Goal: Task Accomplishment & Management: Use online tool/utility

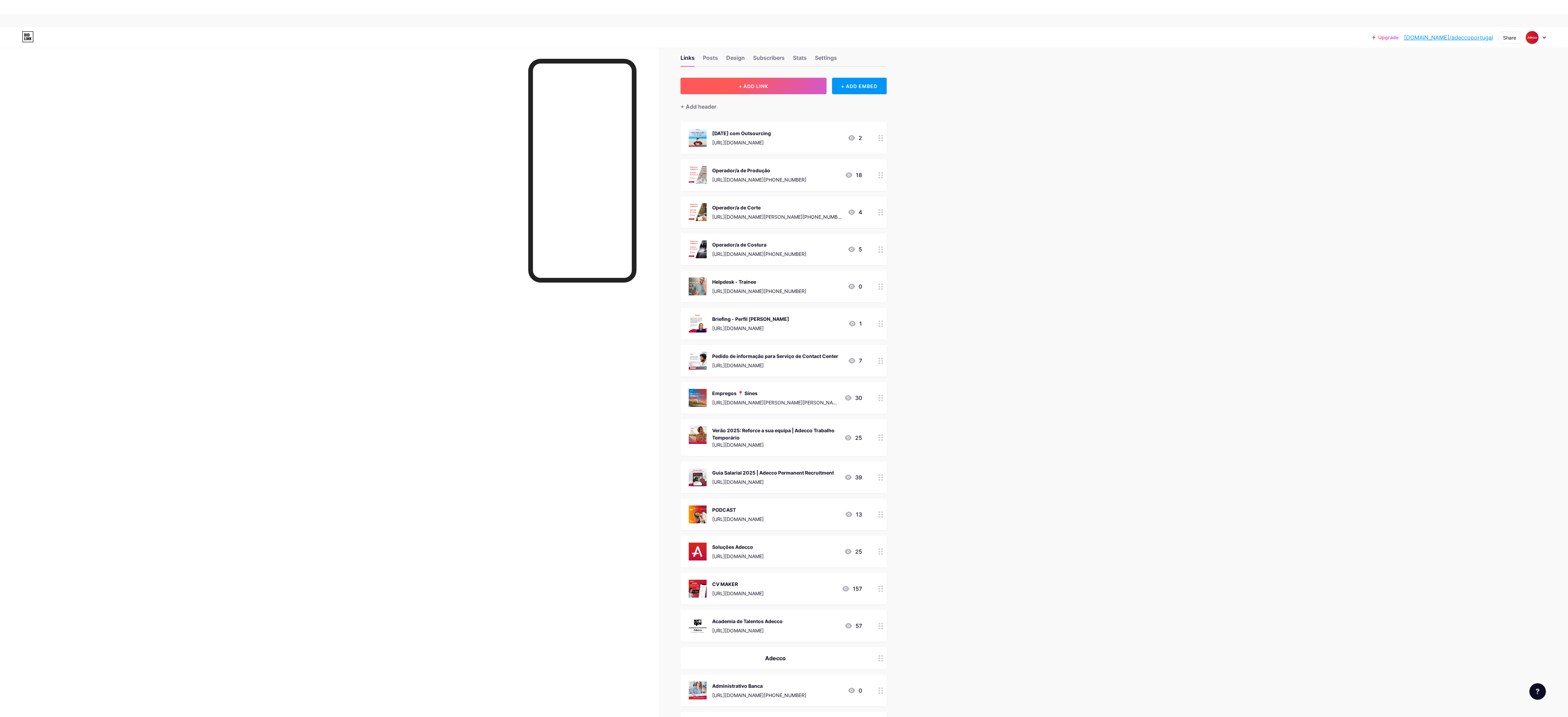
click at [799, 81] on button "+ ADD LINK" at bounding box center [754, 85] width 146 height 17
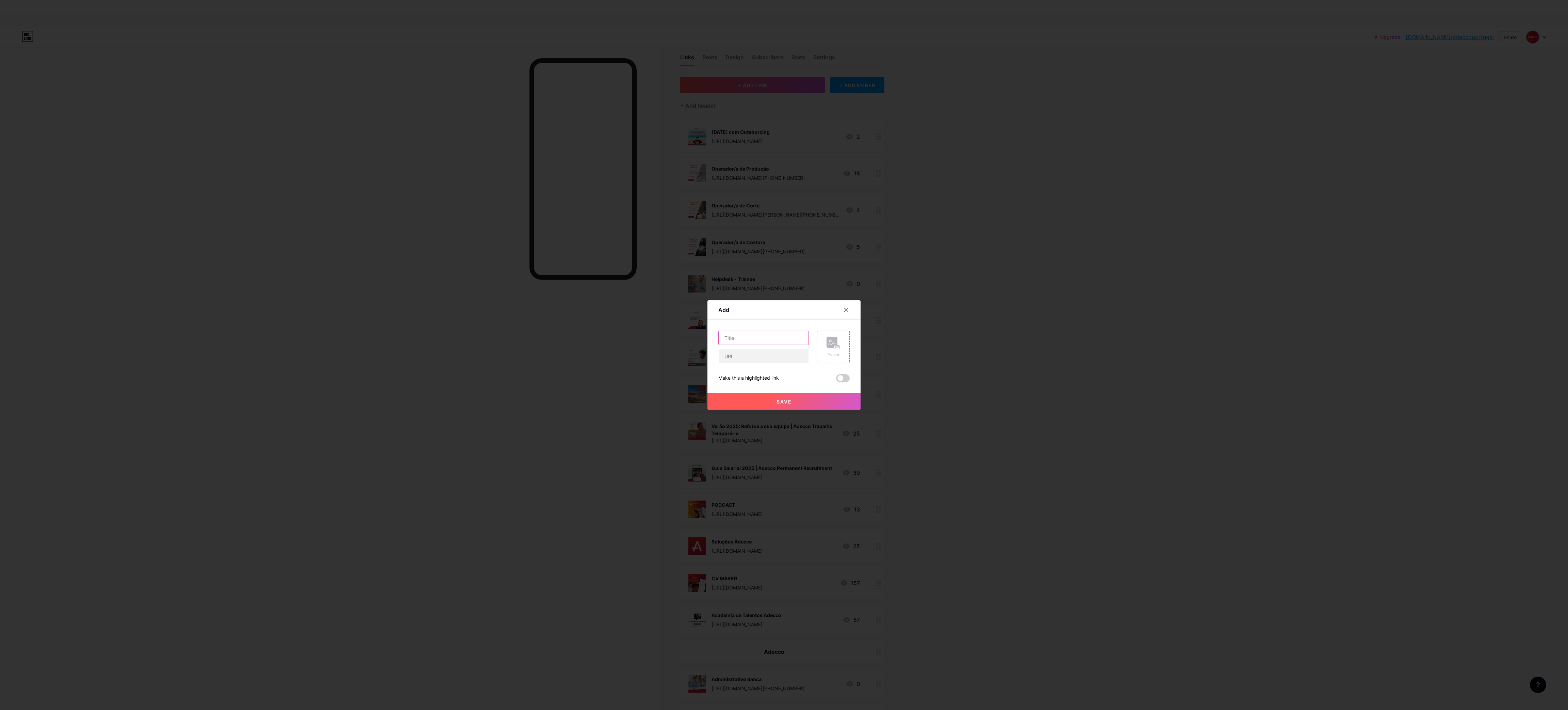
click at [765, 336] on input "text" at bounding box center [764, 337] width 90 height 13
paste input "Operador de Produção | Pombal"
type input "Operador de Produção | Pombal"
click at [740, 362] on input "text" at bounding box center [764, 356] width 90 height 13
paste input "[URL][DOMAIN_NAME][PHONE_NUMBER]"
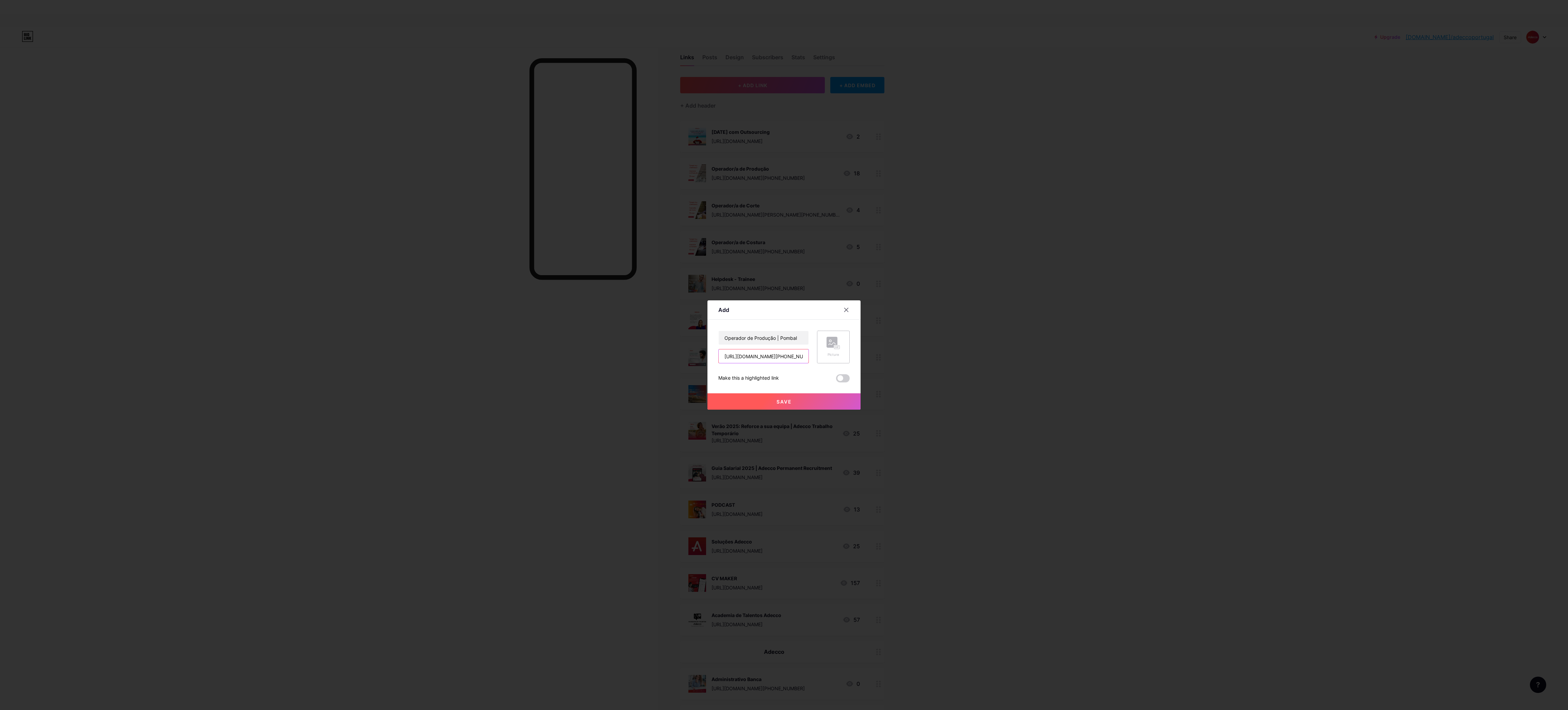
scroll to position [0, 377]
type input "[URL][DOMAIN_NAME][PHONE_NUMBER]"
click at [837, 348] on icon at bounding box center [837, 347] width 1 height 2
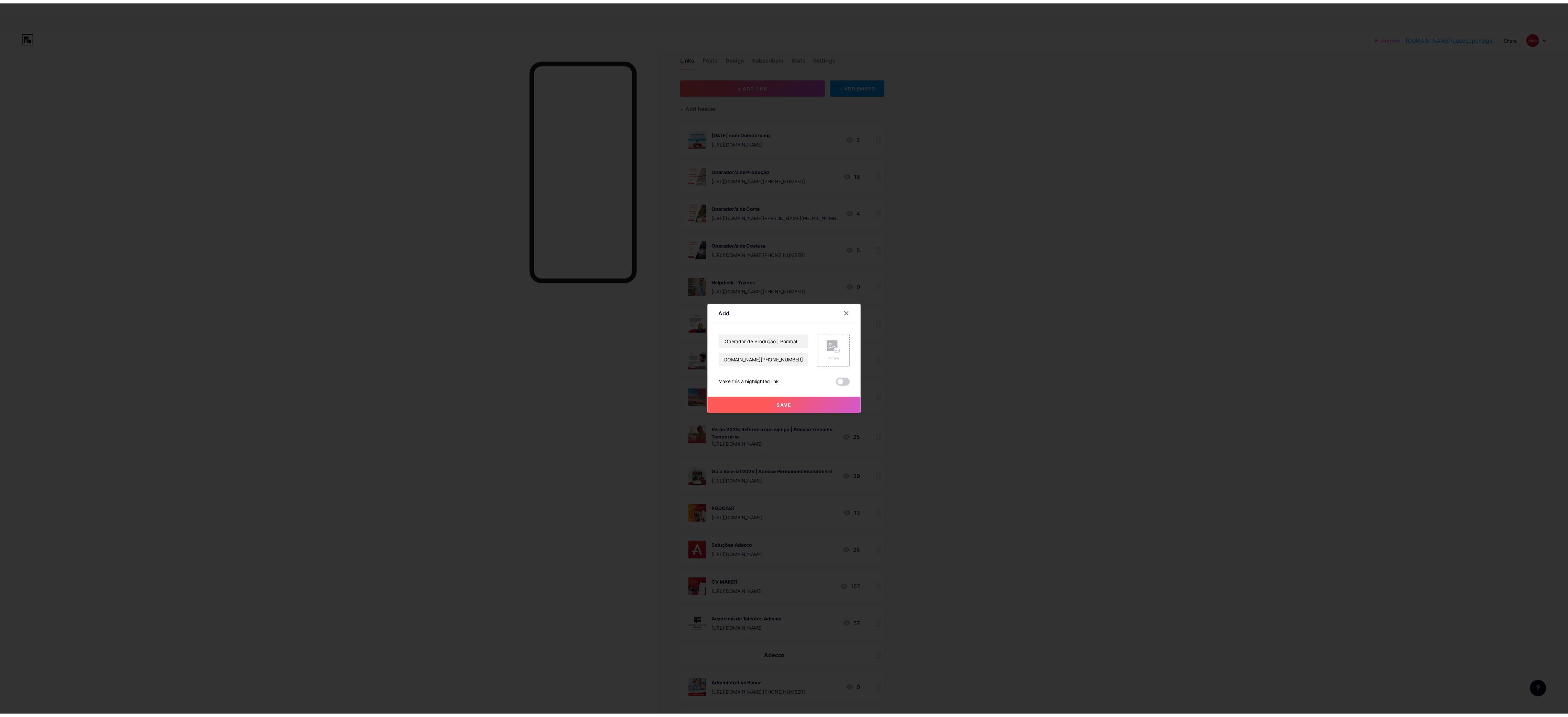
scroll to position [0, 0]
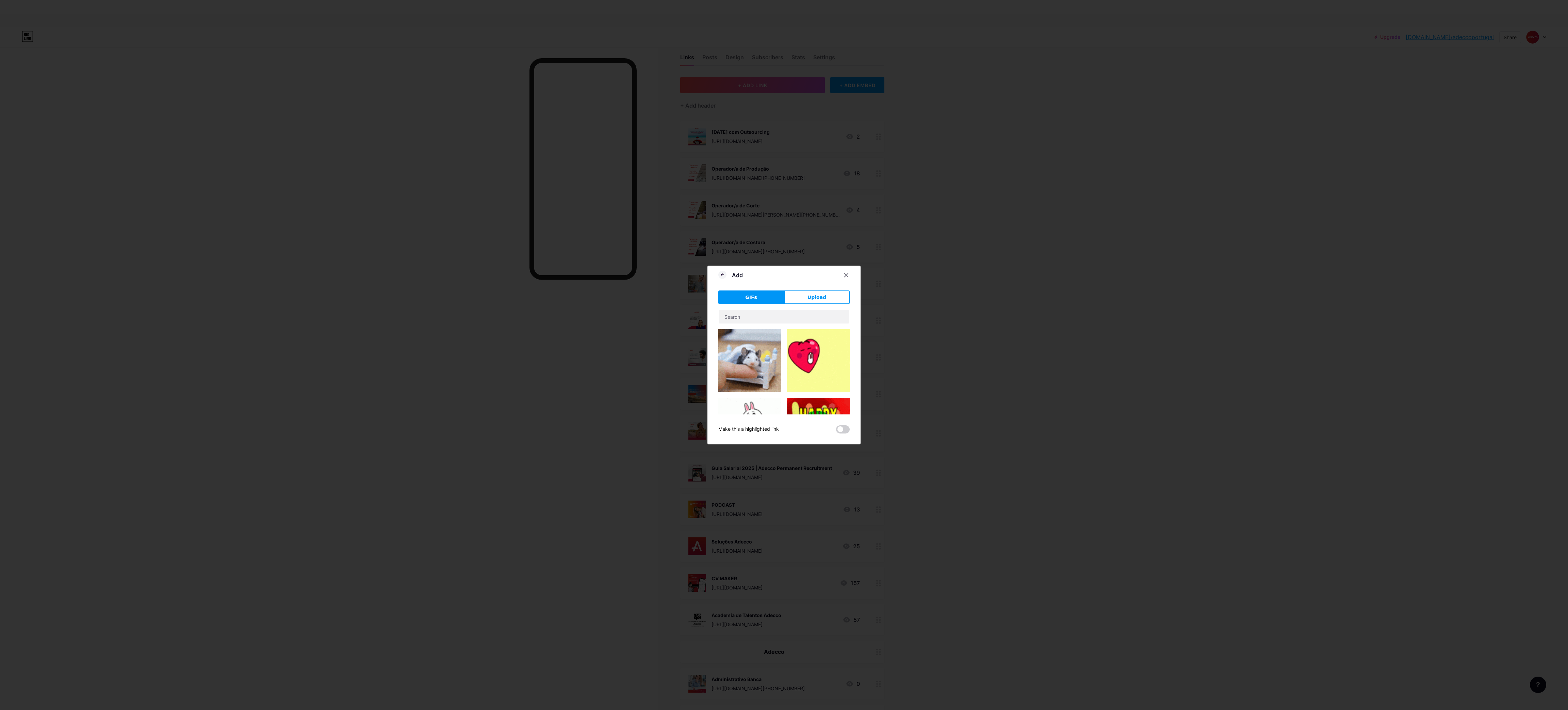
click at [826, 289] on div "Add GIFs Upload Content YouTube Play YouTube video without leaving your page. A…" at bounding box center [784, 354] width 153 height 178
click at [826, 293] on button "Upload" at bounding box center [817, 297] width 66 height 13
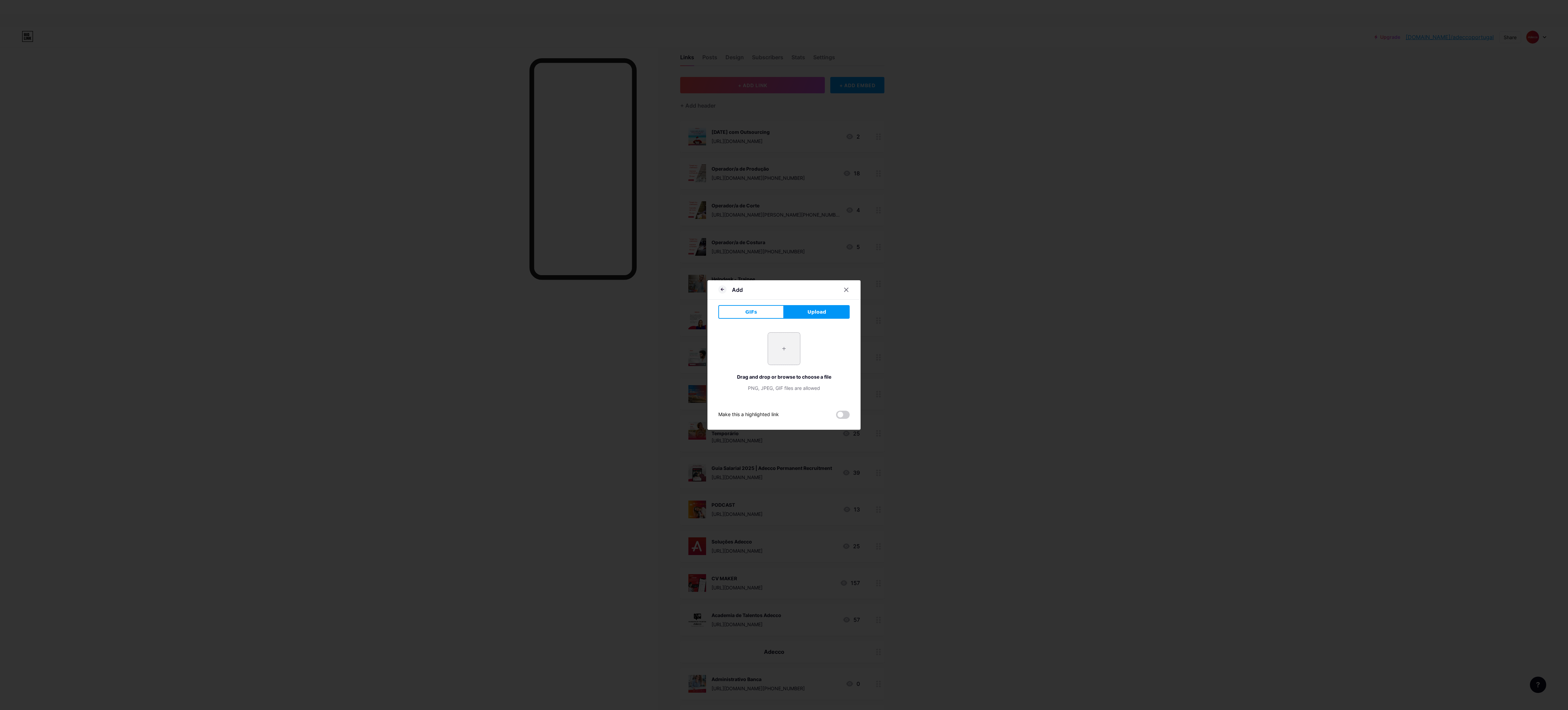
click at [787, 348] on input "file" at bounding box center [784, 348] width 32 height 32
click at [785, 351] on input "file" at bounding box center [784, 348] width 32 height 32
type input "C:\fakepath\2.png"
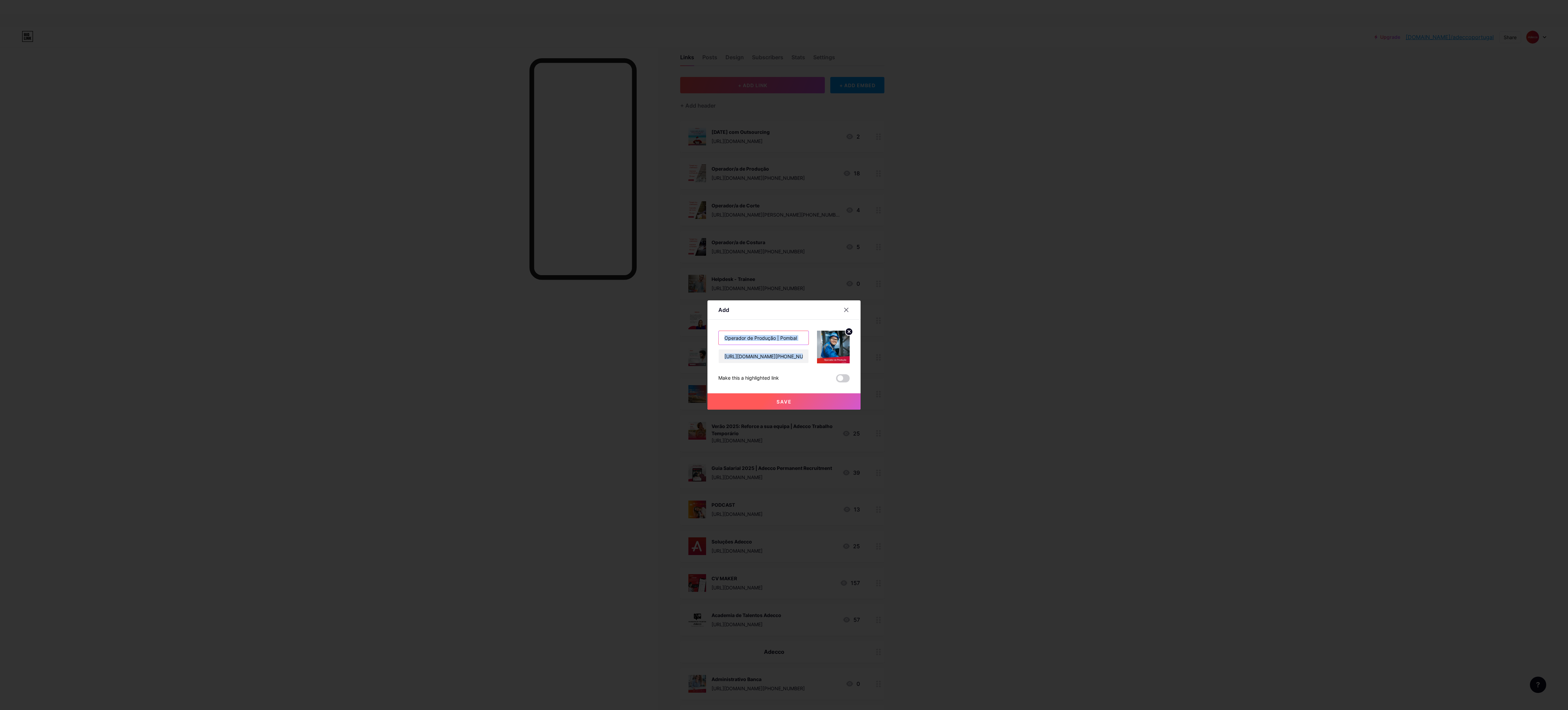
click at [782, 342] on input "Operador de Produção | Pombal" at bounding box center [764, 337] width 90 height 13
click at [802, 402] on button "Save" at bounding box center [784, 401] width 153 height 16
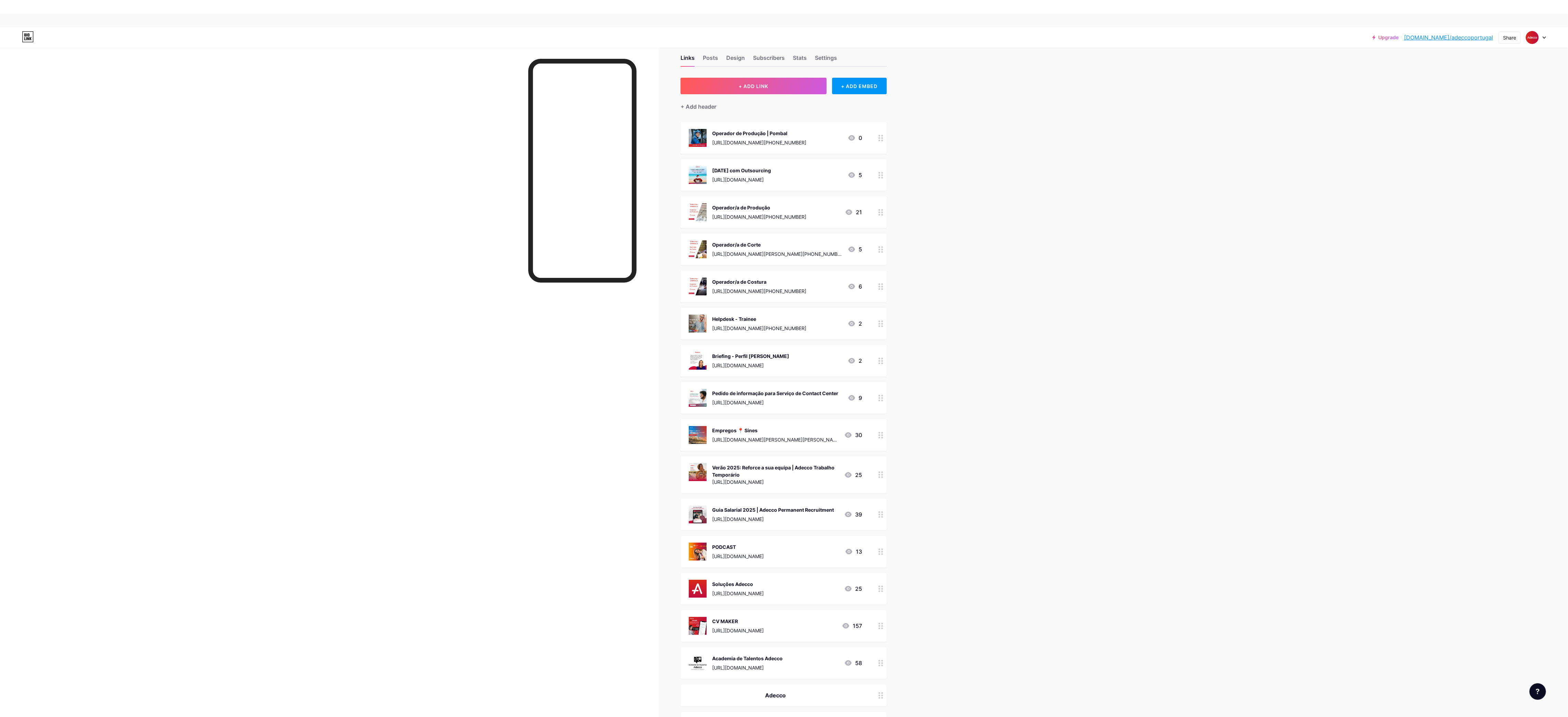
scroll to position [23, 0]
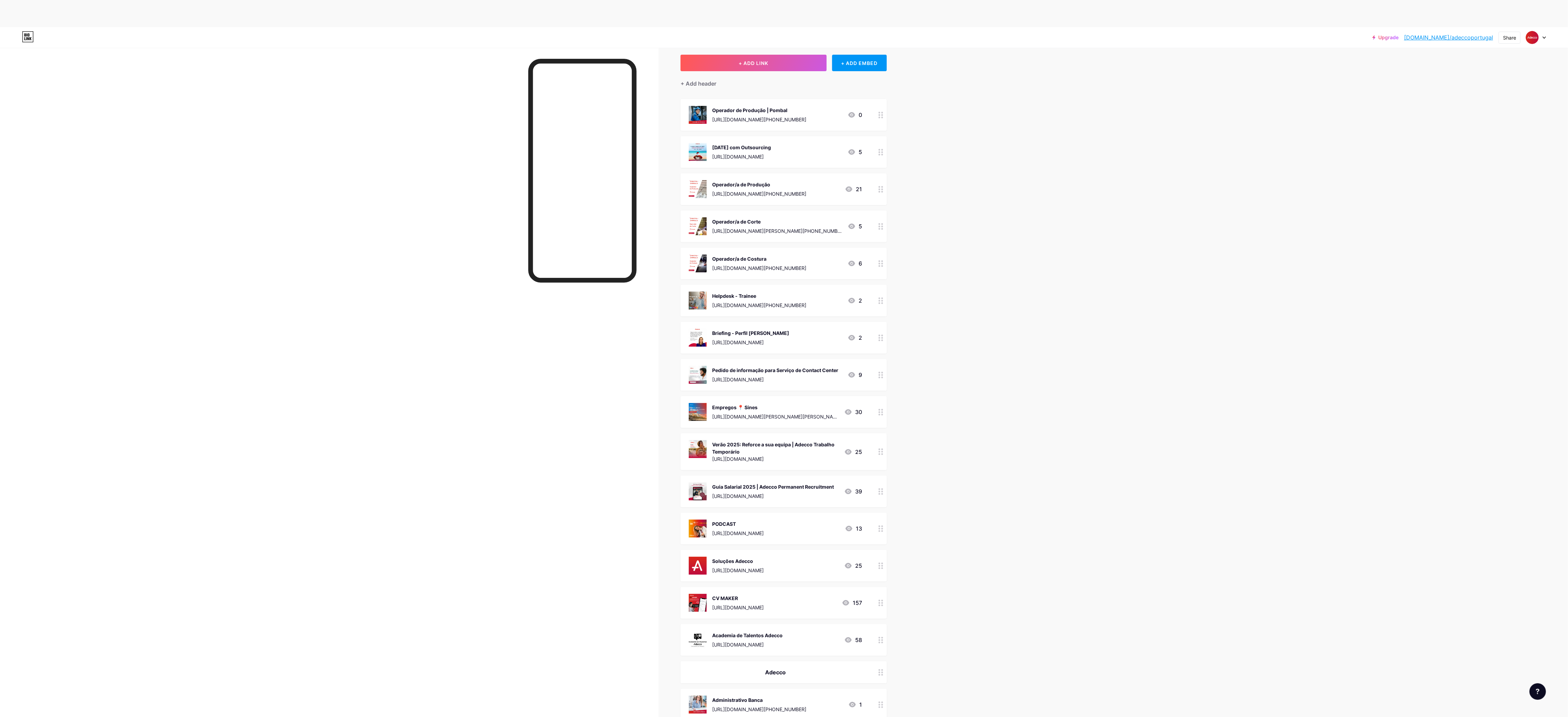
drag, startPoint x: 820, startPoint y: 111, endPoint x: 837, endPoint y: 632, distance: 521.3
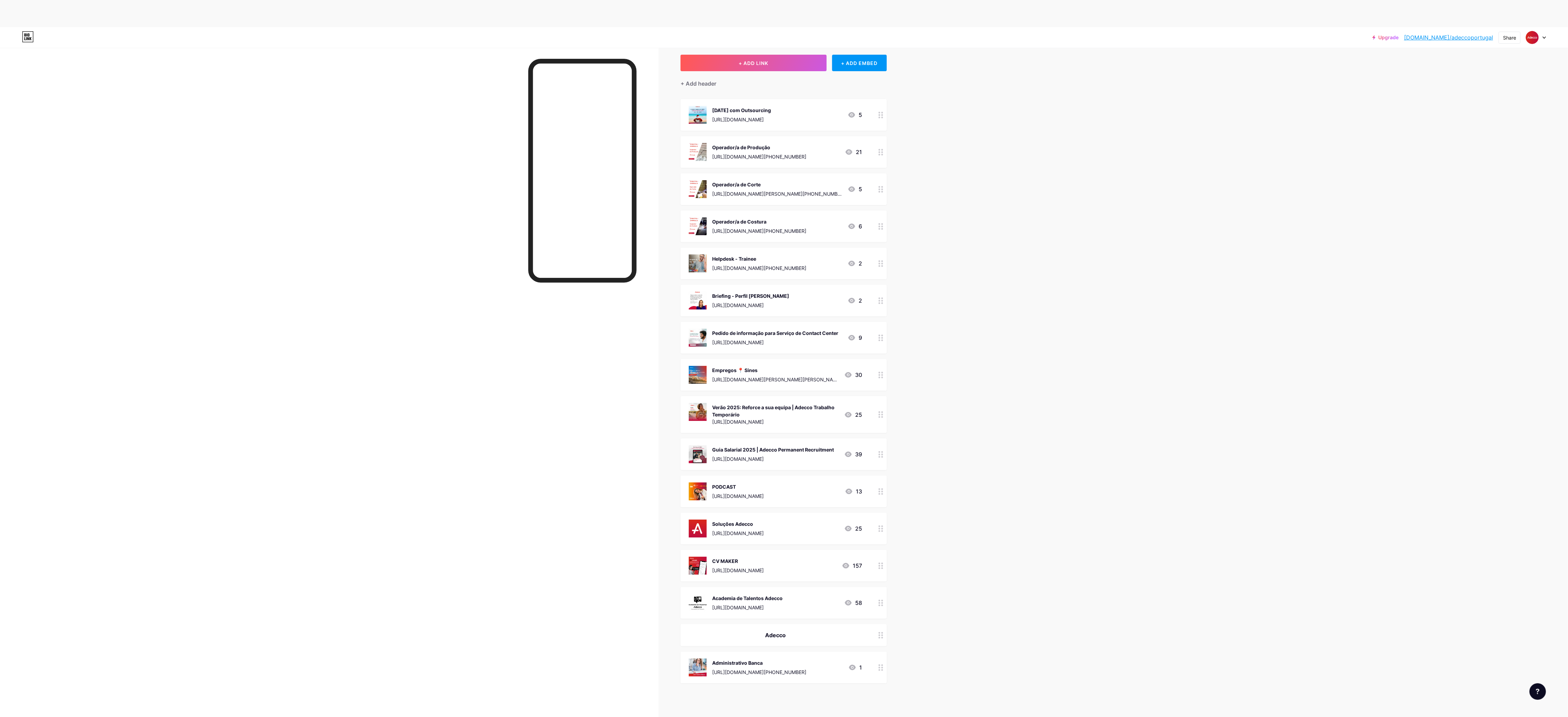
click at [764, 488] on div "PODCAST" at bounding box center [738, 486] width 52 height 7
click at [884, 689] on div at bounding box center [881, 704] width 12 height 31
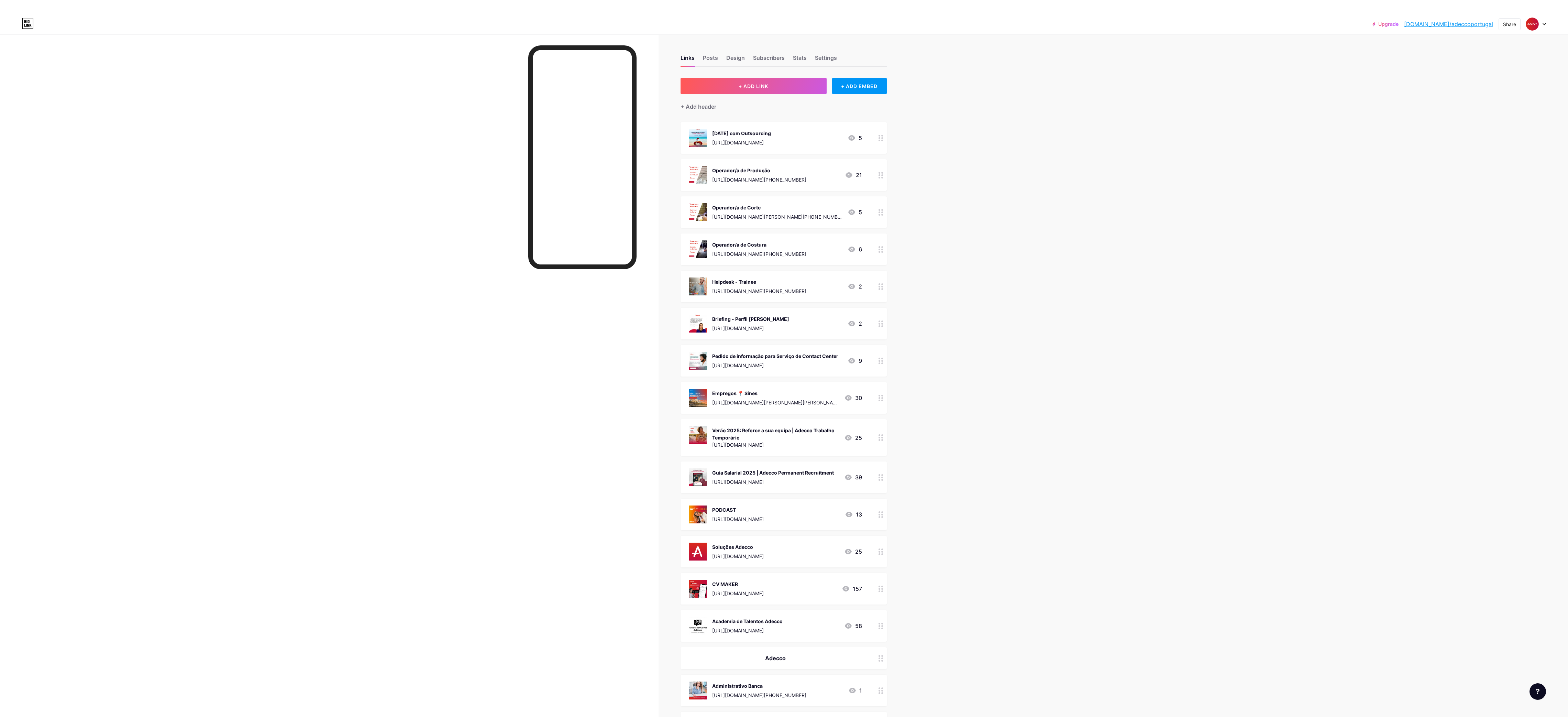
scroll to position [206, 0]
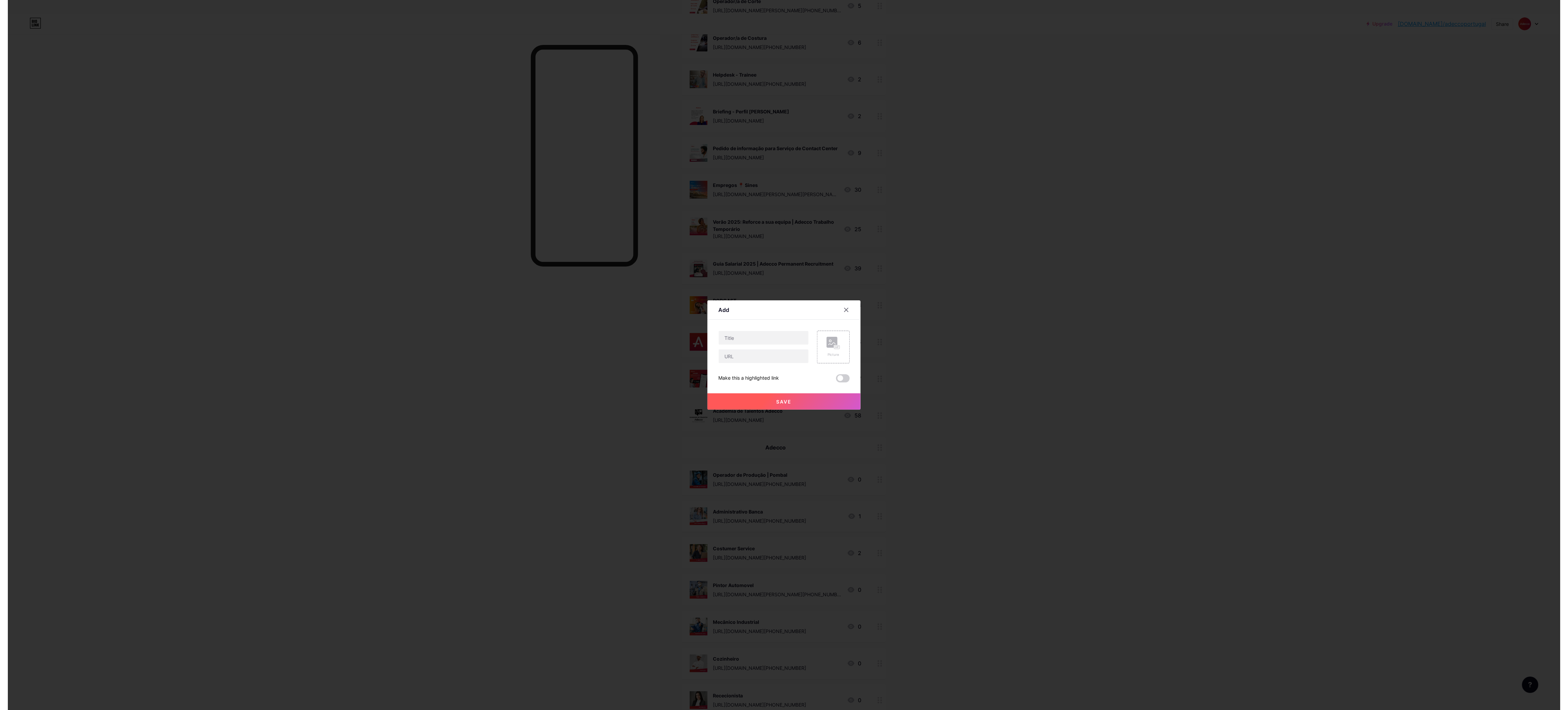
scroll to position [0, 0]
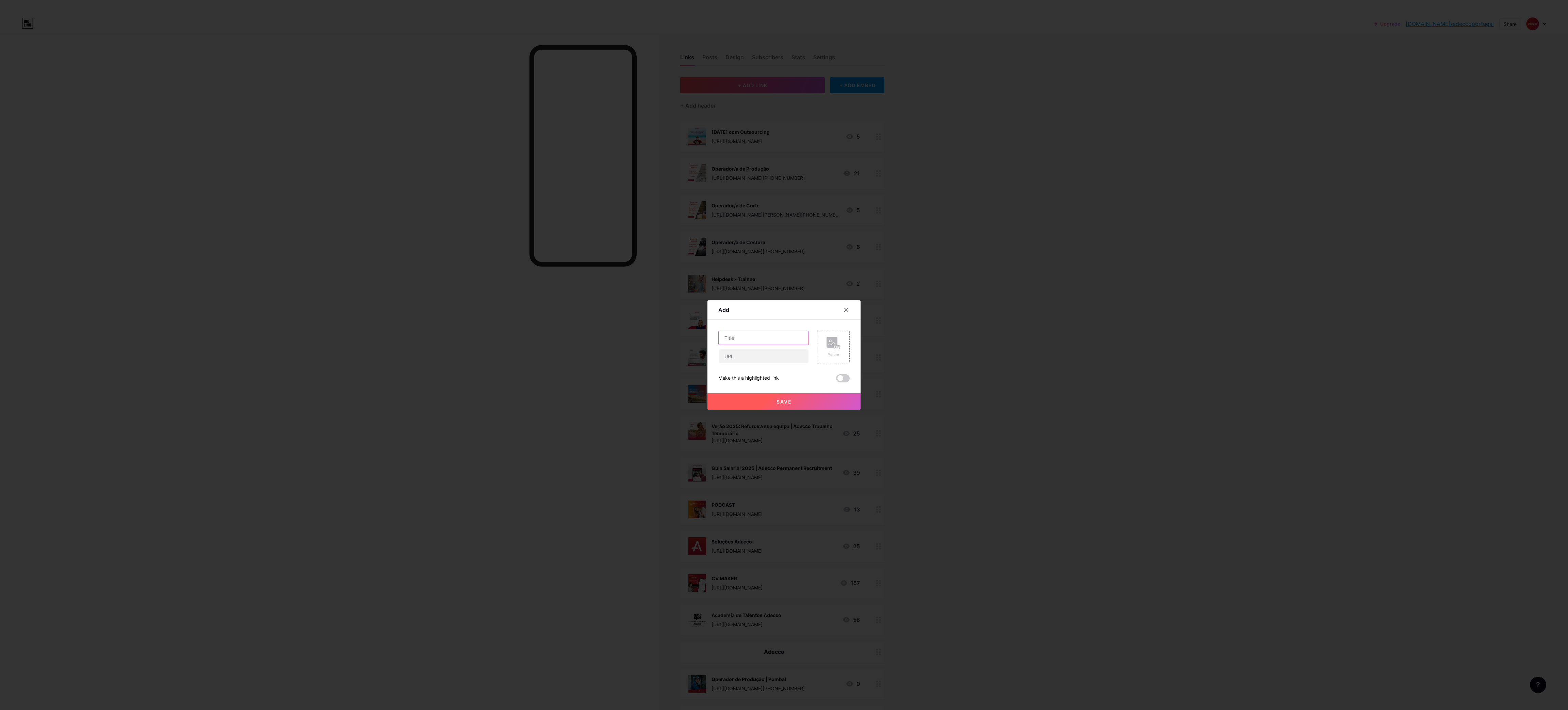
click at [738, 345] on input "text" at bounding box center [764, 337] width 90 height 13
paste input "Administrativo de Contabilidade | Alcobaça"
type input "Administrativo de Contabilidade | Alcobaça"
click at [761, 351] on input "text" at bounding box center [764, 356] width 90 height 13
paste input "[URL][DOMAIN_NAME][PHONE_NUMBER]"
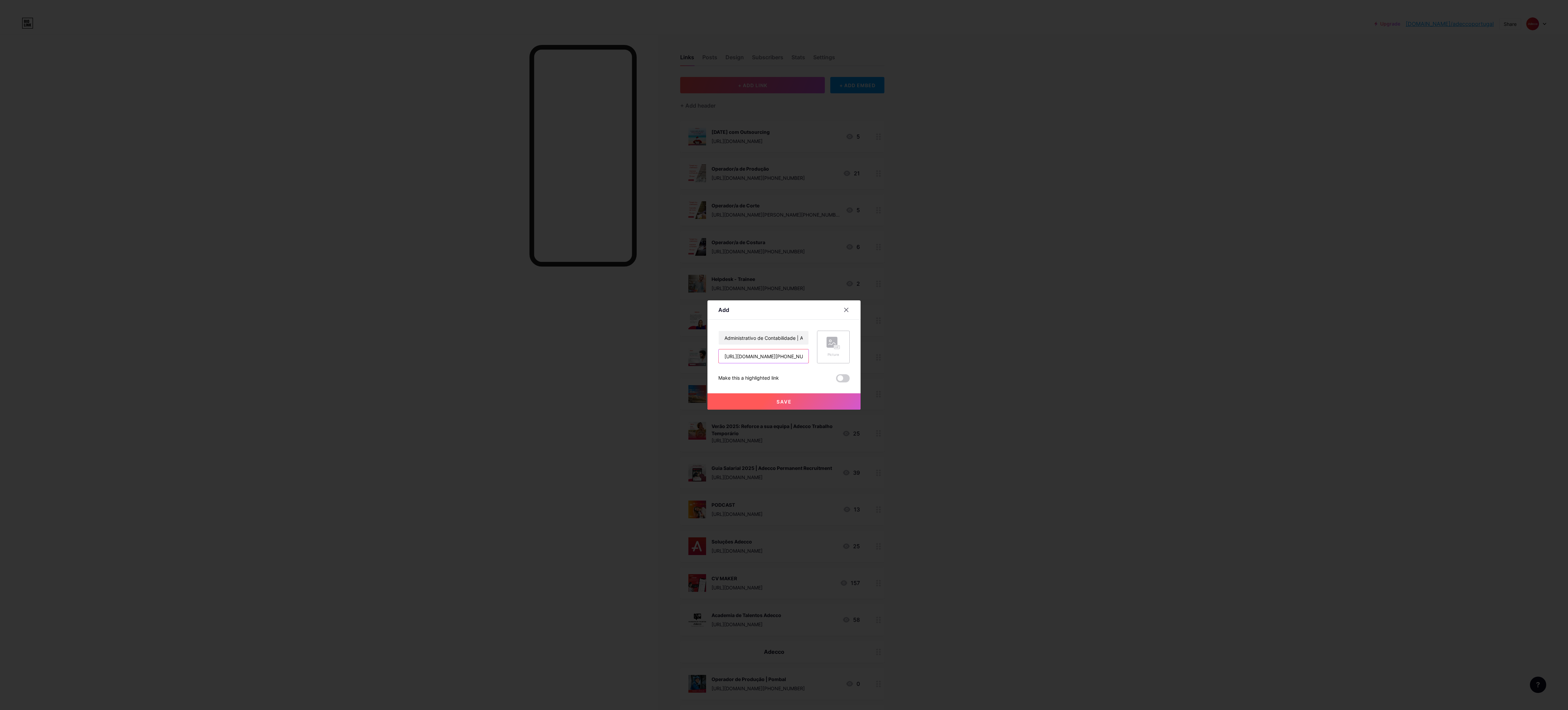
scroll to position [0, 351]
type input "[URL][DOMAIN_NAME][PHONE_NUMBER]"
click at [823, 342] on div "Picture" at bounding box center [833, 347] width 33 height 33
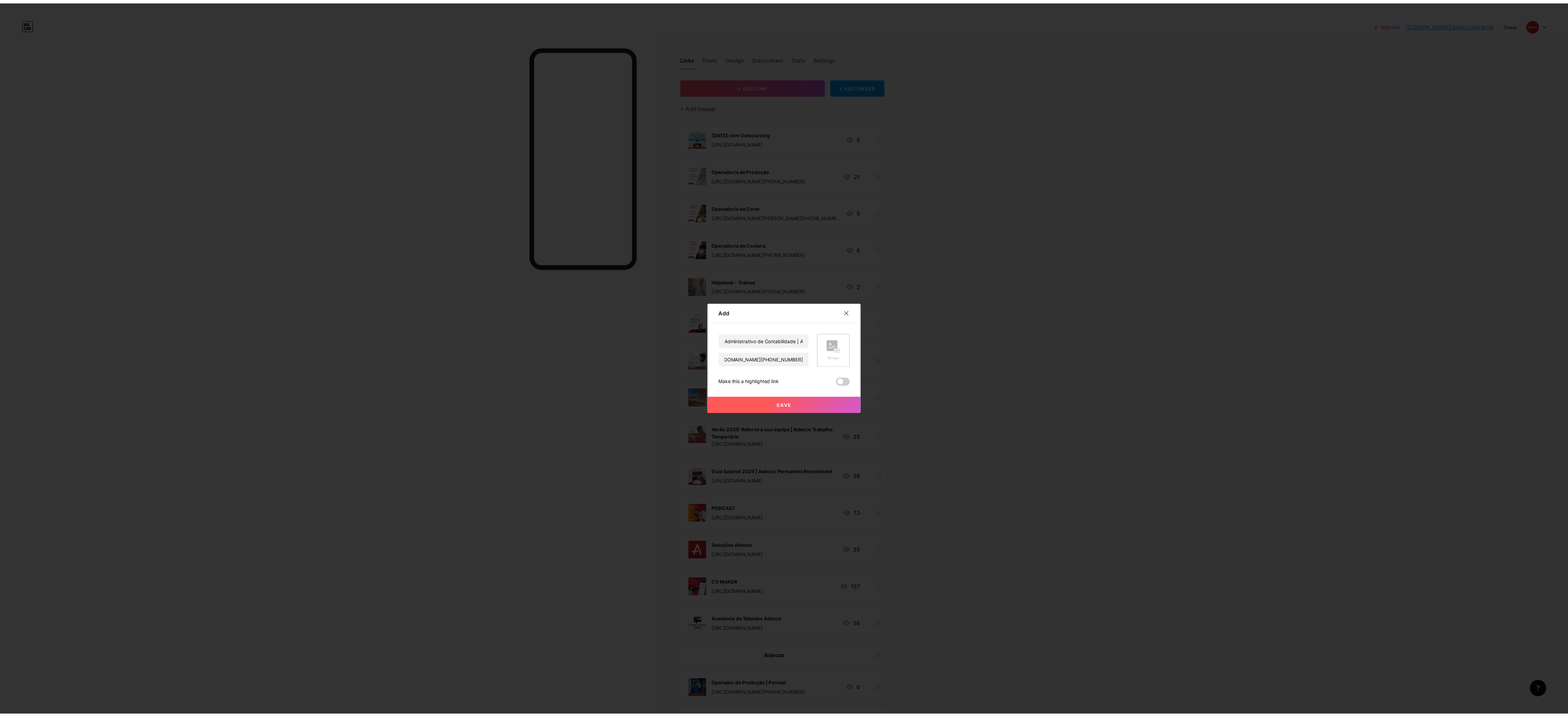
scroll to position [0, 0]
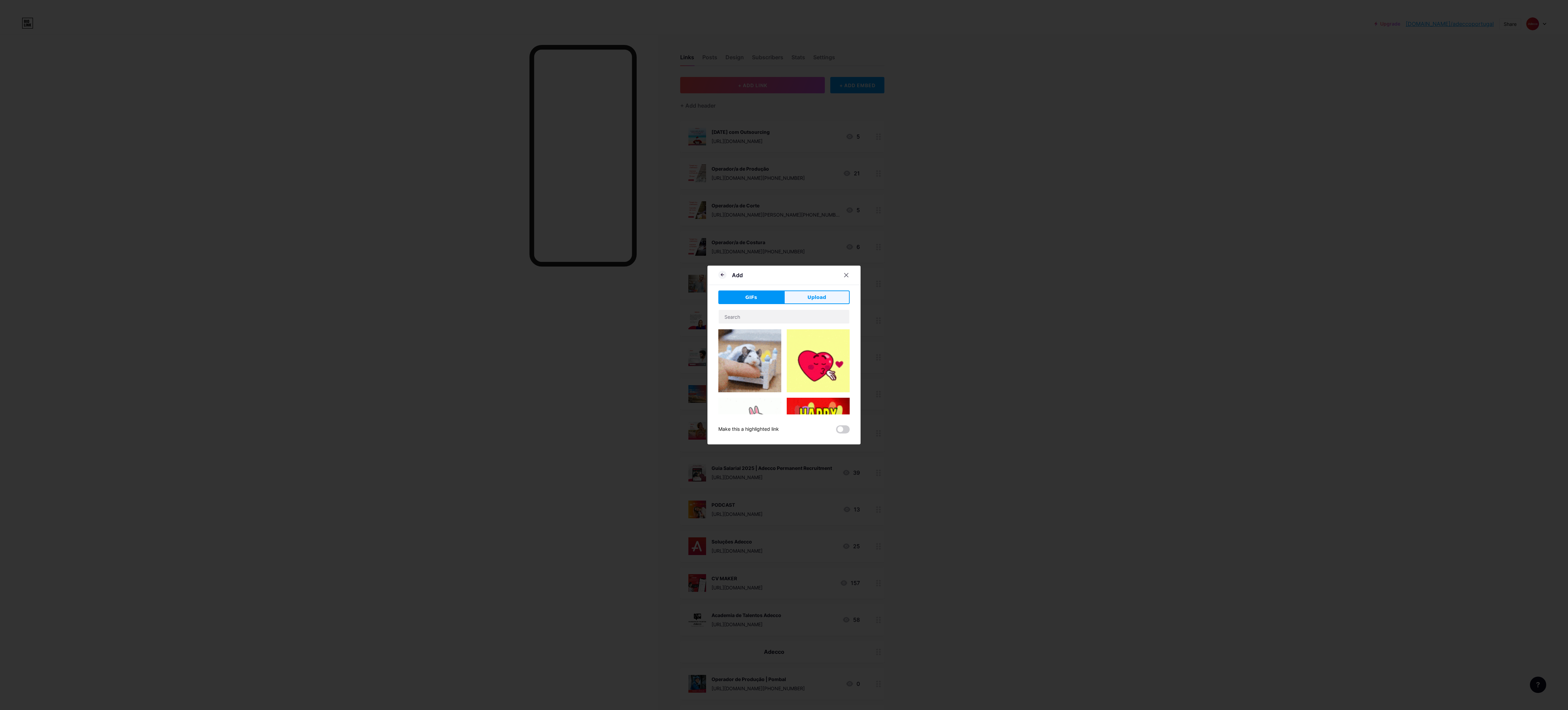
click at [810, 293] on span "Upload" at bounding box center [817, 297] width 19 height 7
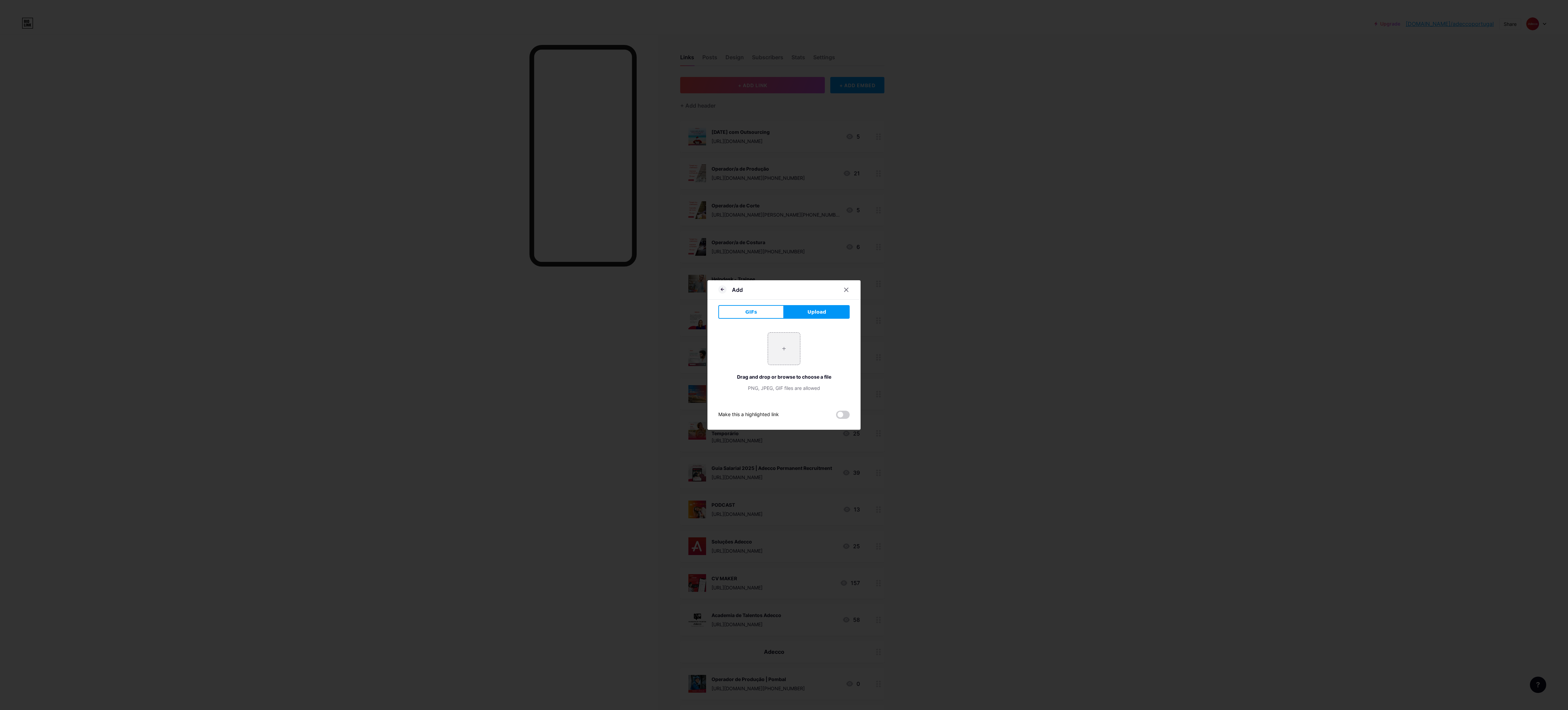
click at [785, 365] on div "+ Drag and drop or browse to choose a file PNG, JPEG, GIF files are allowed" at bounding box center [784, 362] width 131 height 59
click at [785, 350] on input "file" at bounding box center [784, 348] width 32 height 32
type input "C:\fakepath\3.png"
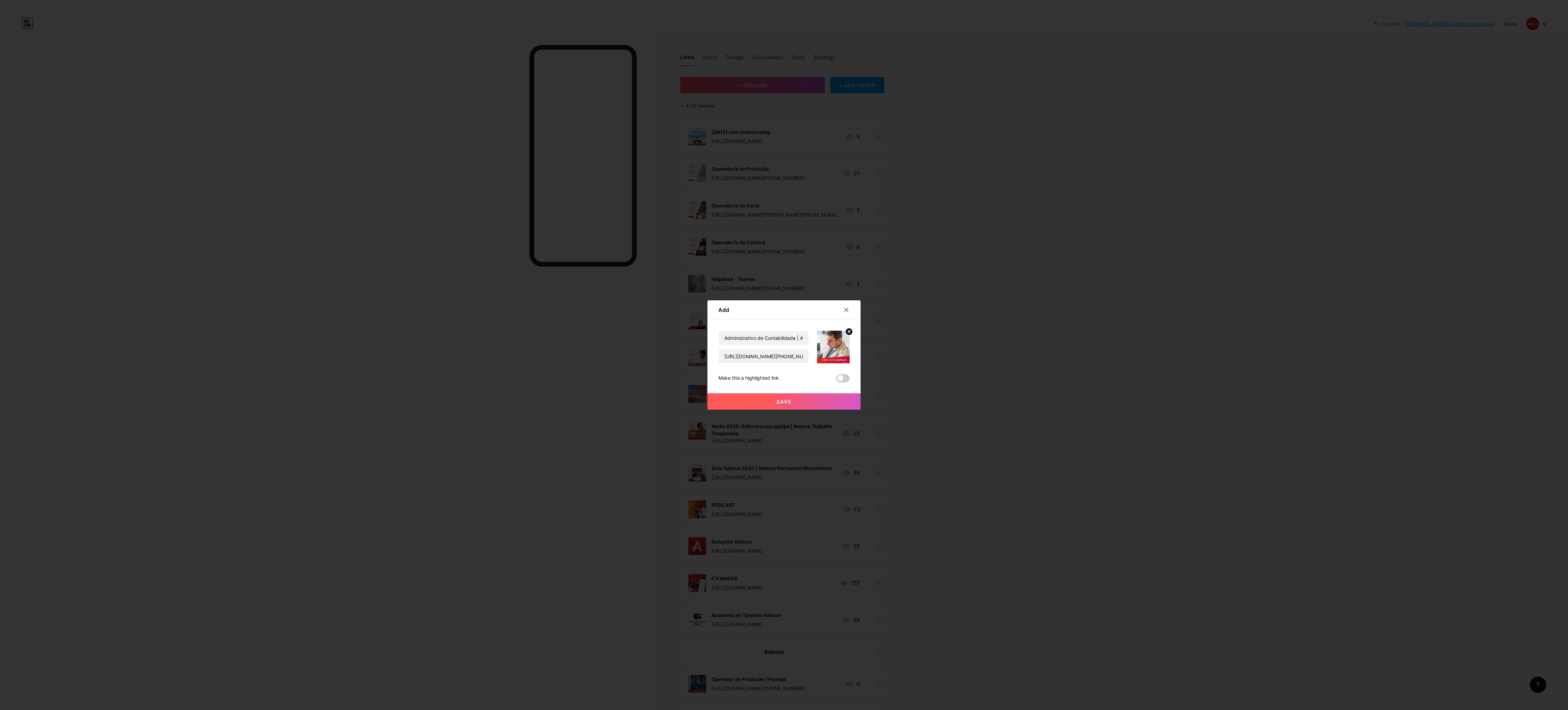
click at [809, 406] on button "Save" at bounding box center [784, 401] width 153 height 16
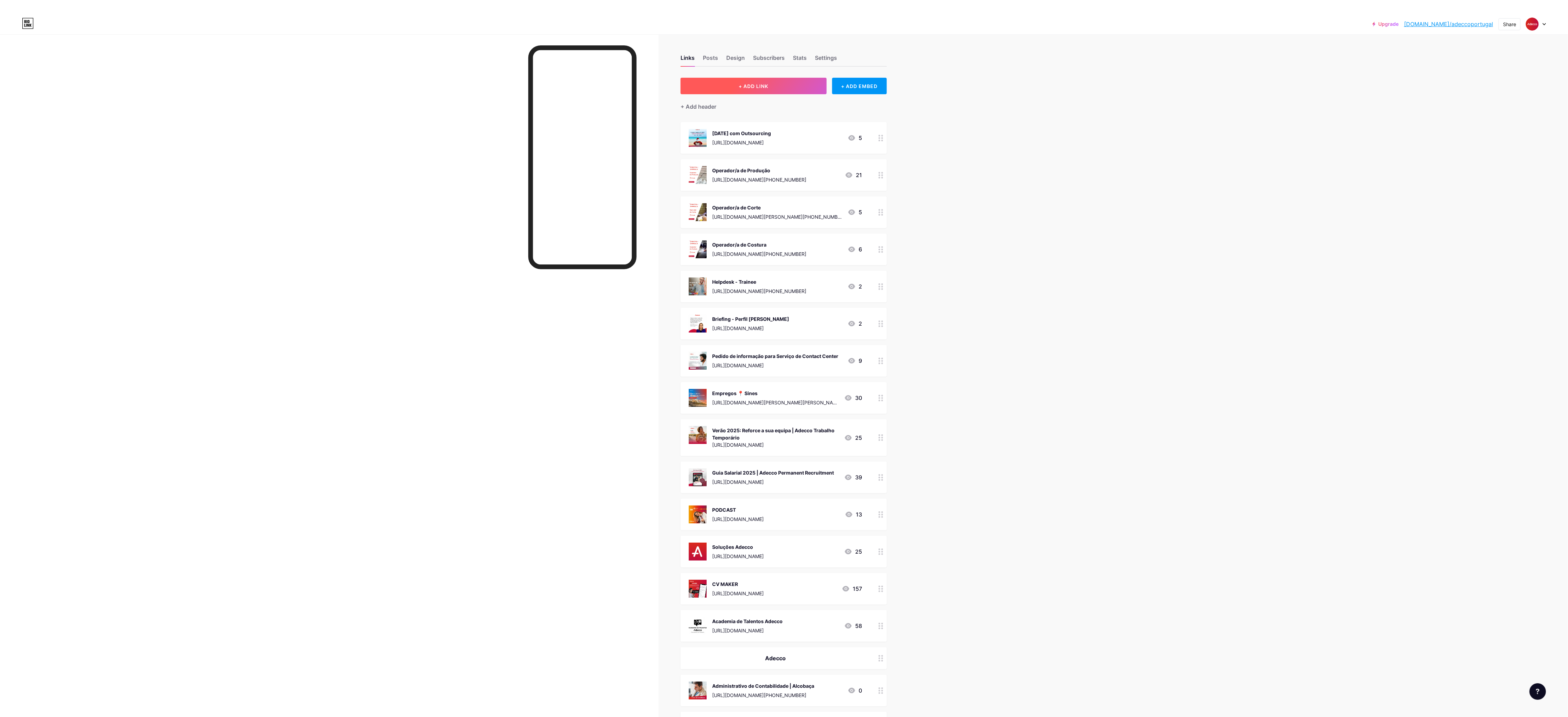
click at [758, 80] on button "+ ADD LINK" at bounding box center [754, 85] width 146 height 17
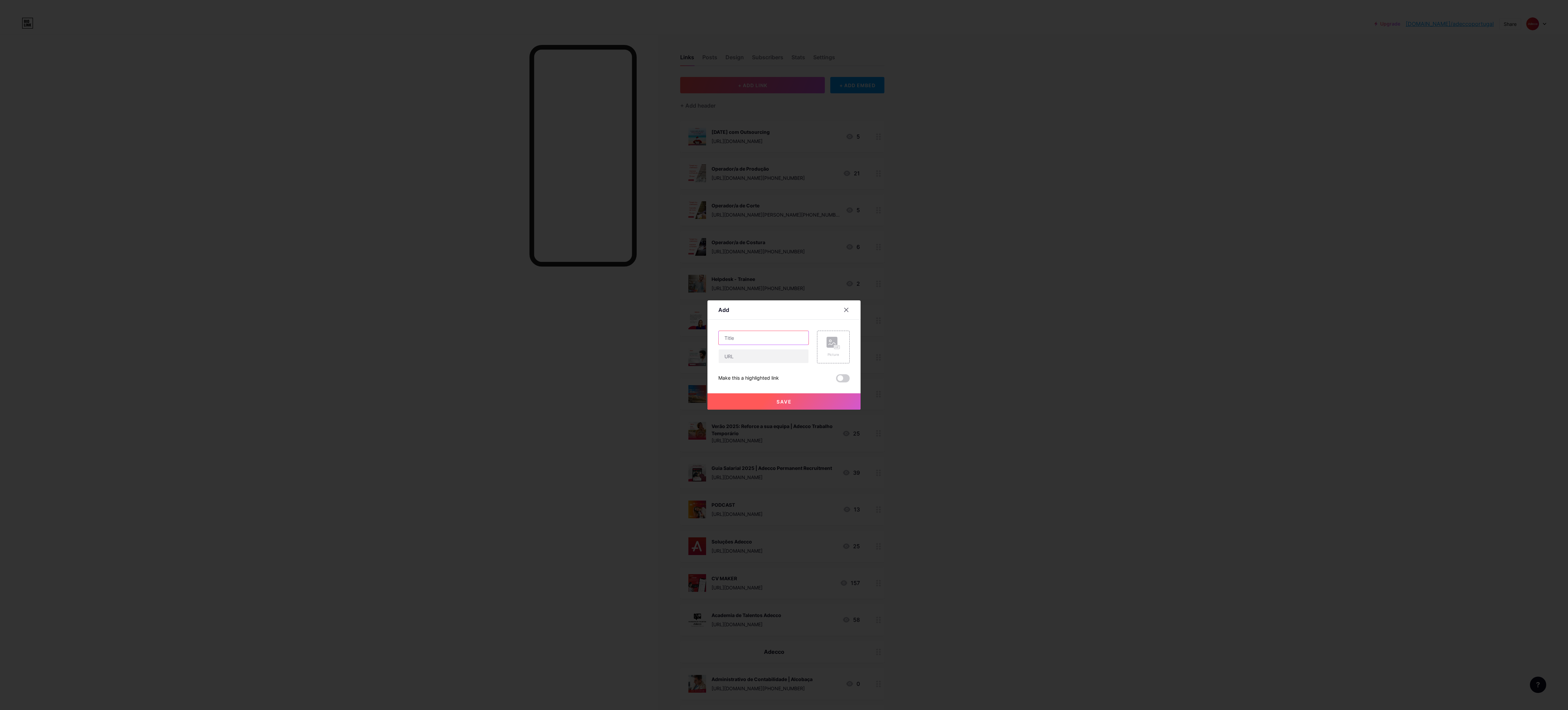
click at [751, 337] on input "text" at bounding box center [764, 337] width 90 height 13
paste input "Técnico de Manutenção Industrial | Nazaré"
type input "Técnico de Manutenção Industrial | Nazaré"
click at [838, 347] on rect at bounding box center [837, 347] width 5 height 4
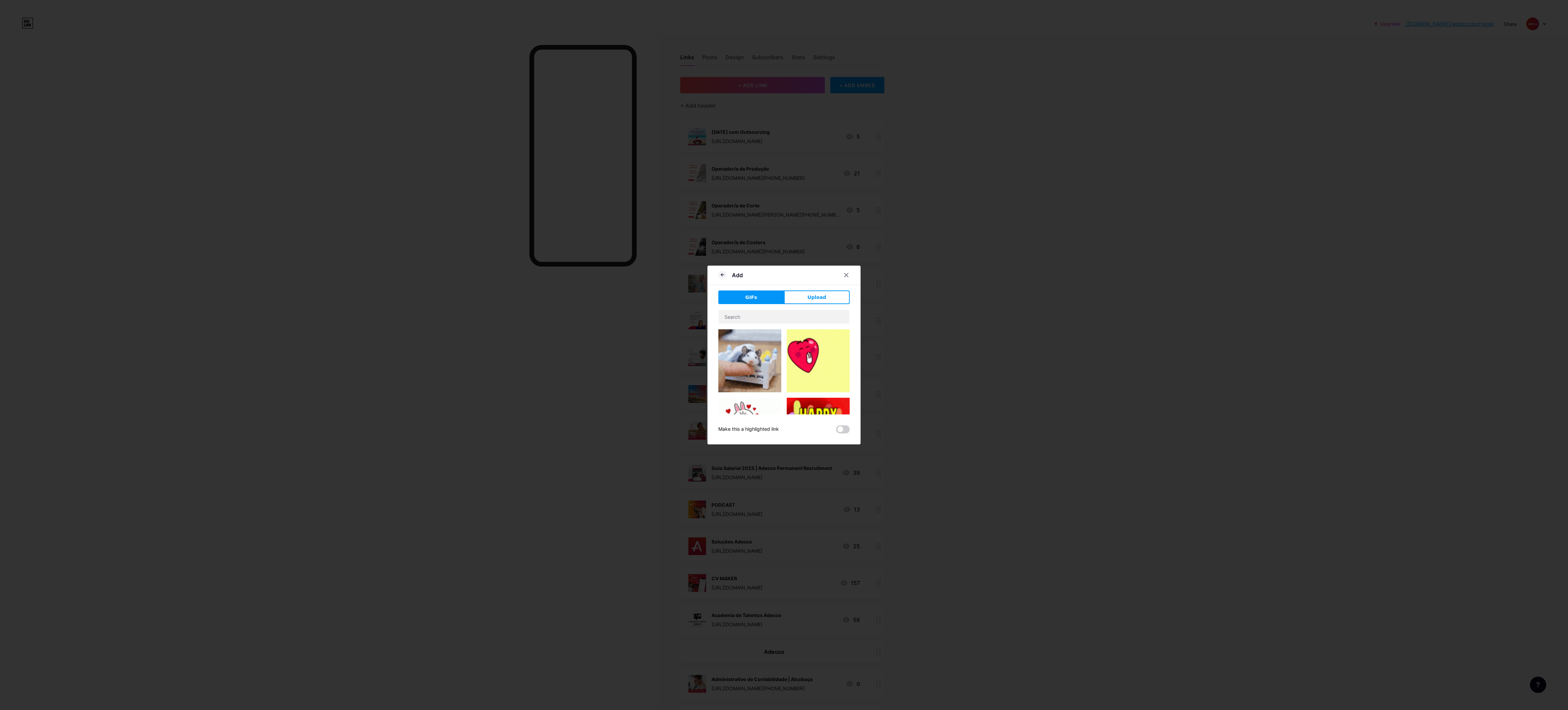
drag, startPoint x: 809, startPoint y: 293, endPoint x: 803, endPoint y: 300, distance: 9.2
click at [808, 293] on span "Upload" at bounding box center [817, 297] width 19 height 7
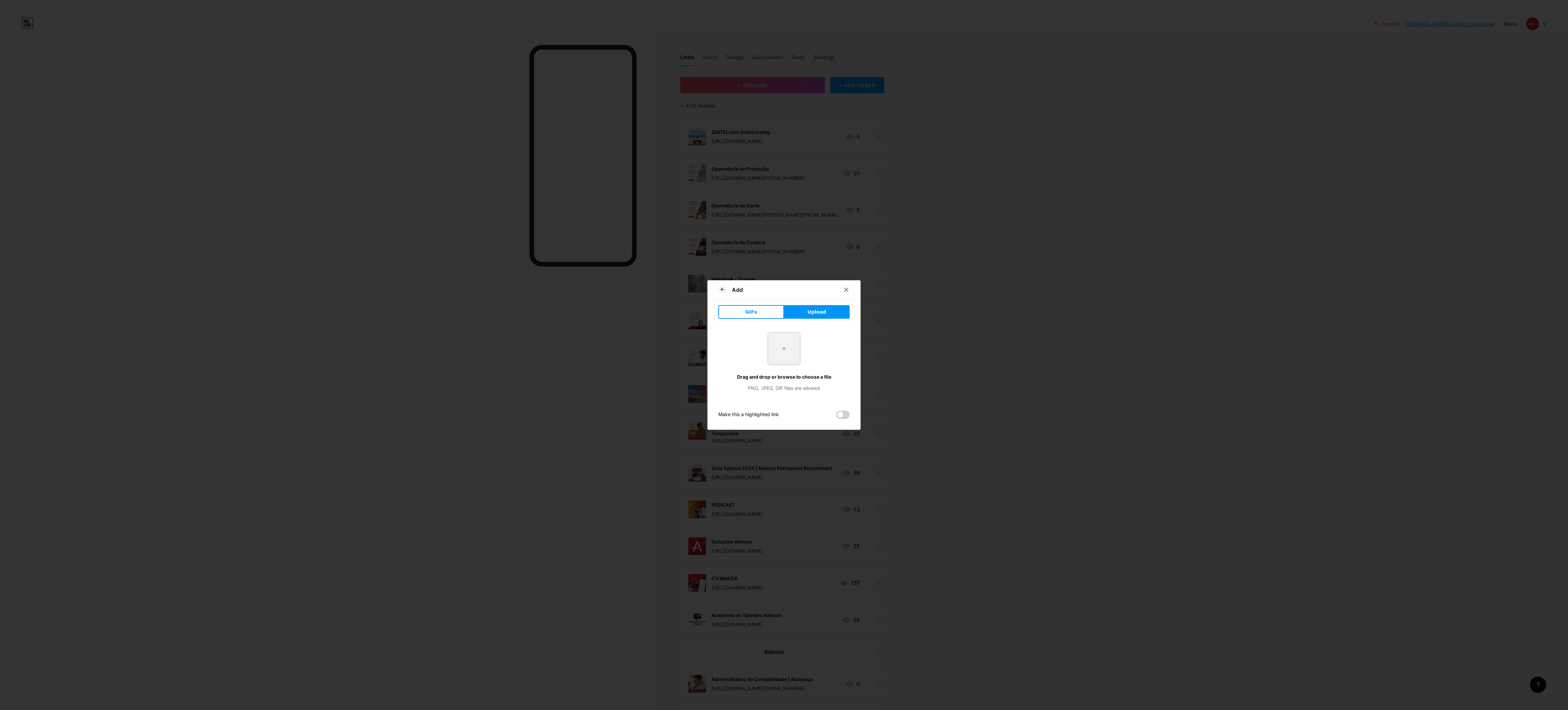
click at [796, 351] on input "file" at bounding box center [784, 348] width 32 height 32
type input "C:\fakepath\4.png"
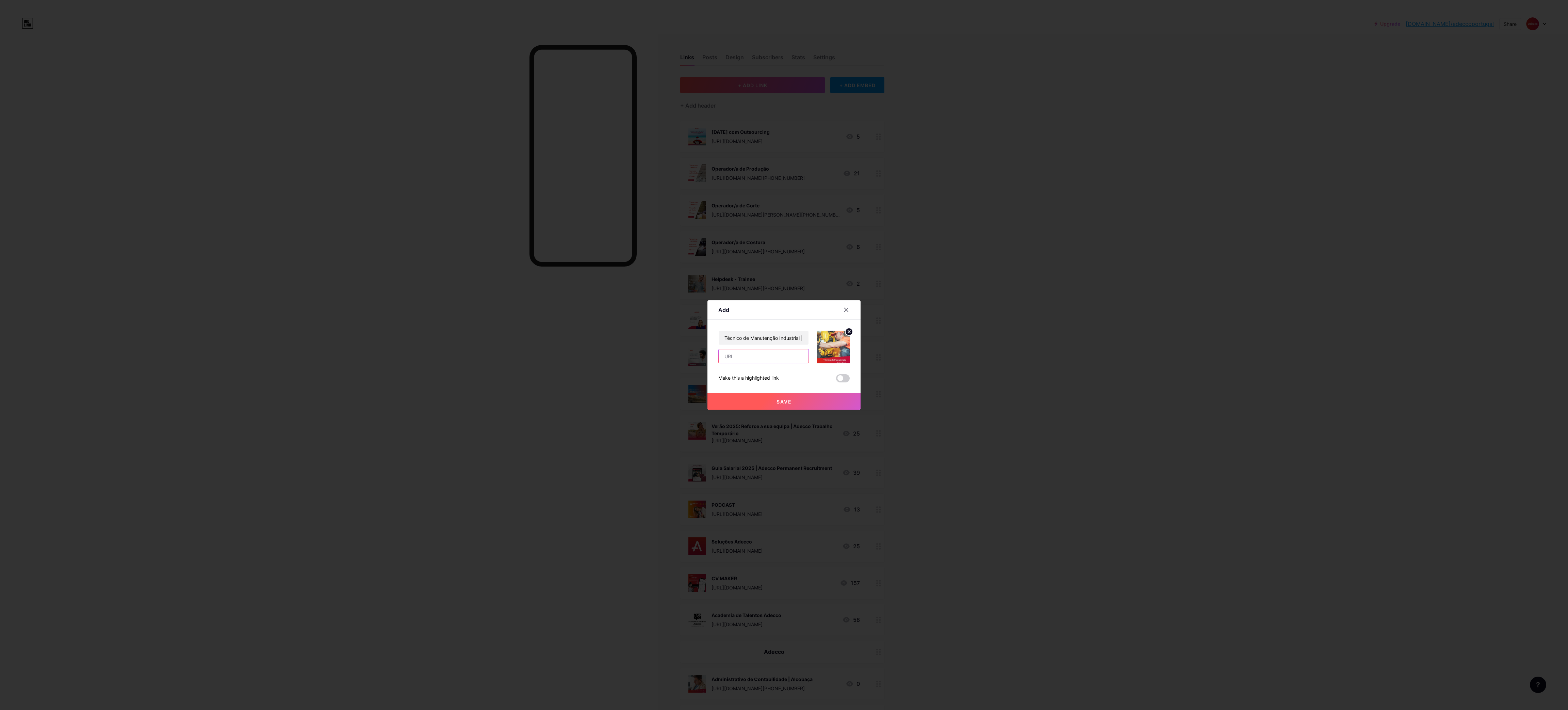
click at [773, 357] on input "text" at bounding box center [764, 356] width 90 height 13
paste input "[URL][DOMAIN_NAME][PHONE_NUMBER]"
type input "[URL][DOMAIN_NAME][PHONE_NUMBER]"
click at [747, 395] on button "Save" at bounding box center [784, 401] width 153 height 16
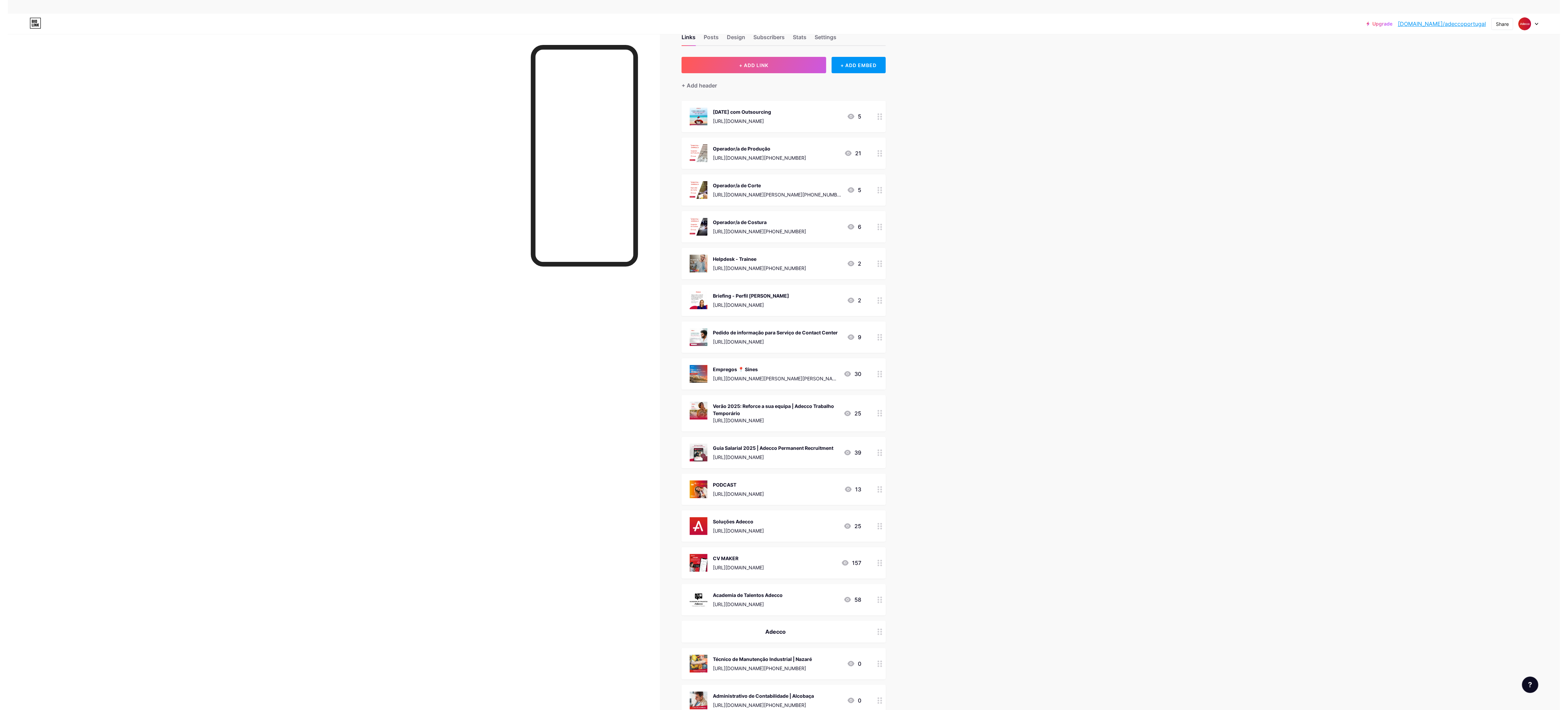
scroll to position [0, 0]
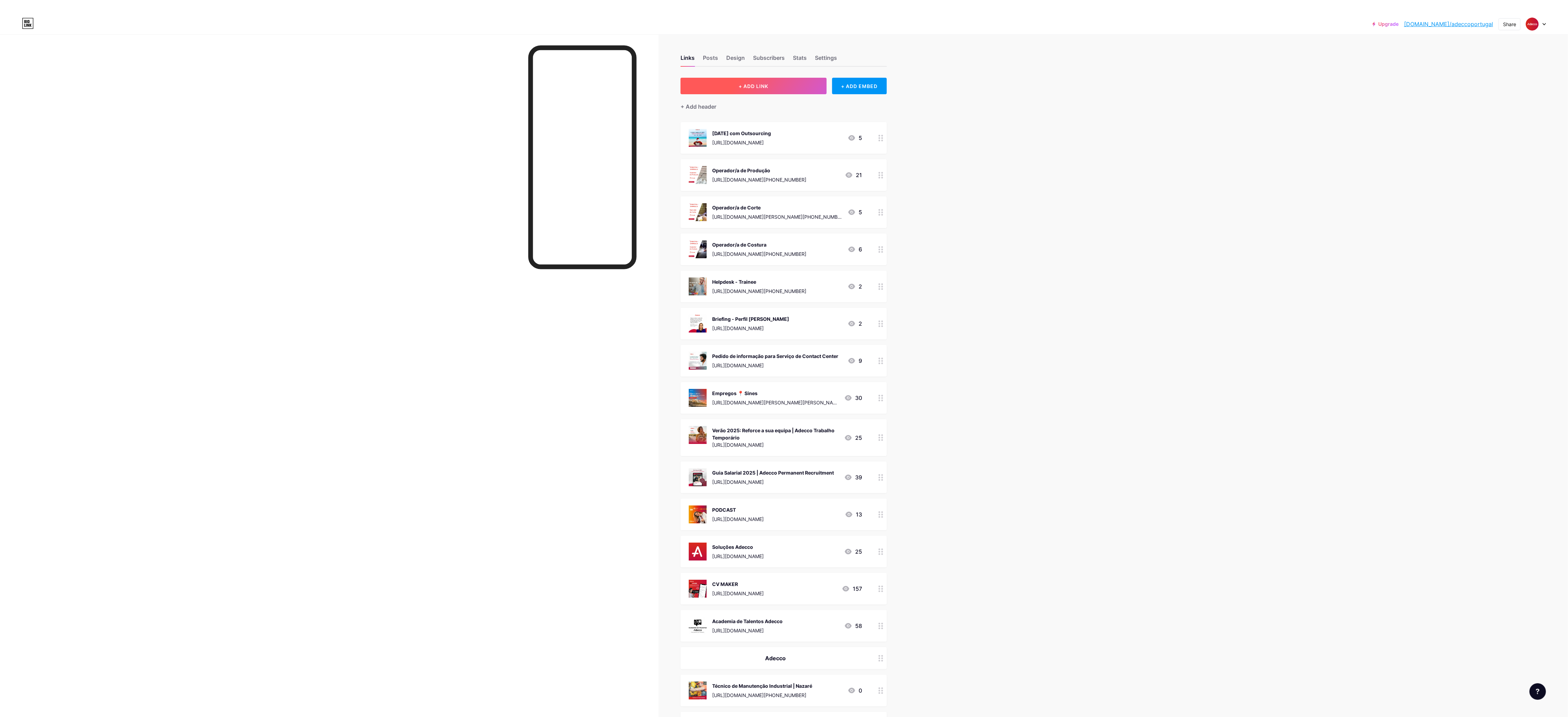
click at [766, 79] on button "+ ADD LINK" at bounding box center [754, 85] width 146 height 17
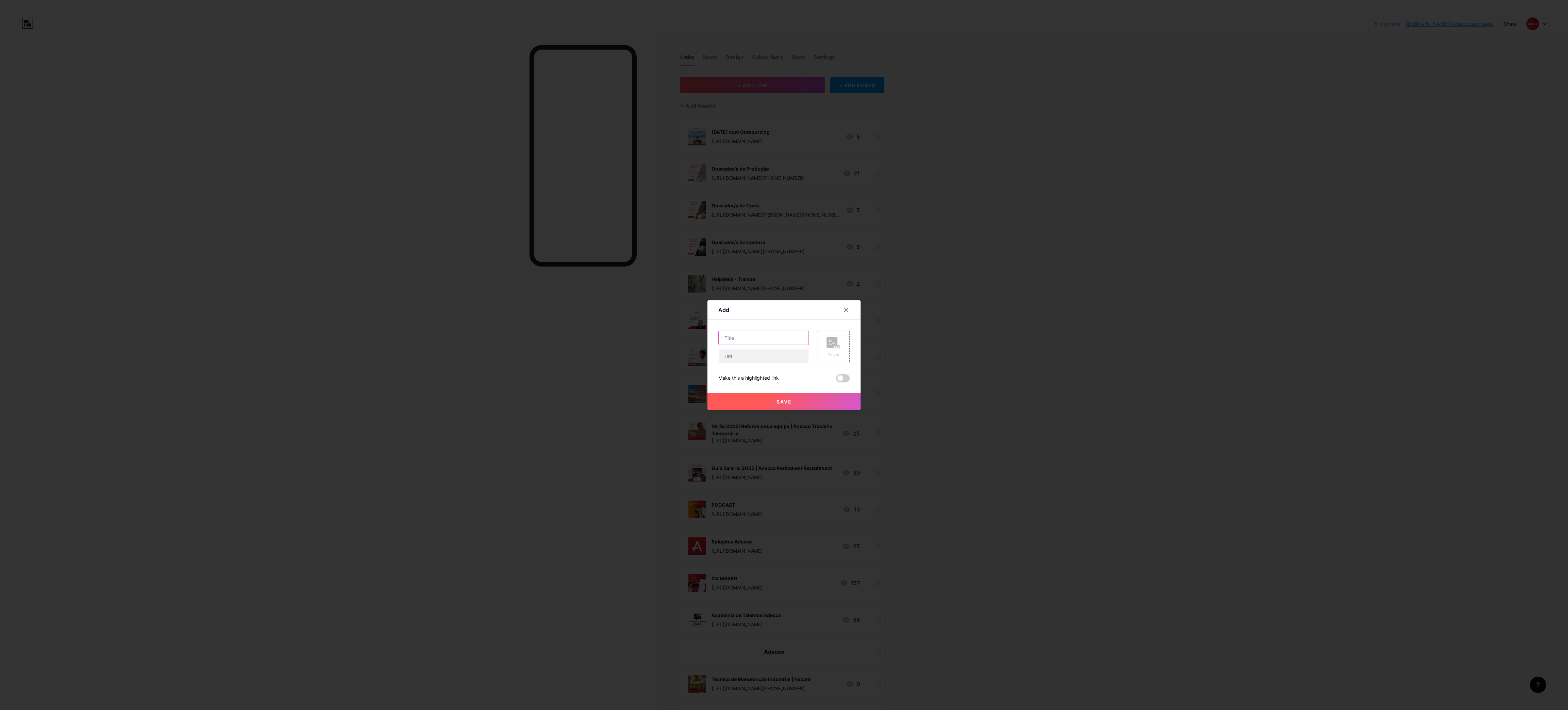
click at [754, 343] on input "text" at bounding box center [764, 337] width 90 height 13
paste input "Gerente de Loja | Leiria"
type input "Gerente de Loja | Leiria"
click at [732, 353] on input "text" at bounding box center [764, 356] width 90 height 13
paste input "[URL][DOMAIN_NAME][PERSON_NAME][PHONE_NUMBER]"
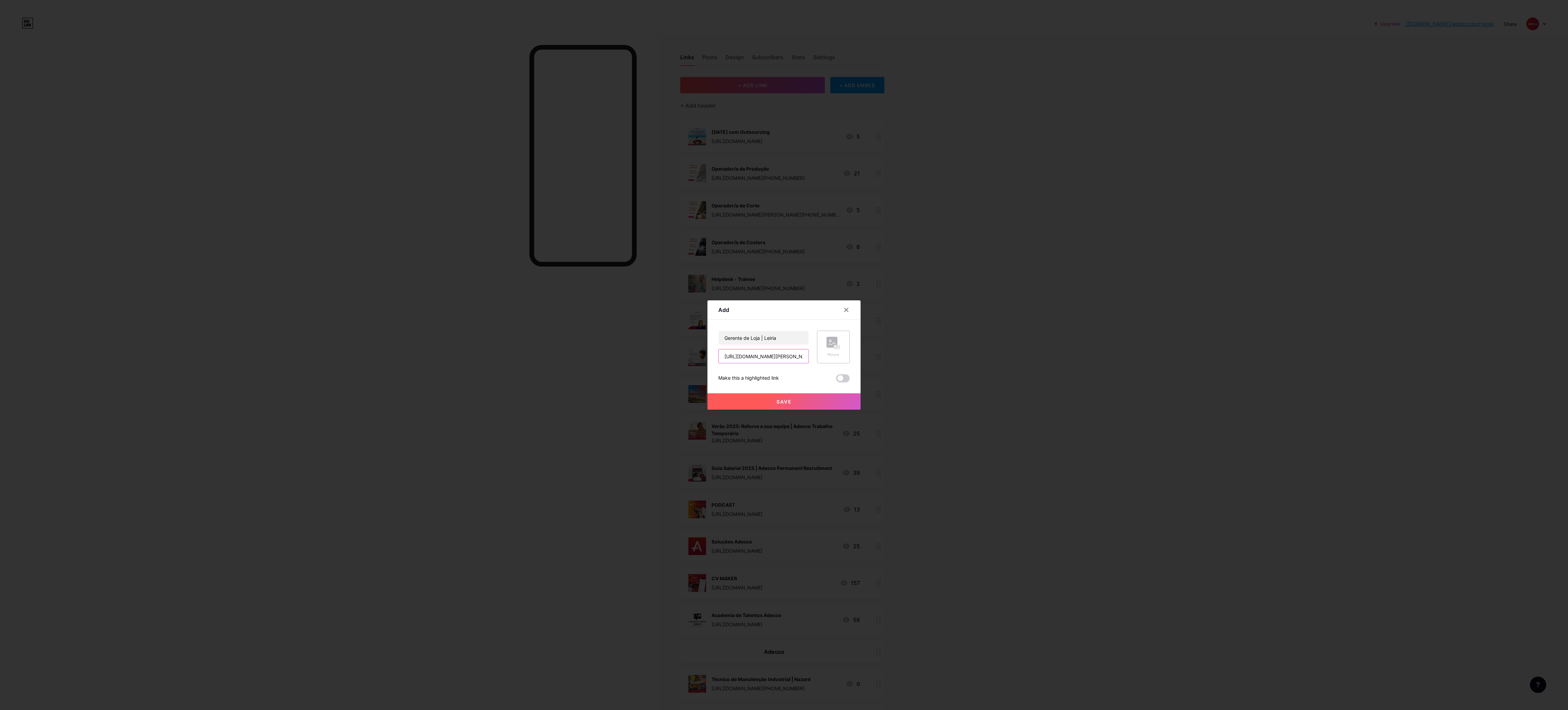
scroll to position [0, 404]
type input "[URL][DOMAIN_NAME][PERSON_NAME][PHONE_NUMBER]"
click at [835, 353] on div "Picture" at bounding box center [833, 354] width 13 height 5
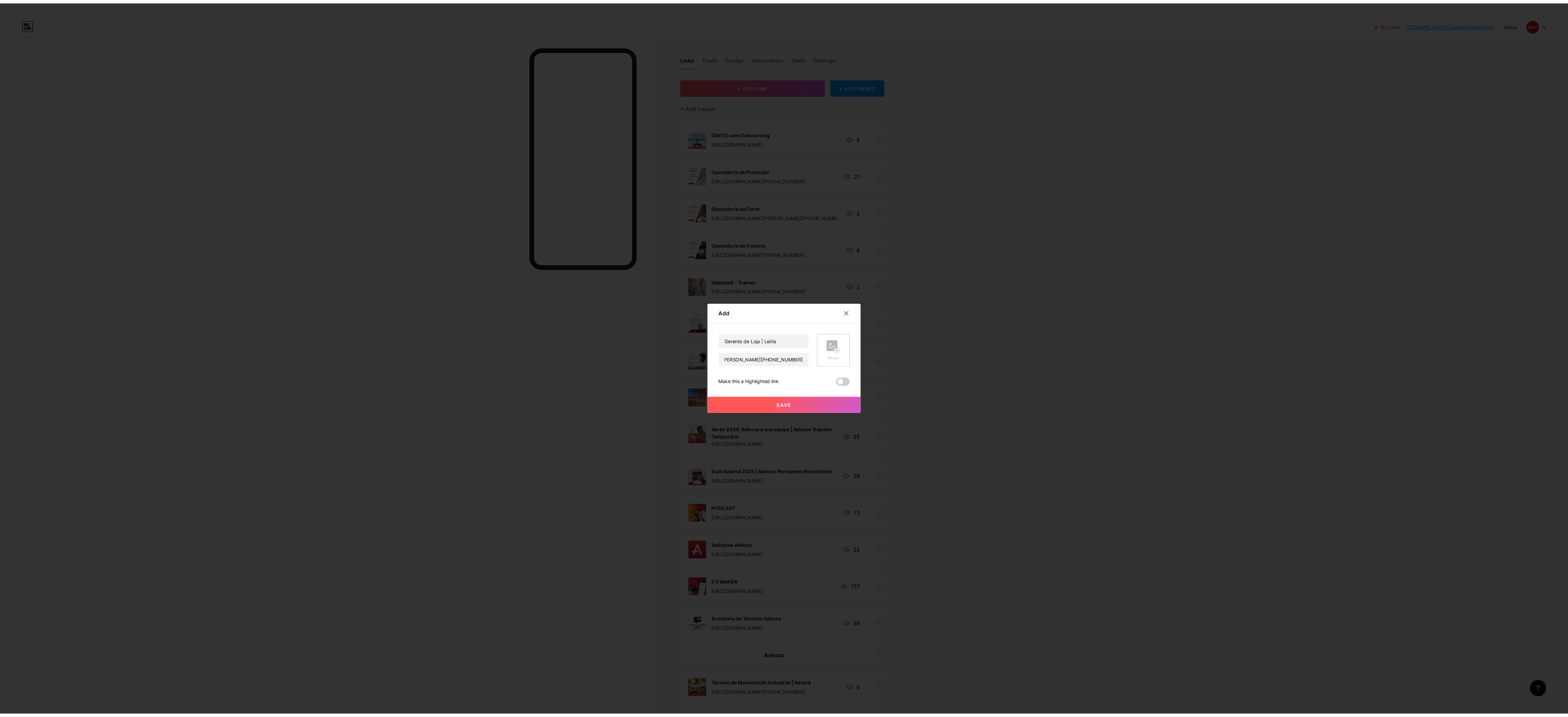
scroll to position [0, 0]
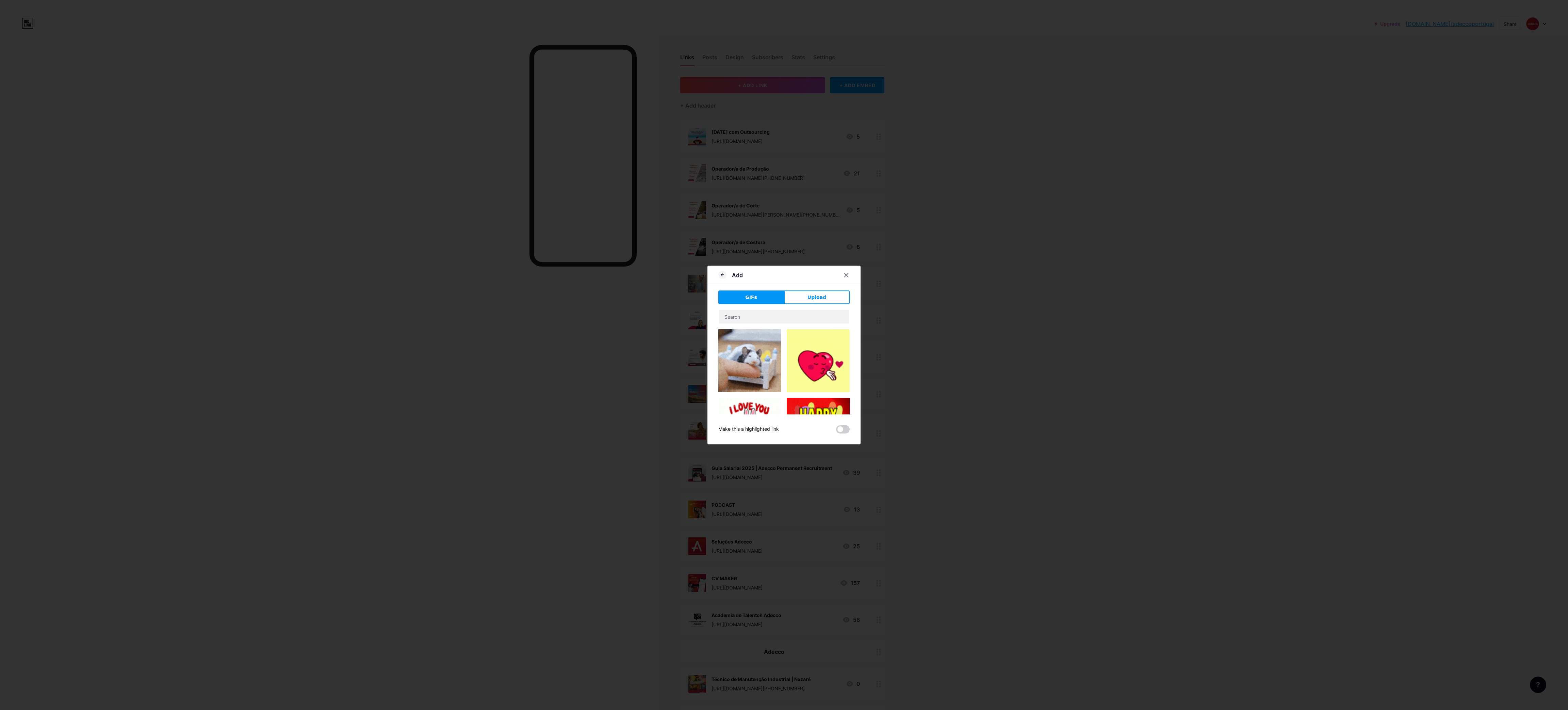
click at [828, 288] on div "Add GIFs Upload Content YouTube Play YouTube video without leaving your page. A…" at bounding box center [784, 354] width 153 height 178
click at [828, 290] on button "Upload" at bounding box center [817, 297] width 66 height 13
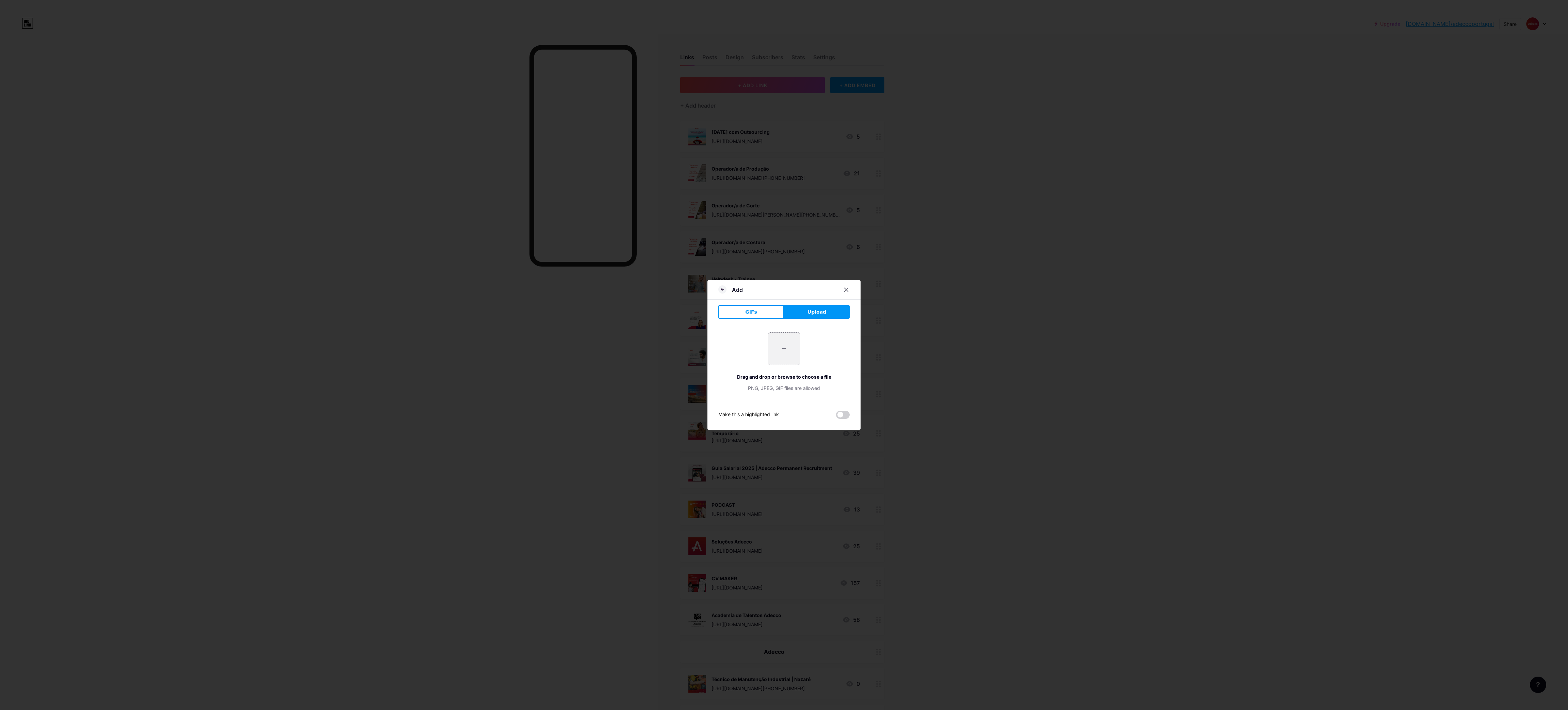
click at [783, 348] on input "file" at bounding box center [784, 348] width 32 height 32
type input "C:\fakepath\6.png"
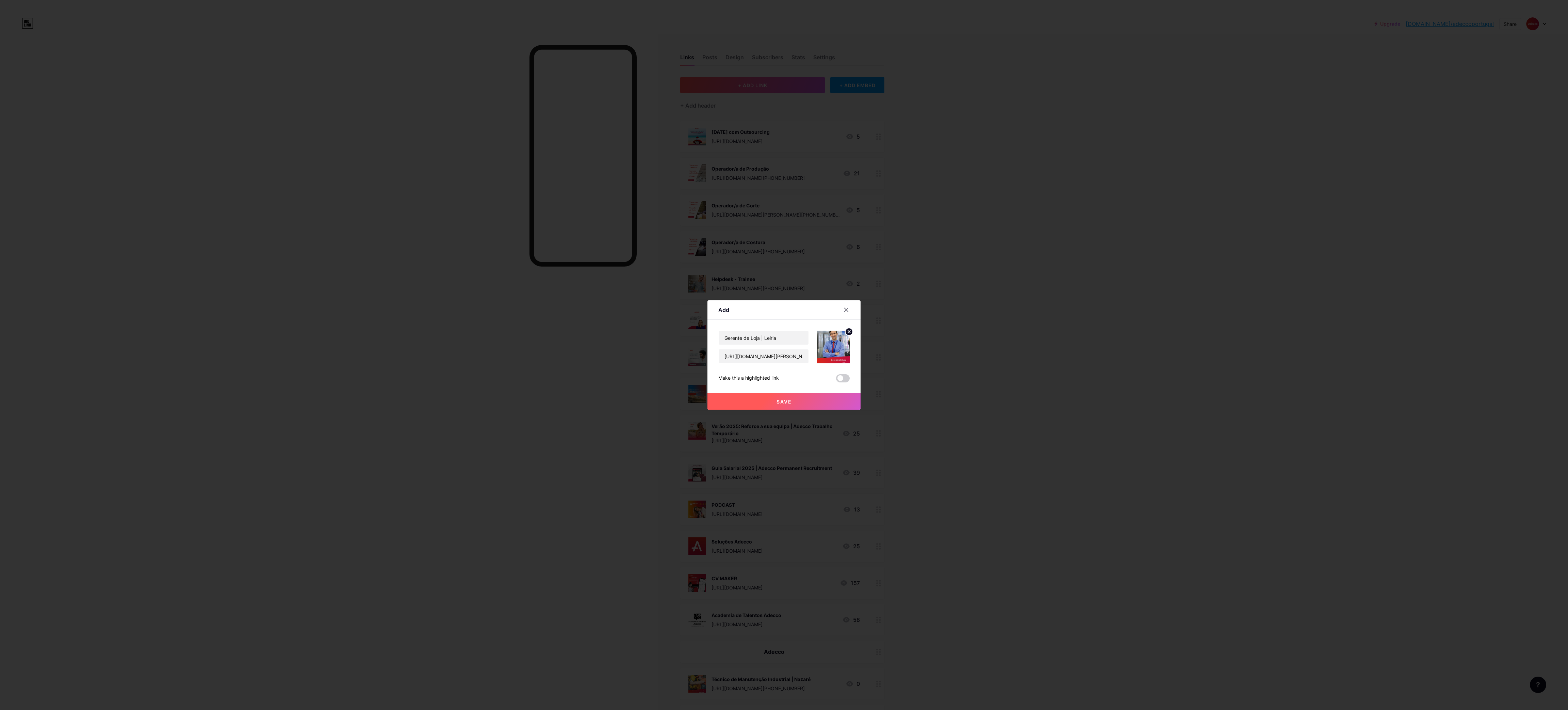
click at [836, 395] on button "Save" at bounding box center [784, 401] width 153 height 16
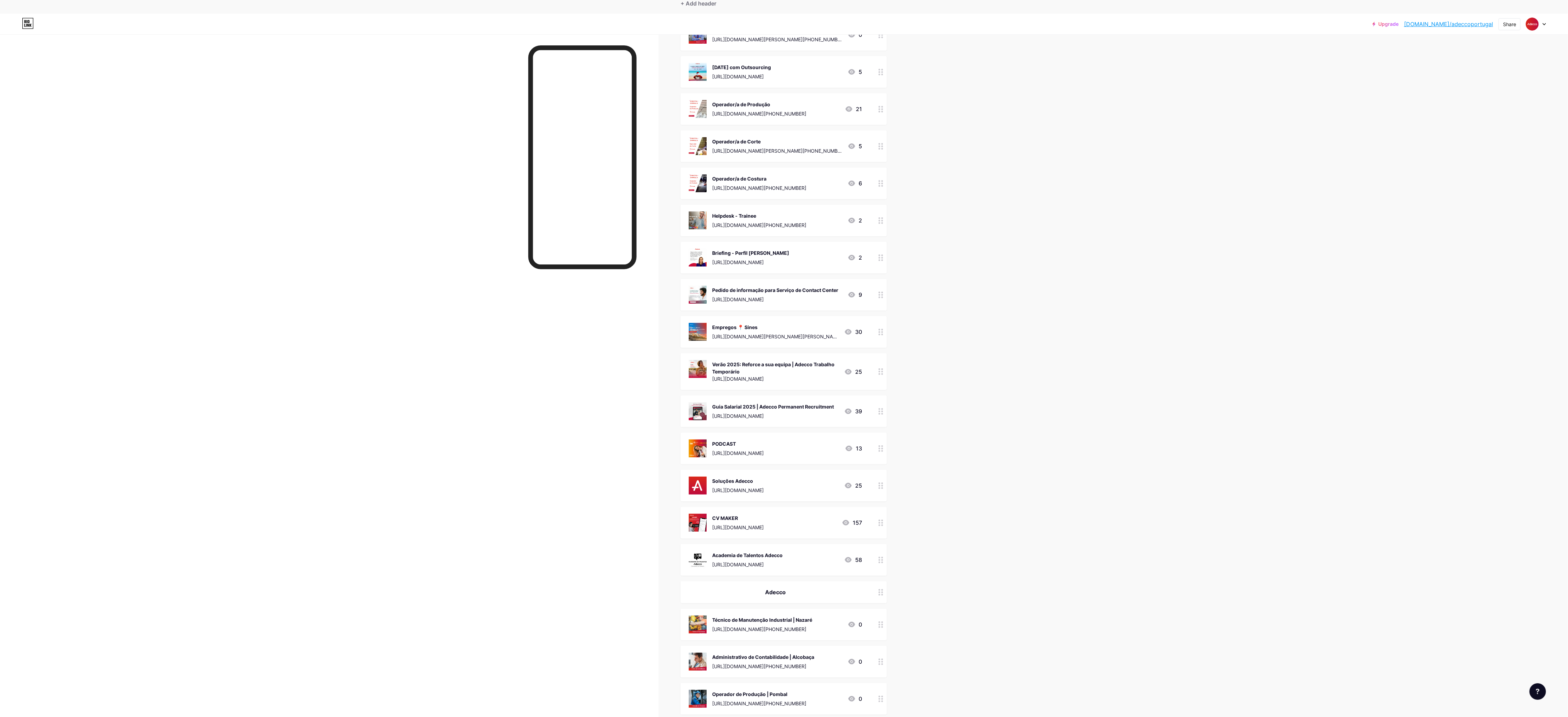
scroll to position [85, 0]
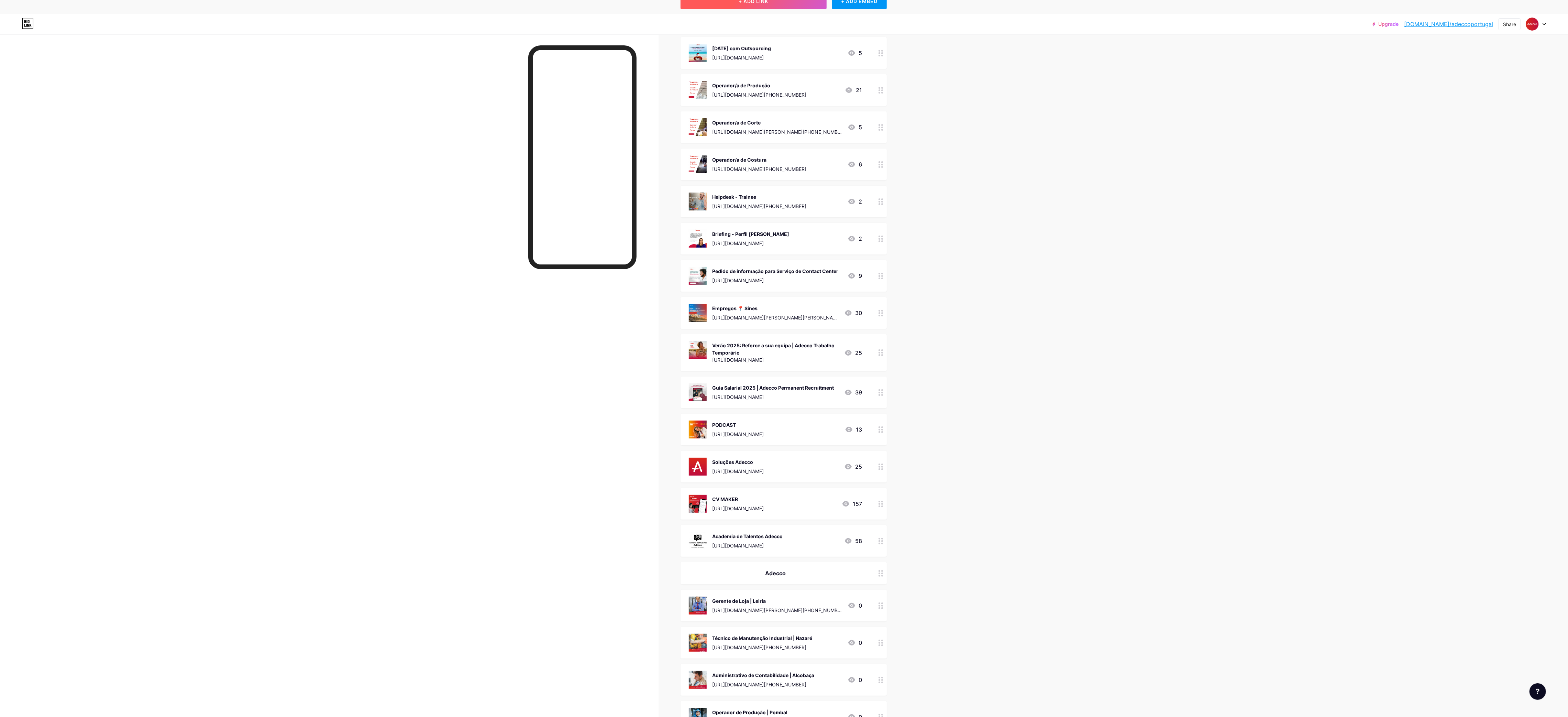
click at [735, 9] on button "+ ADD LINK" at bounding box center [754, 1] width 146 height 17
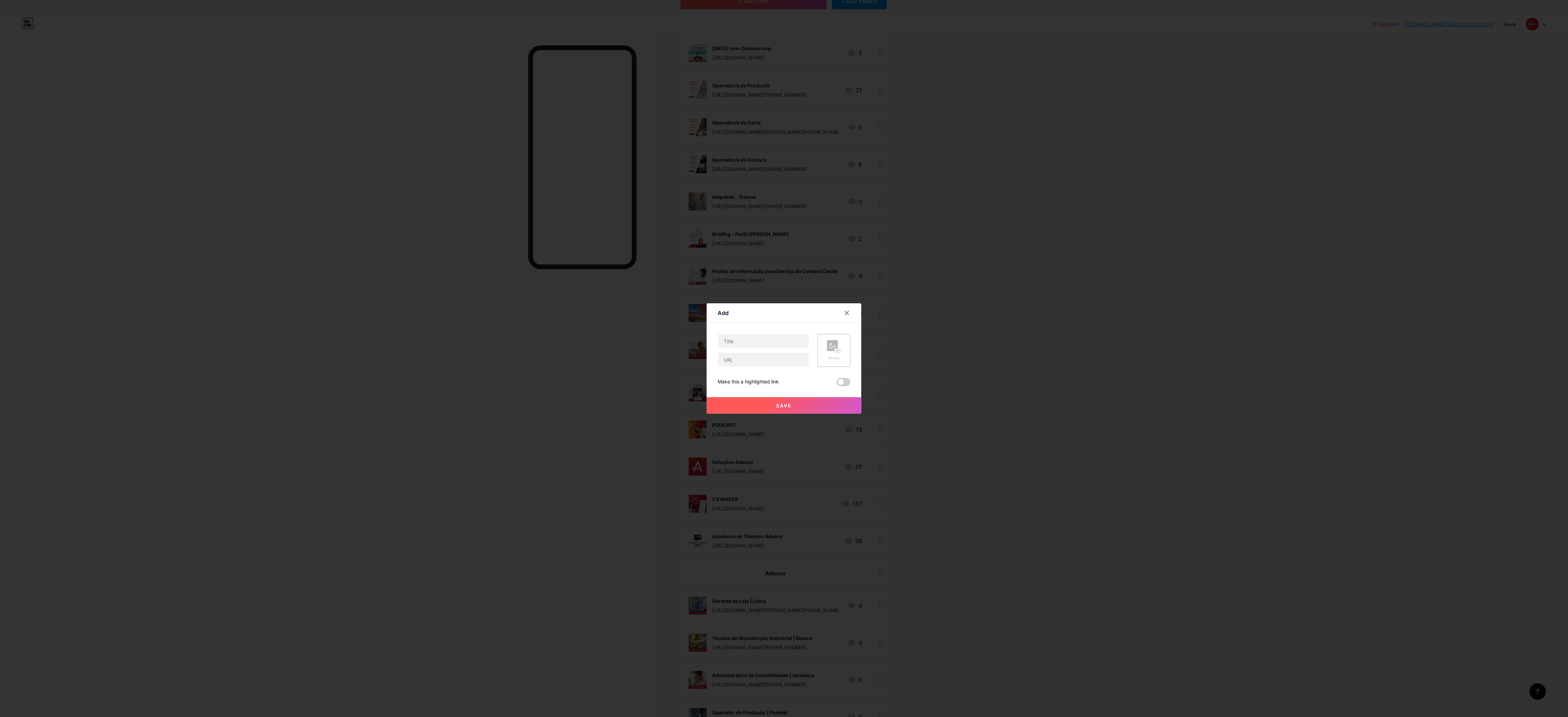
click at [750, 339] on input "text" at bounding box center [764, 341] width 91 height 14
type input "HR Consultant | [GEOGRAPHIC_DATA]"
click at [759, 353] on input "text" at bounding box center [764, 360] width 91 height 14
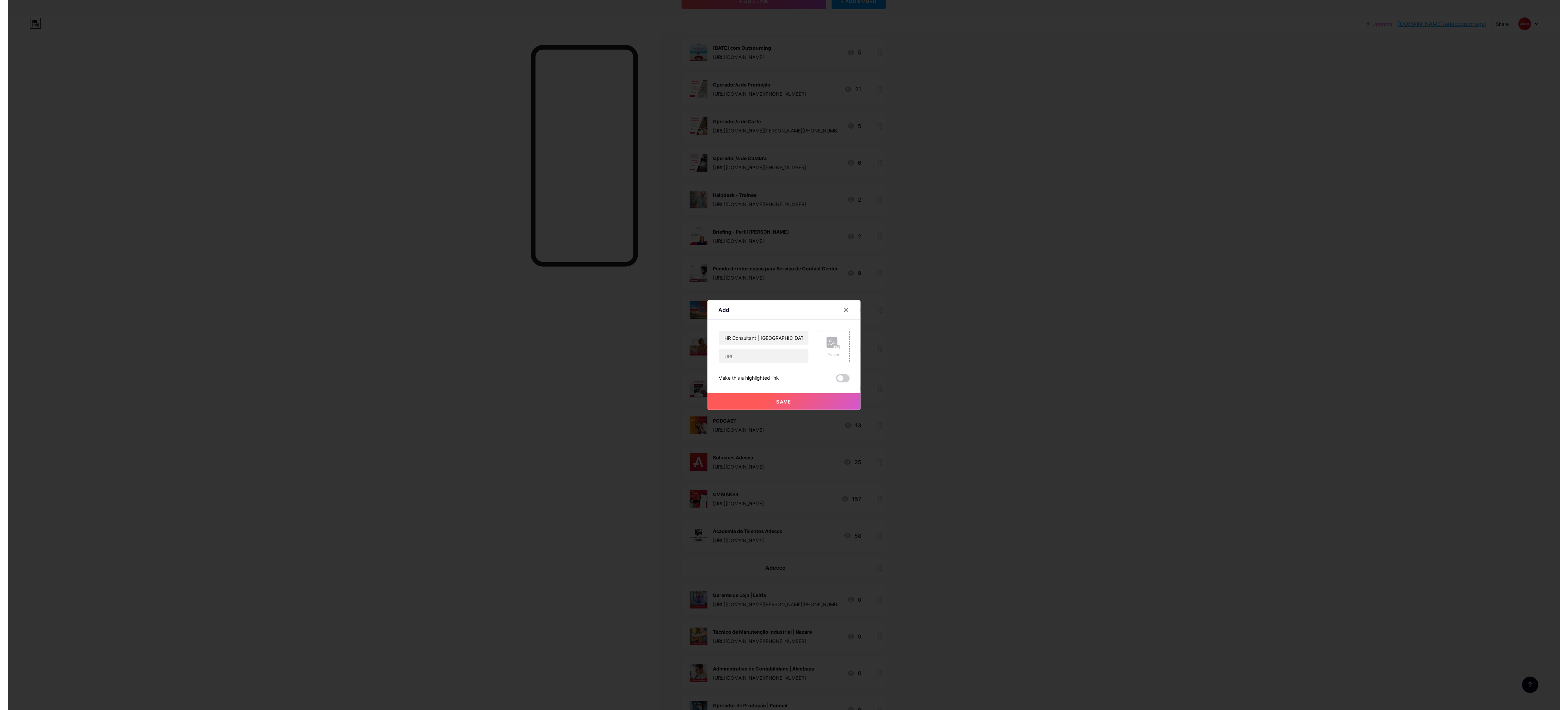
scroll to position [0, 0]
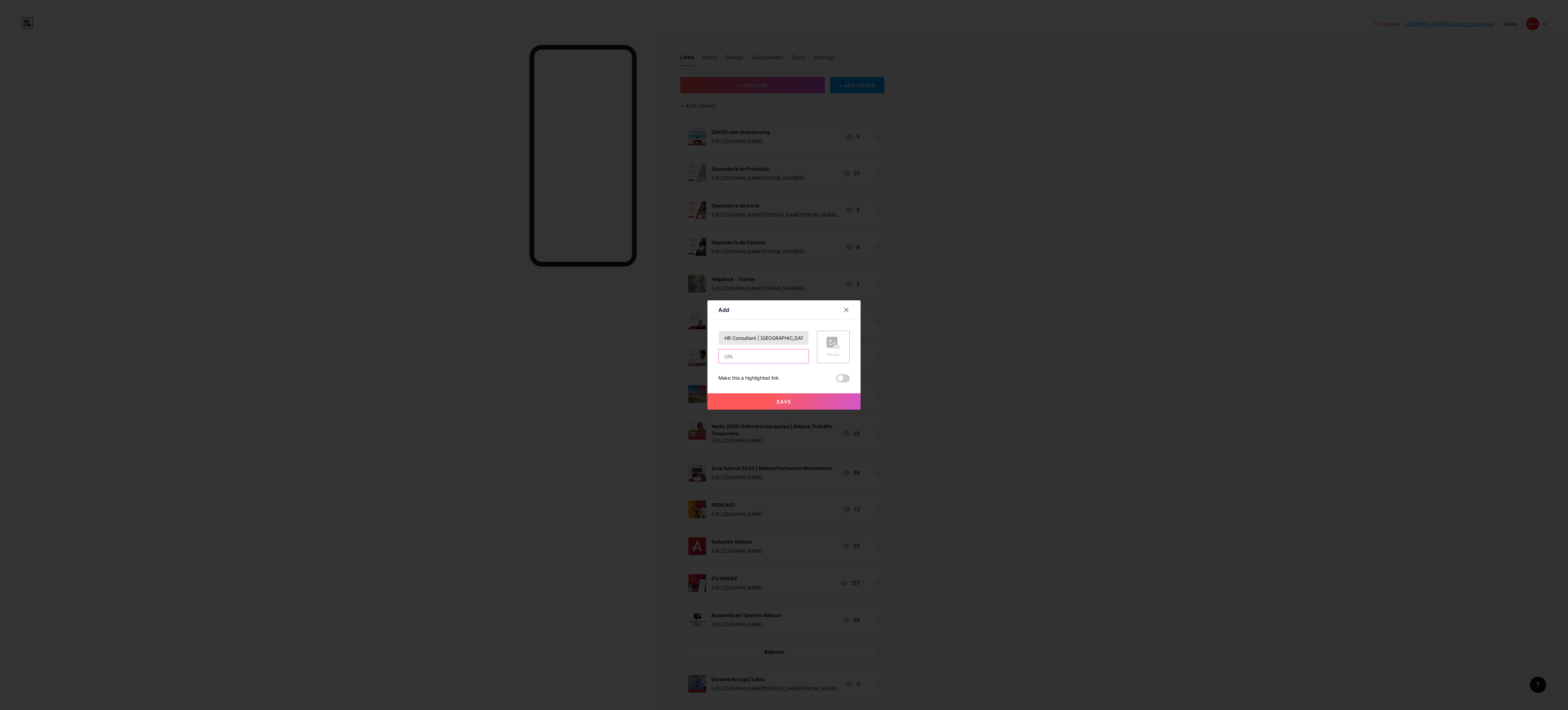
paste input "[URL][DOMAIN_NAME][PHONE_NUMBER]"
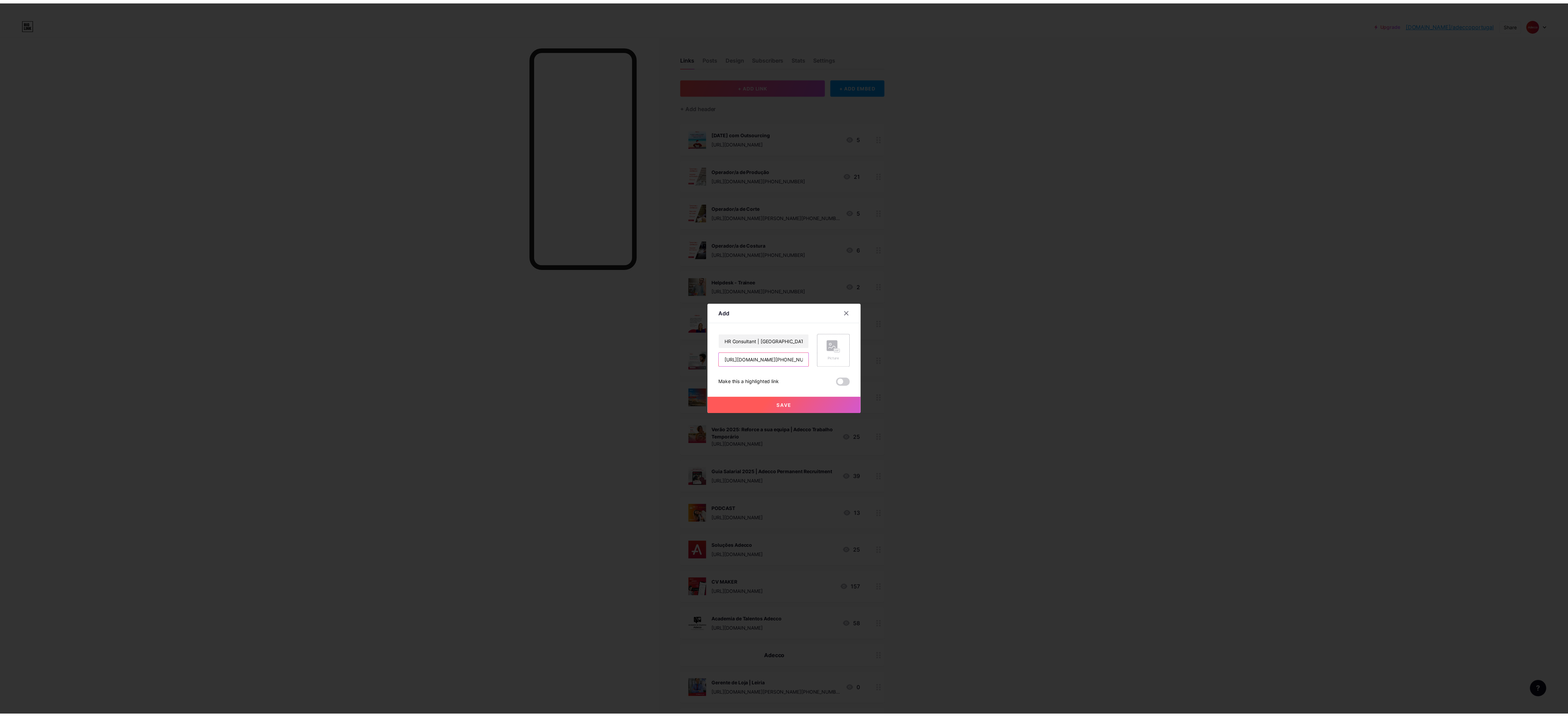
scroll to position [0, 405]
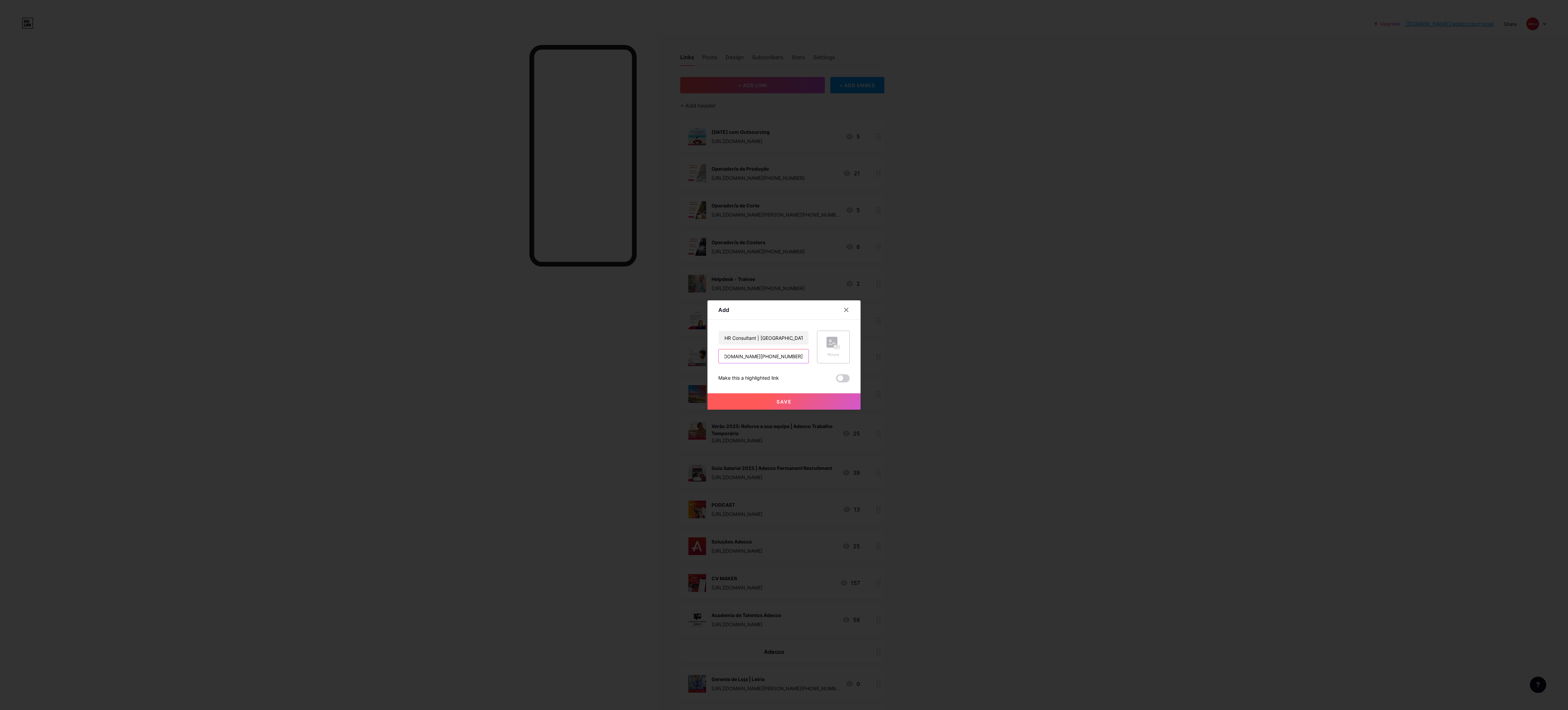
type input "[URL][DOMAIN_NAME][PHONE_NUMBER]"
click at [833, 343] on rect at bounding box center [832, 342] width 11 height 11
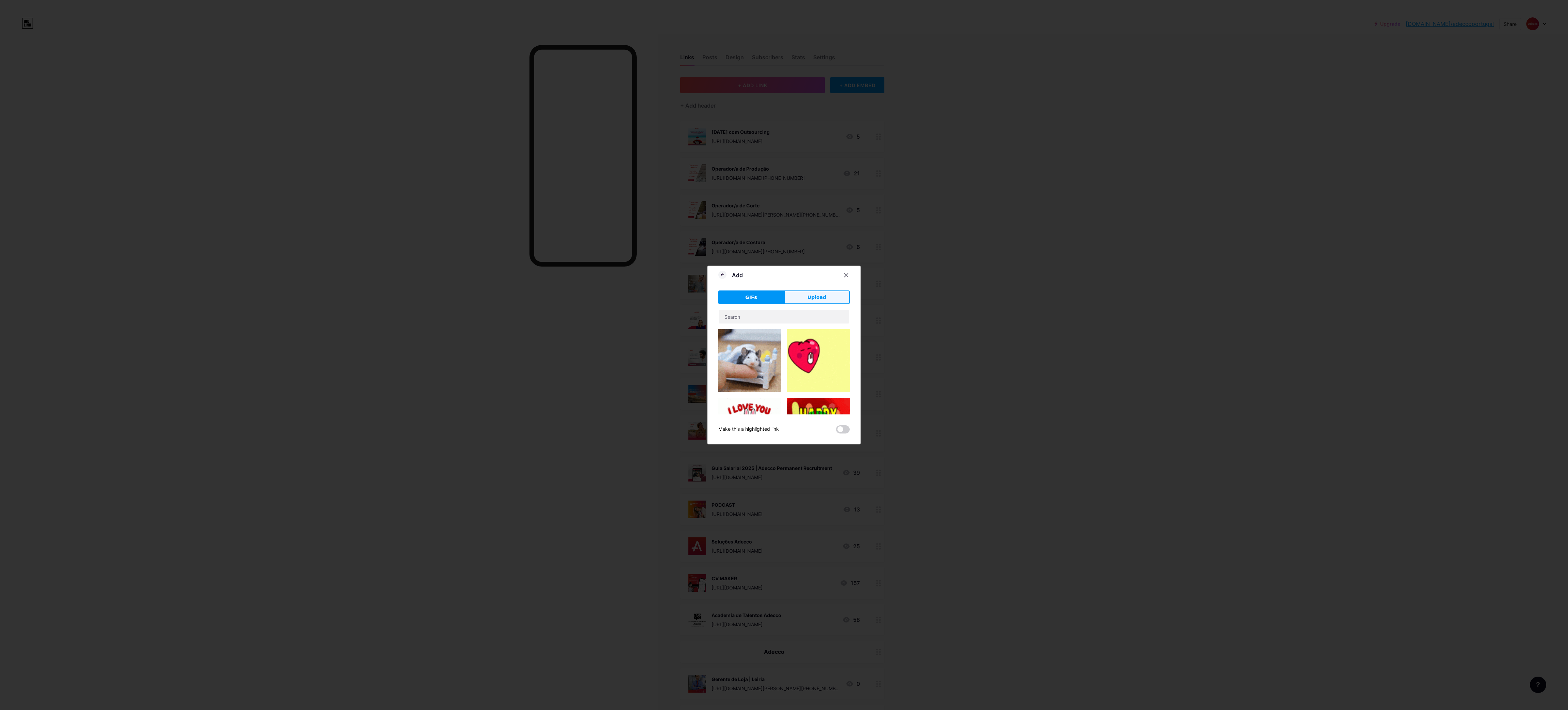
click at [821, 298] on span "Upload" at bounding box center [817, 297] width 19 height 7
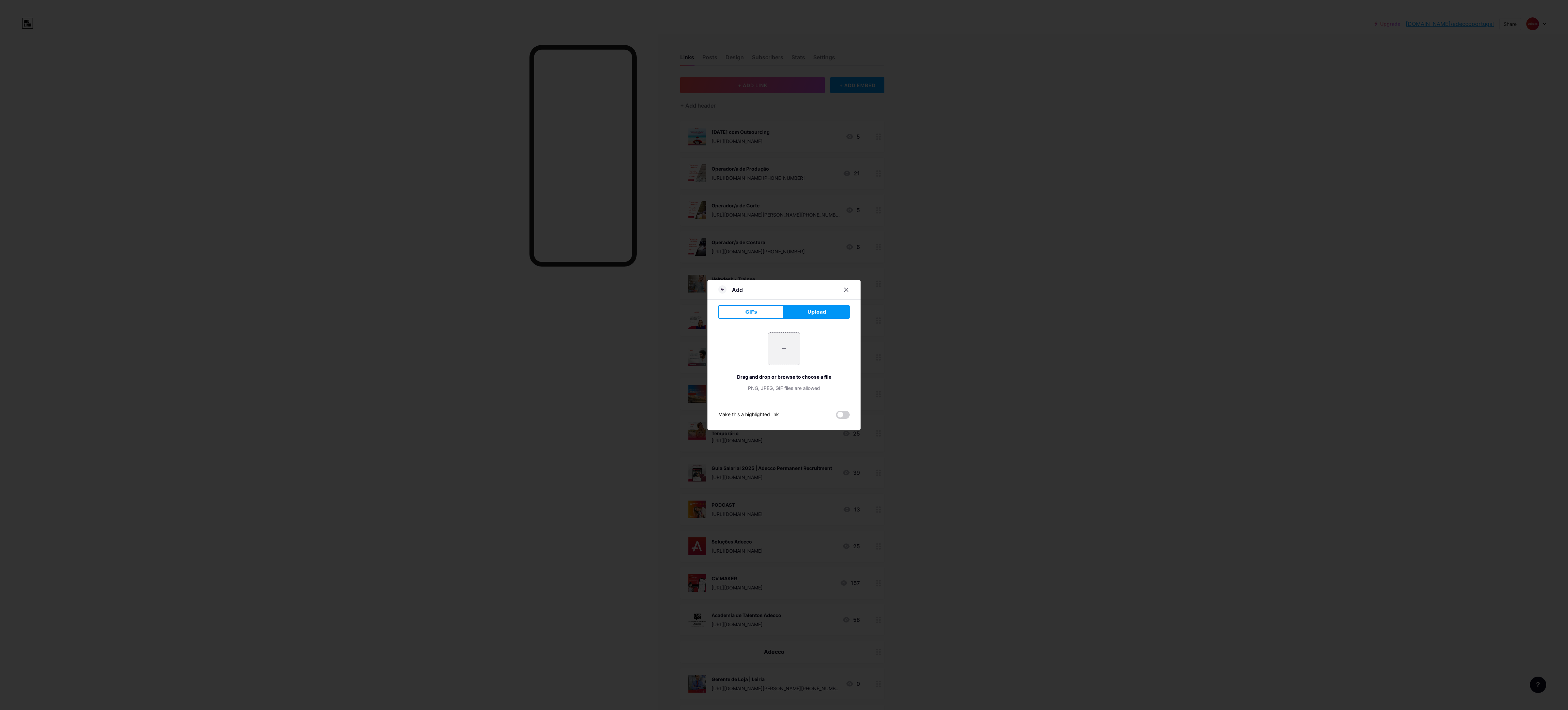
click at [782, 354] on input "file" at bounding box center [784, 348] width 32 height 32
type input "C:\fakepath\7.png"
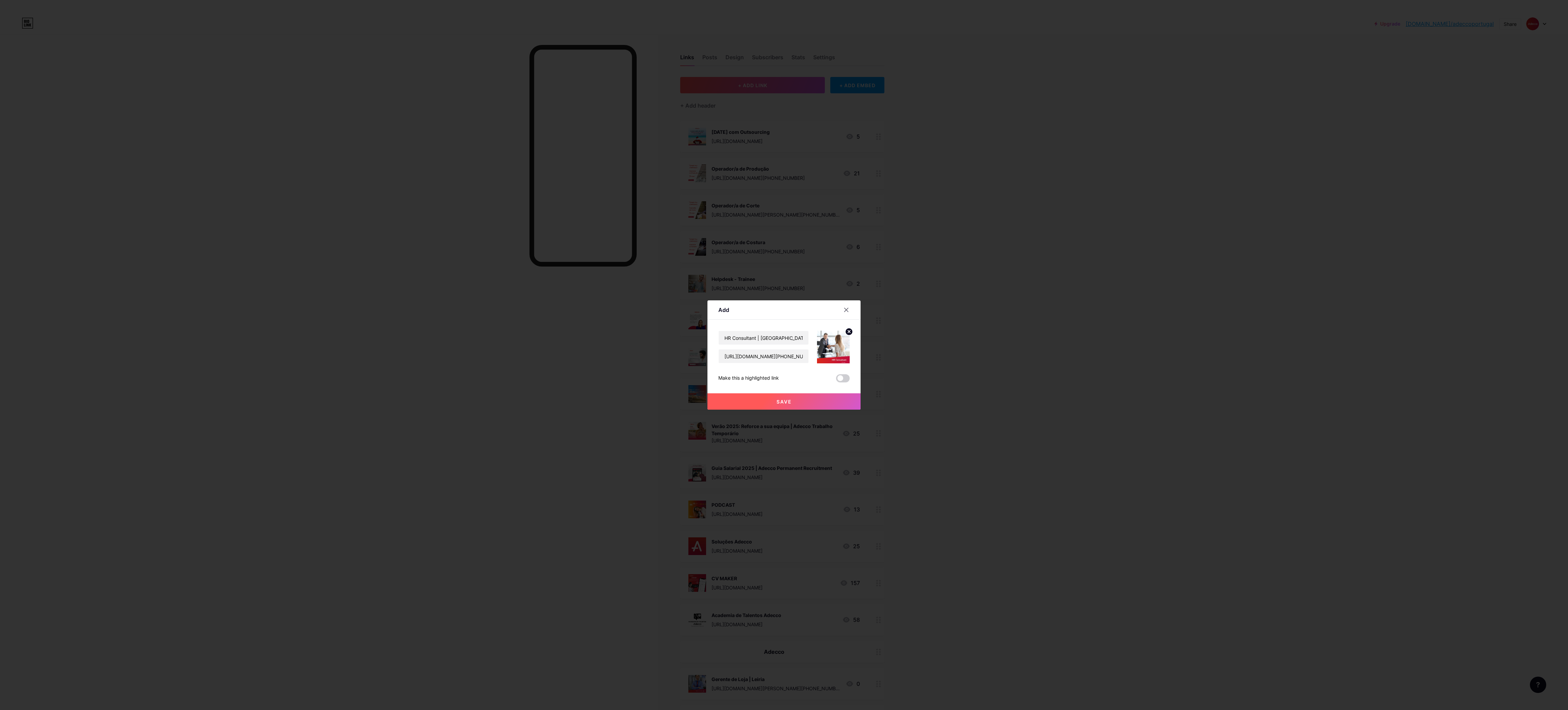
click at [759, 400] on button "Save" at bounding box center [784, 401] width 153 height 16
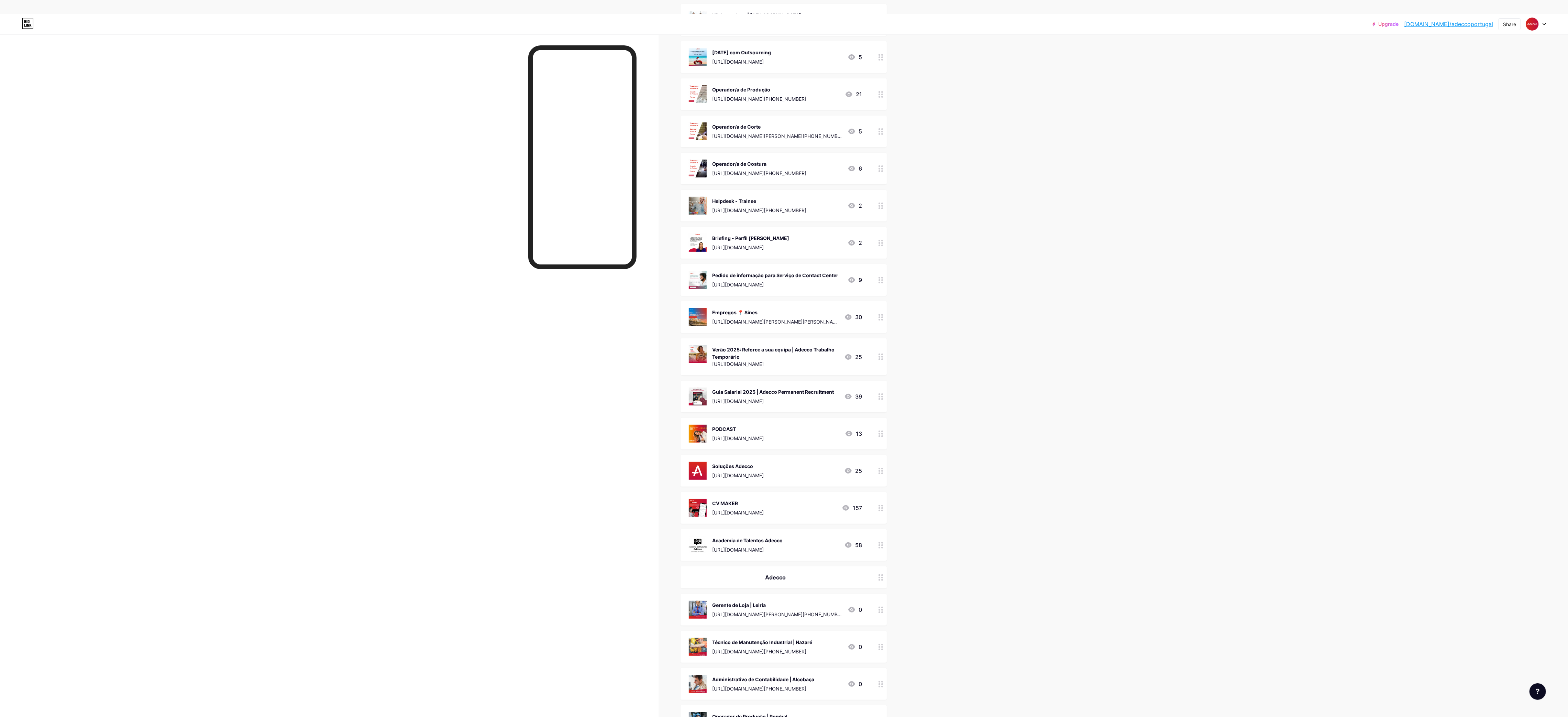
scroll to position [15, 0]
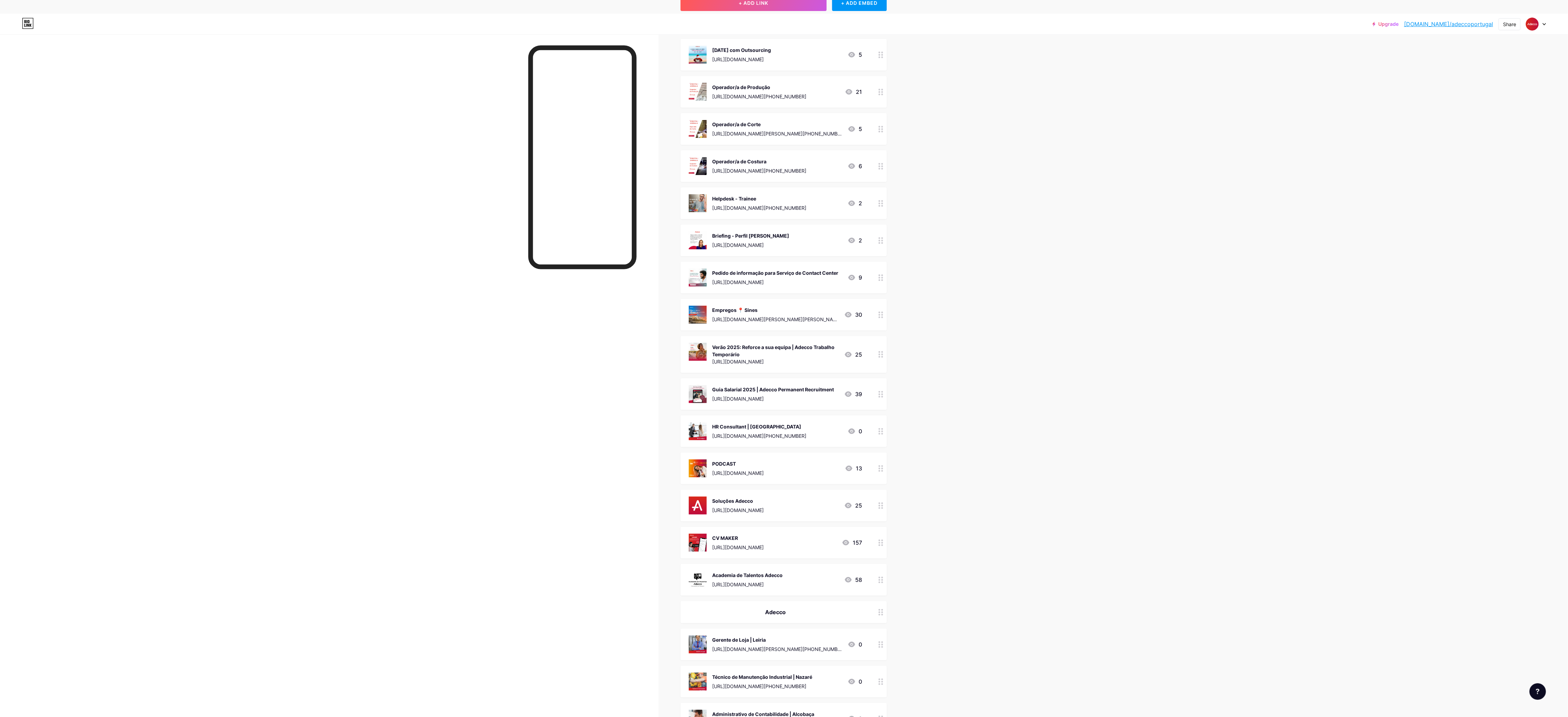
scroll to position [118, 0]
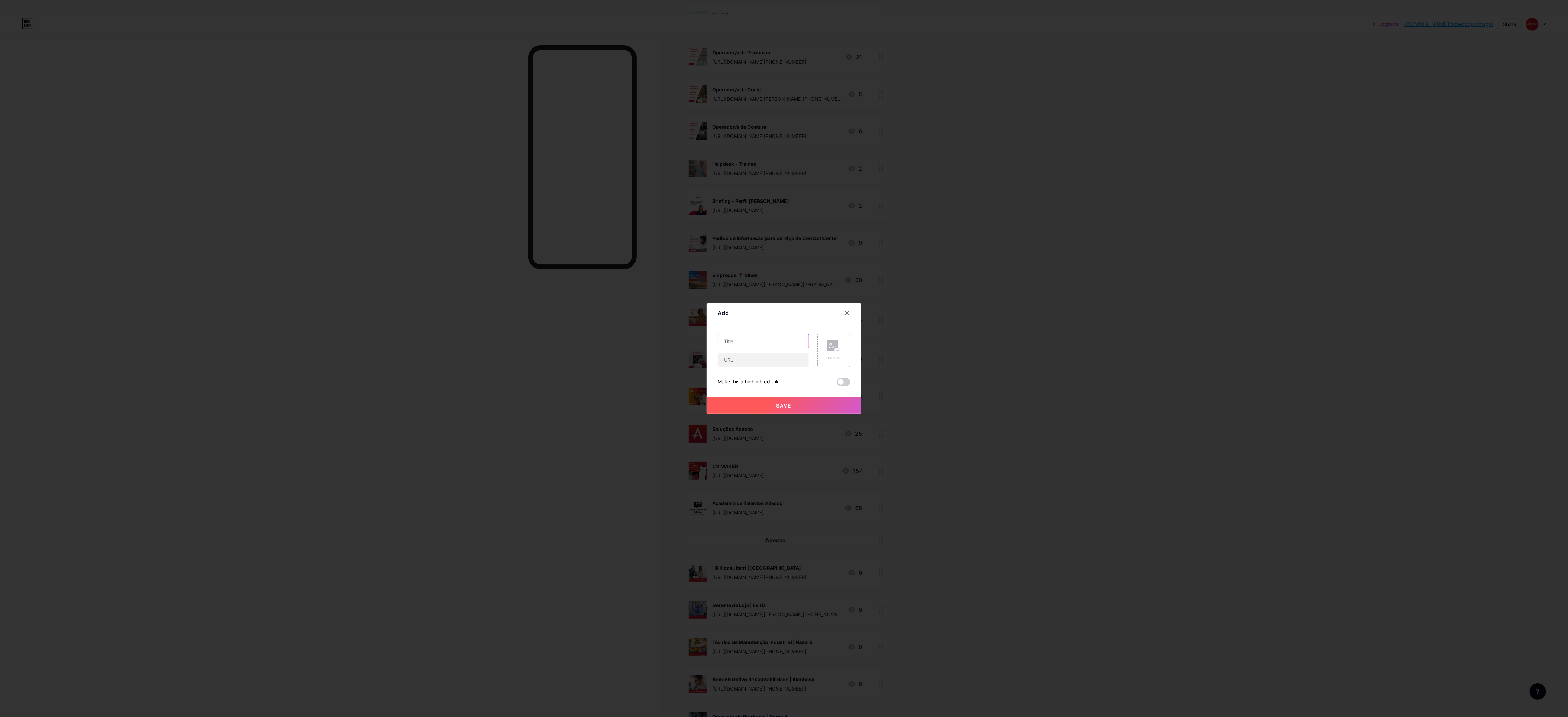
click at [781, 343] on input "text" at bounding box center [764, 341] width 91 height 14
paste input "Motorista de Pesados (Ibérico) | Leiria"
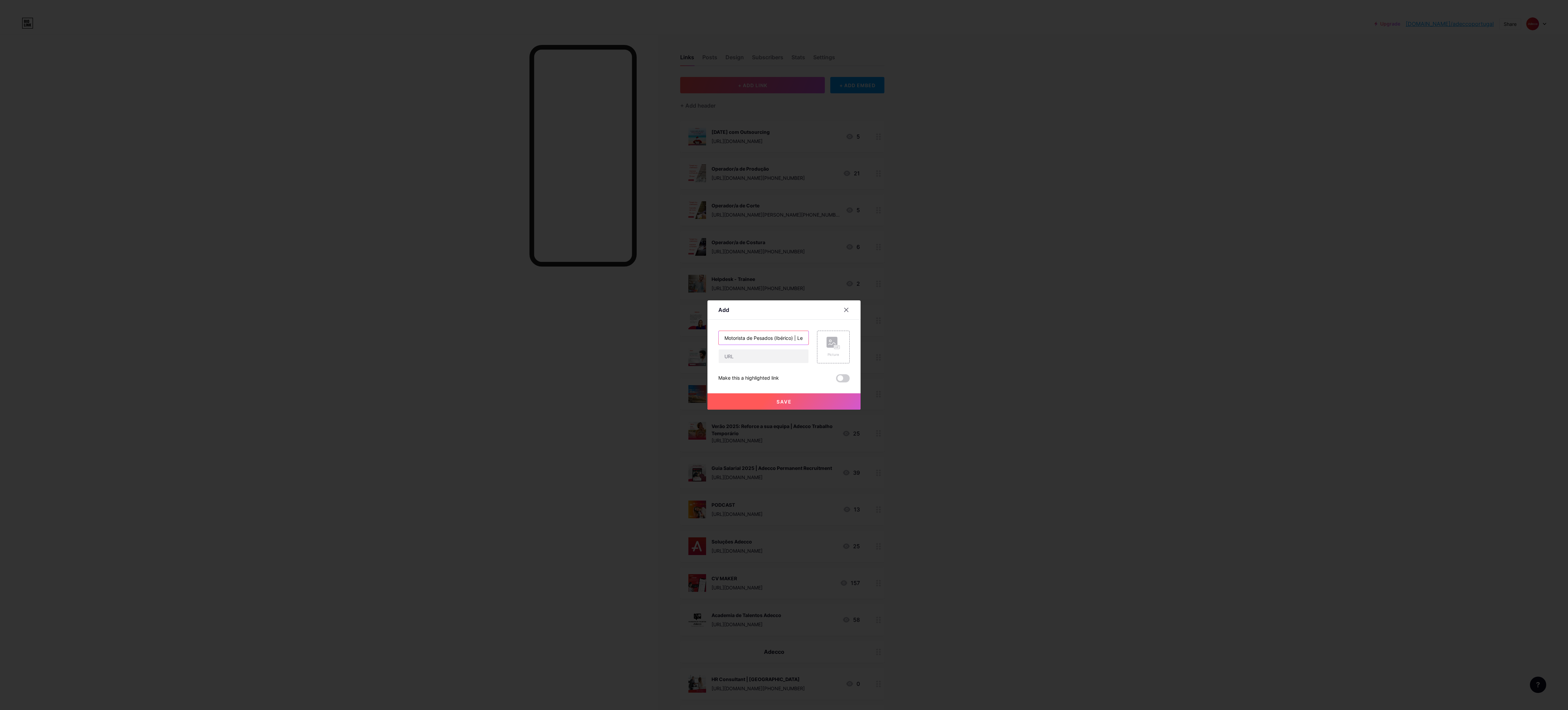
scroll to position [0, 9]
type input "Motorista de Pesados (Ibérico) | Leiria"
click at [762, 354] on input "text" at bounding box center [764, 356] width 90 height 13
paste input "[URL][DOMAIN_NAME][PHONE_NUMBER]"
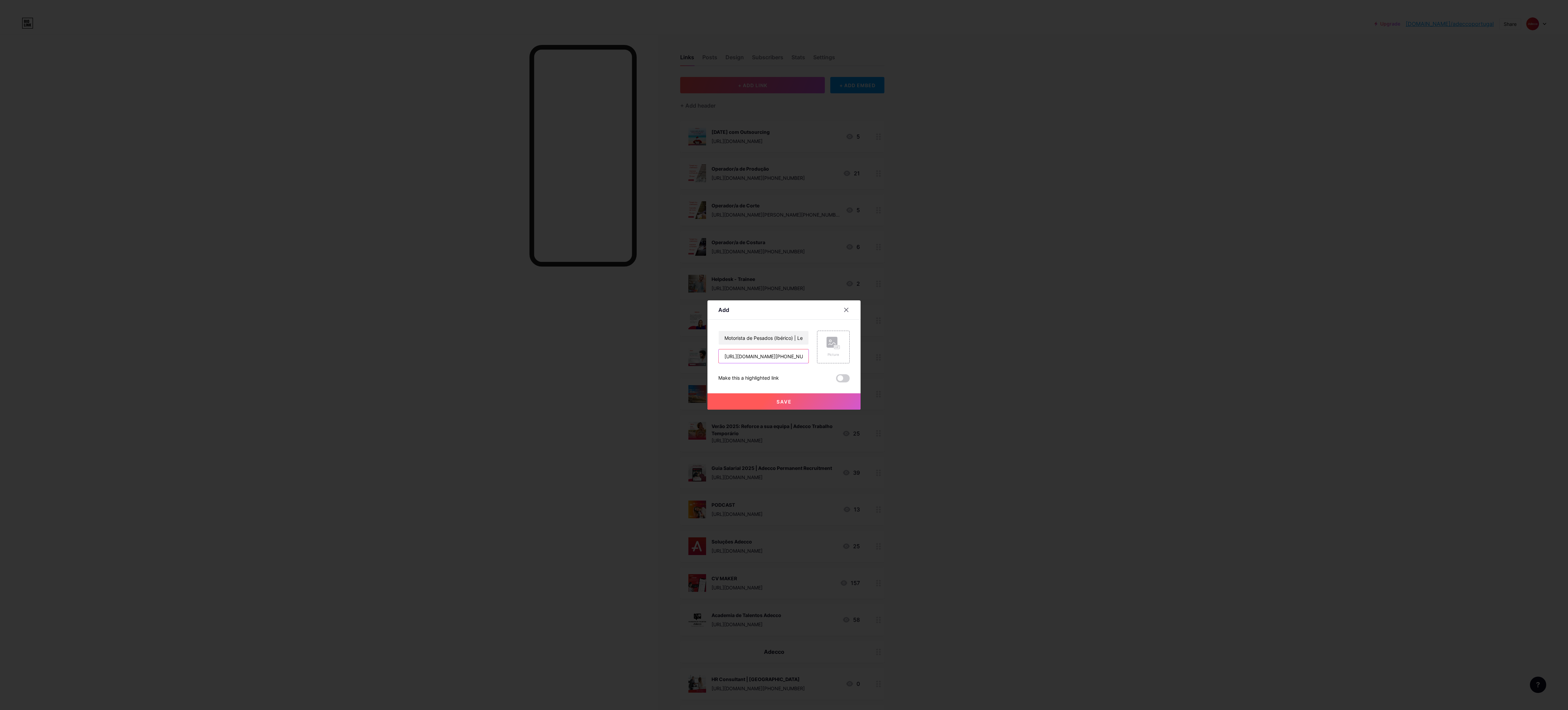
scroll to position [0, 468]
type input "[URL][DOMAIN_NAME][PHONE_NUMBER]"
click at [821, 340] on div "Picture" at bounding box center [833, 347] width 33 height 33
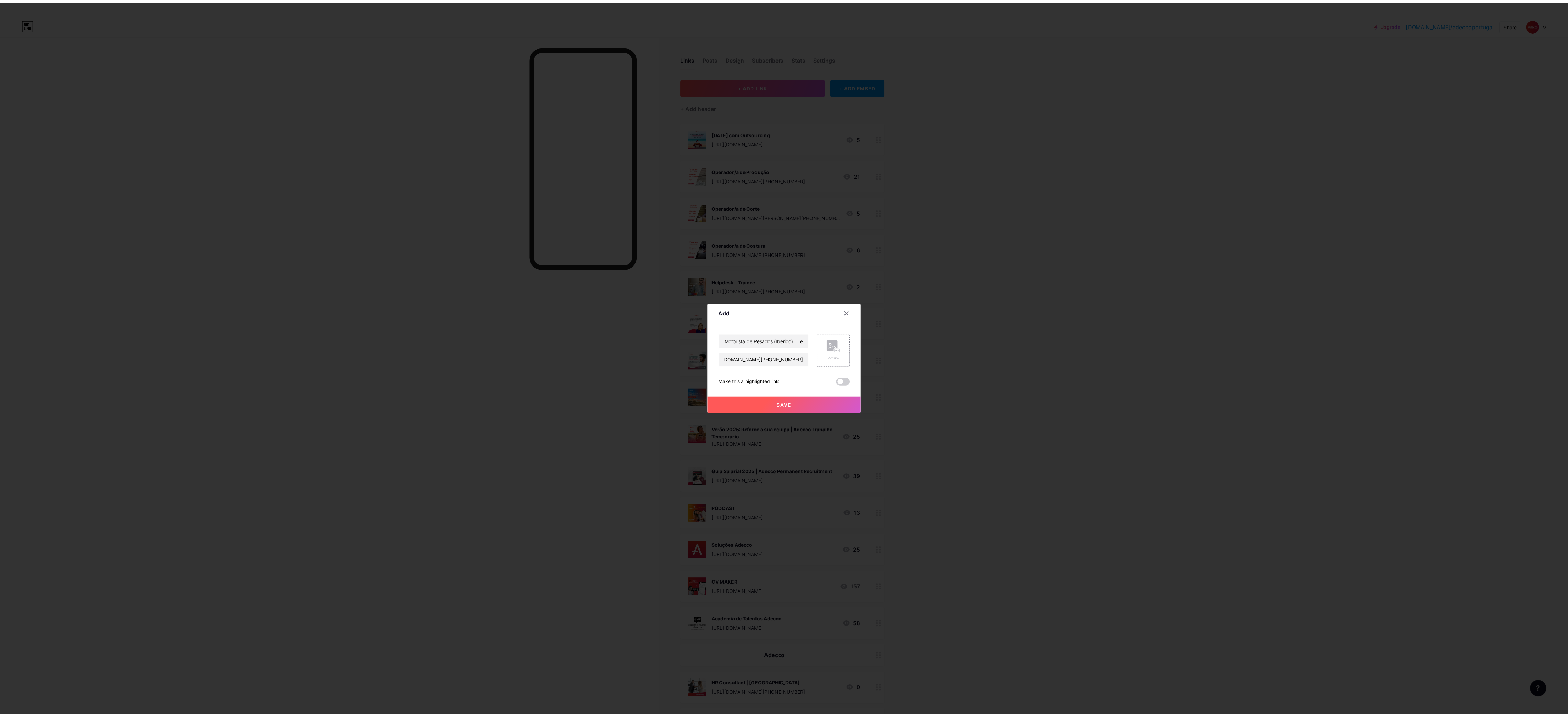
scroll to position [0, 0]
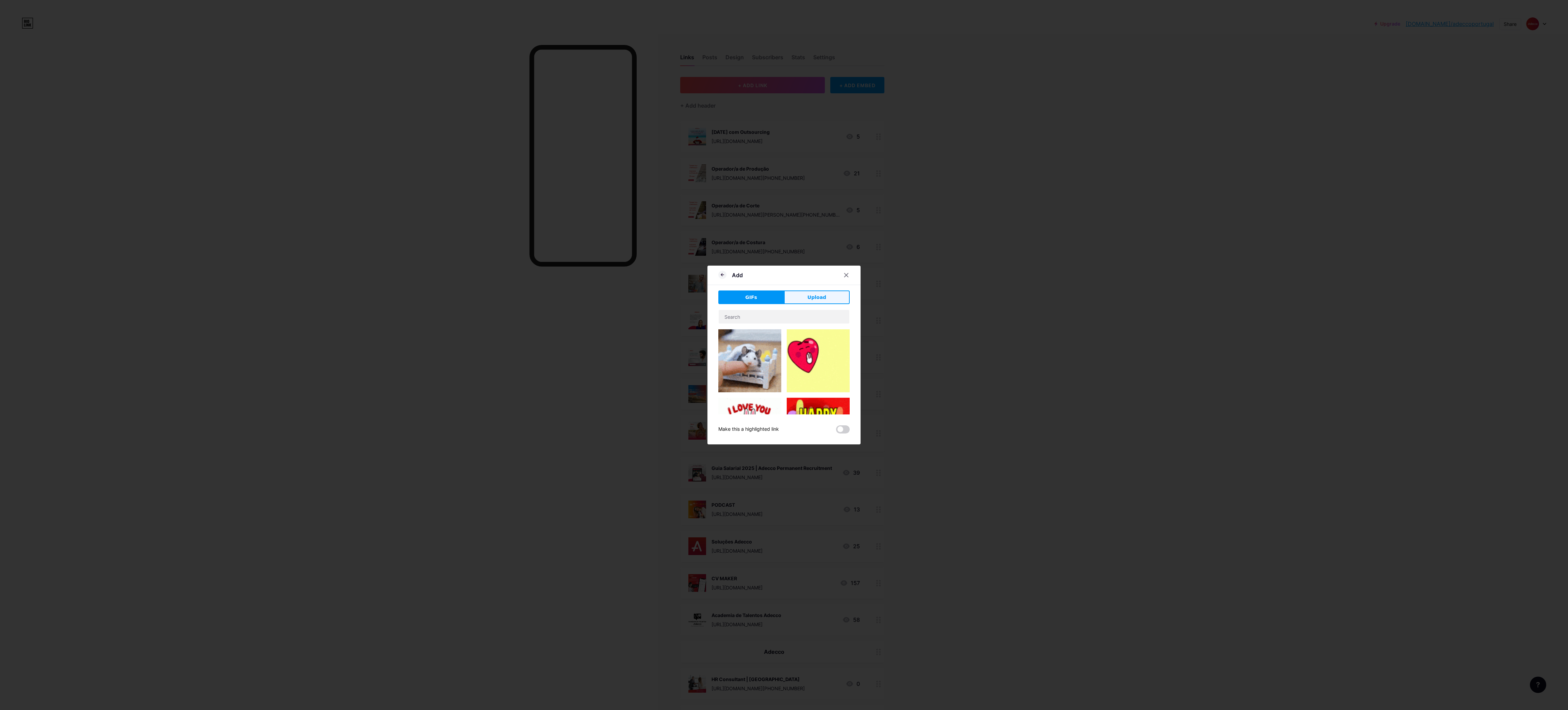
click at [800, 300] on button "Upload" at bounding box center [817, 297] width 66 height 13
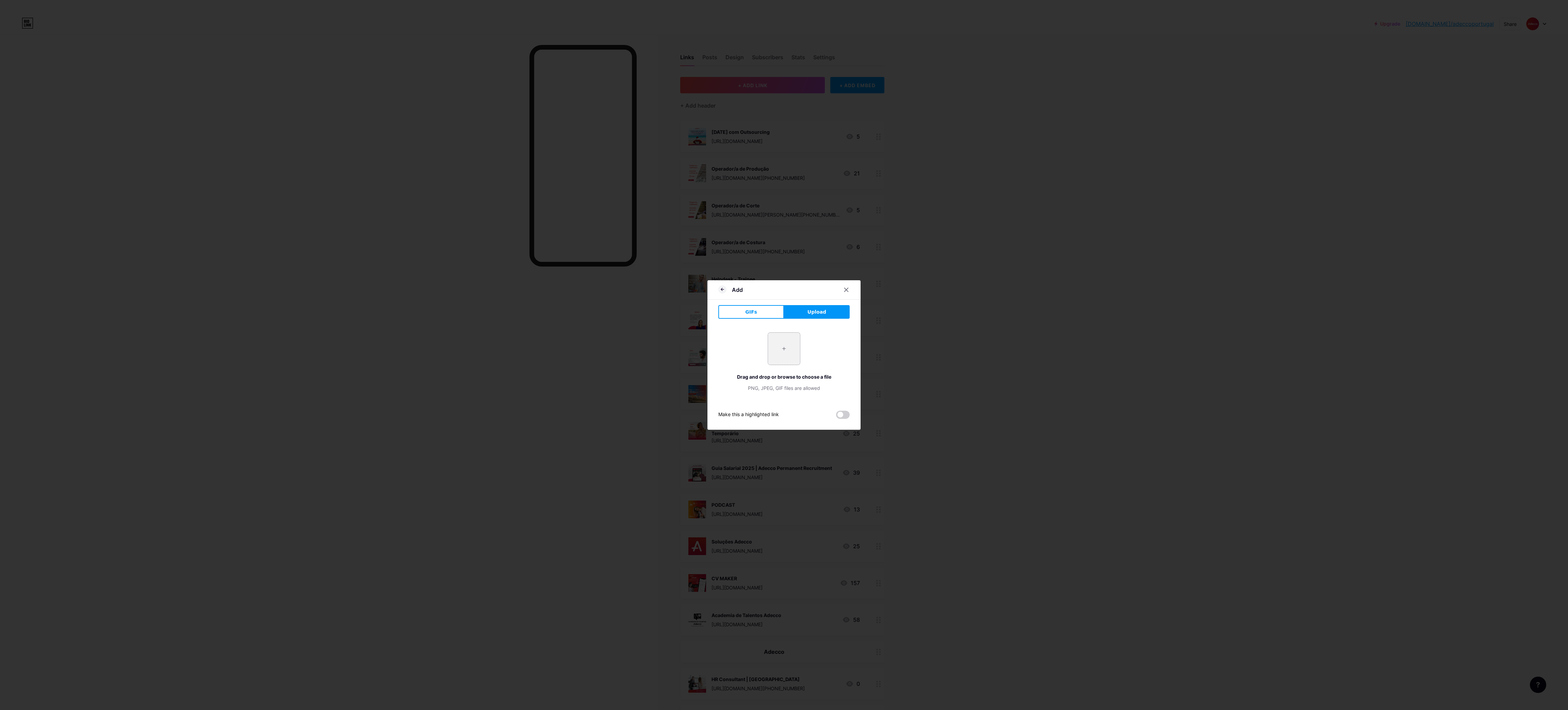
click at [780, 350] on input "file" at bounding box center [784, 348] width 32 height 32
type input "C:\fakepath\8.png"
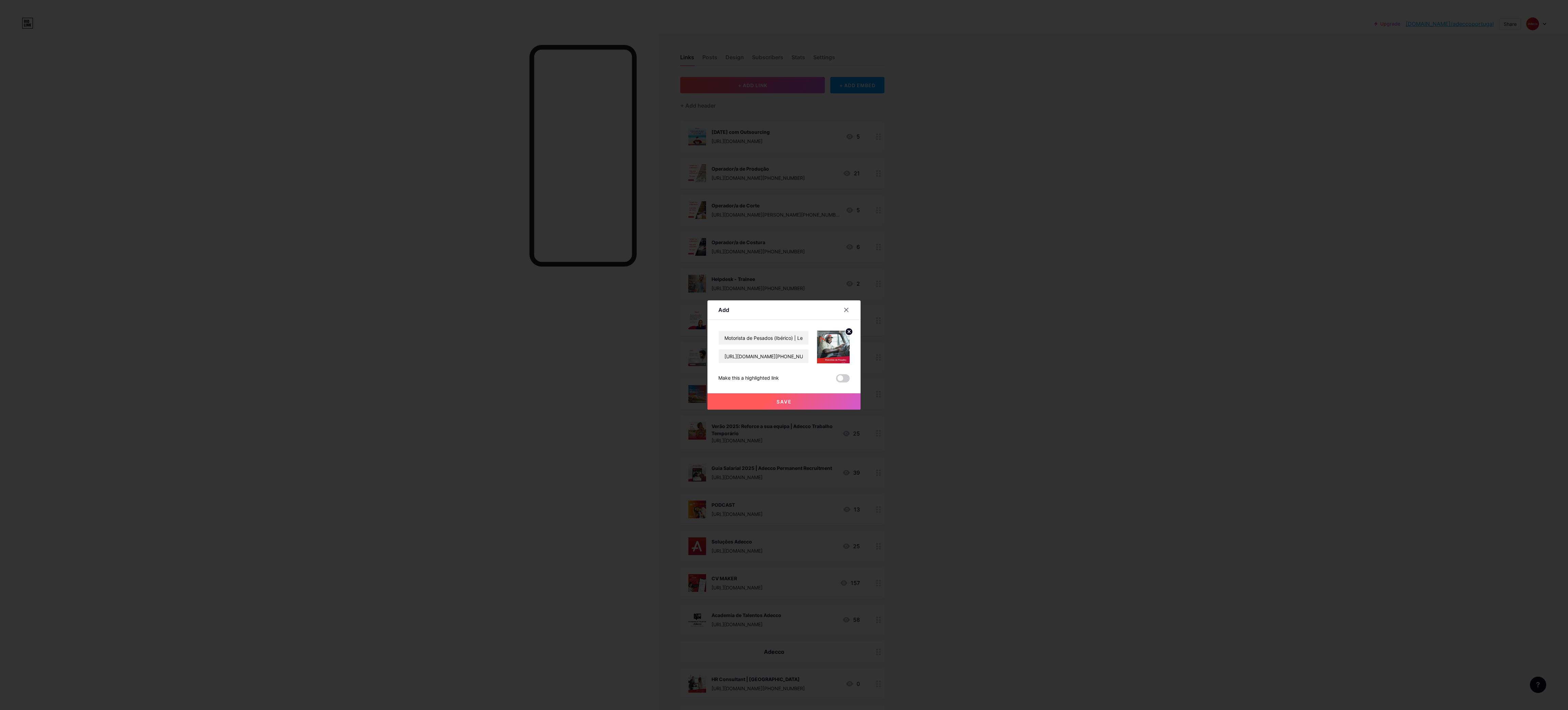
click at [760, 406] on button "Save" at bounding box center [784, 401] width 153 height 16
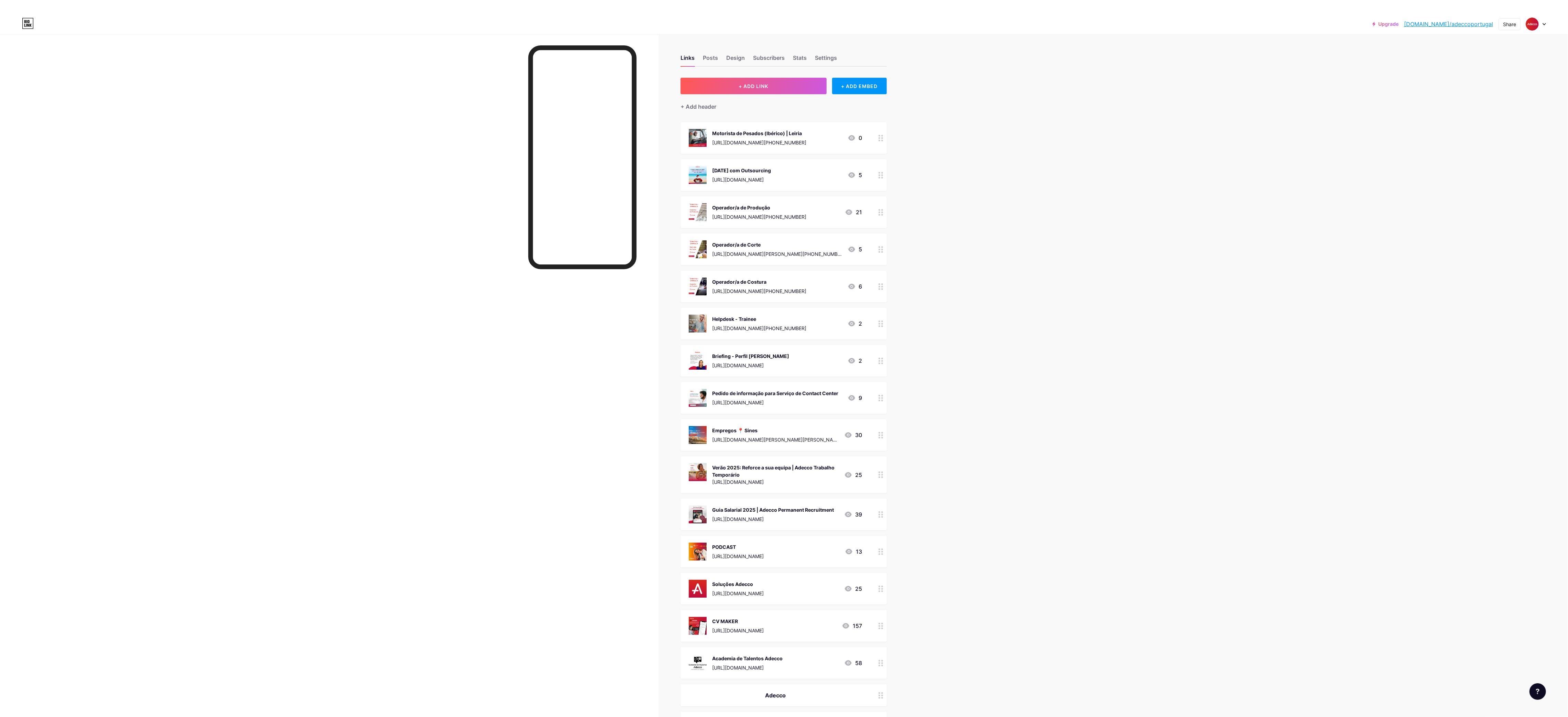
scroll to position [80, 0]
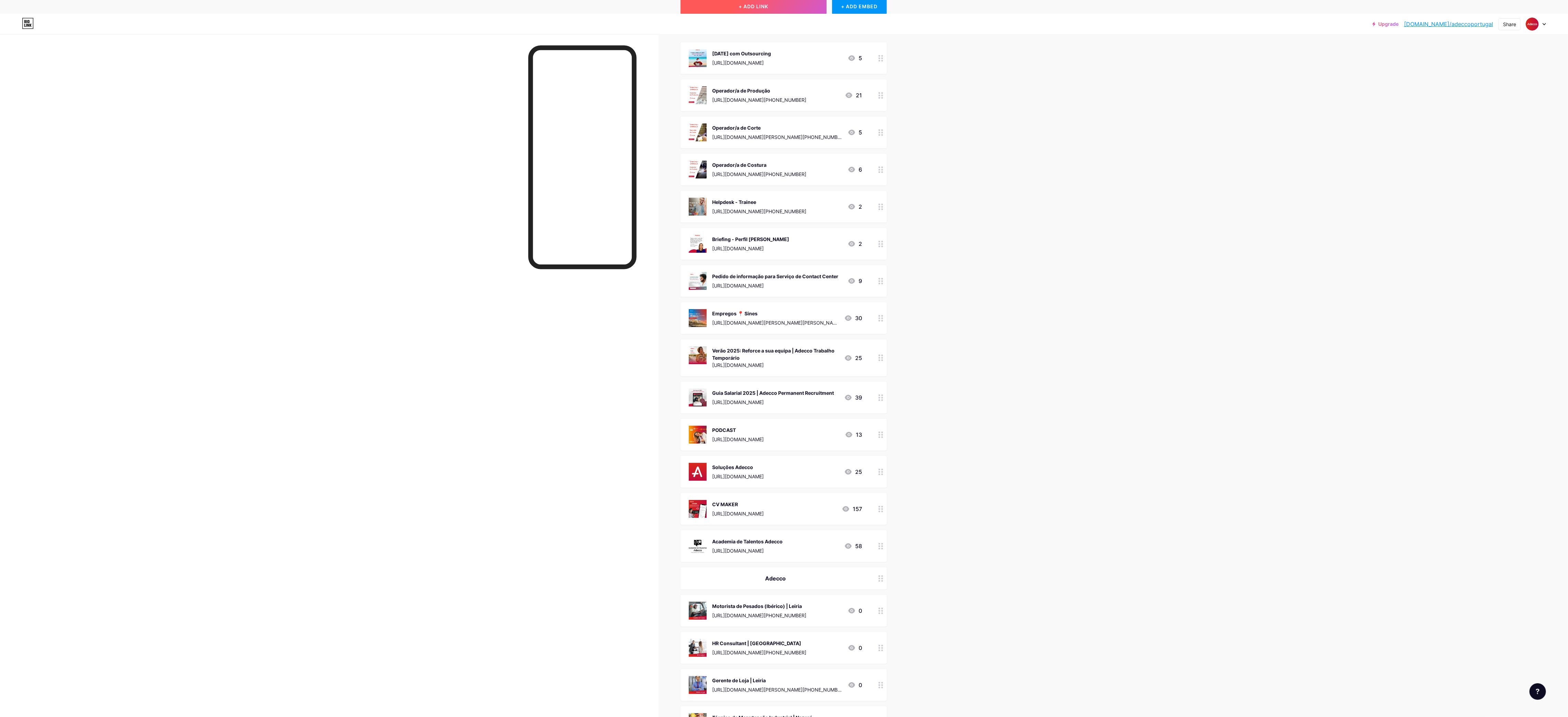
click at [762, 9] on span "+ ADD LINK" at bounding box center [753, 7] width 30 height 6
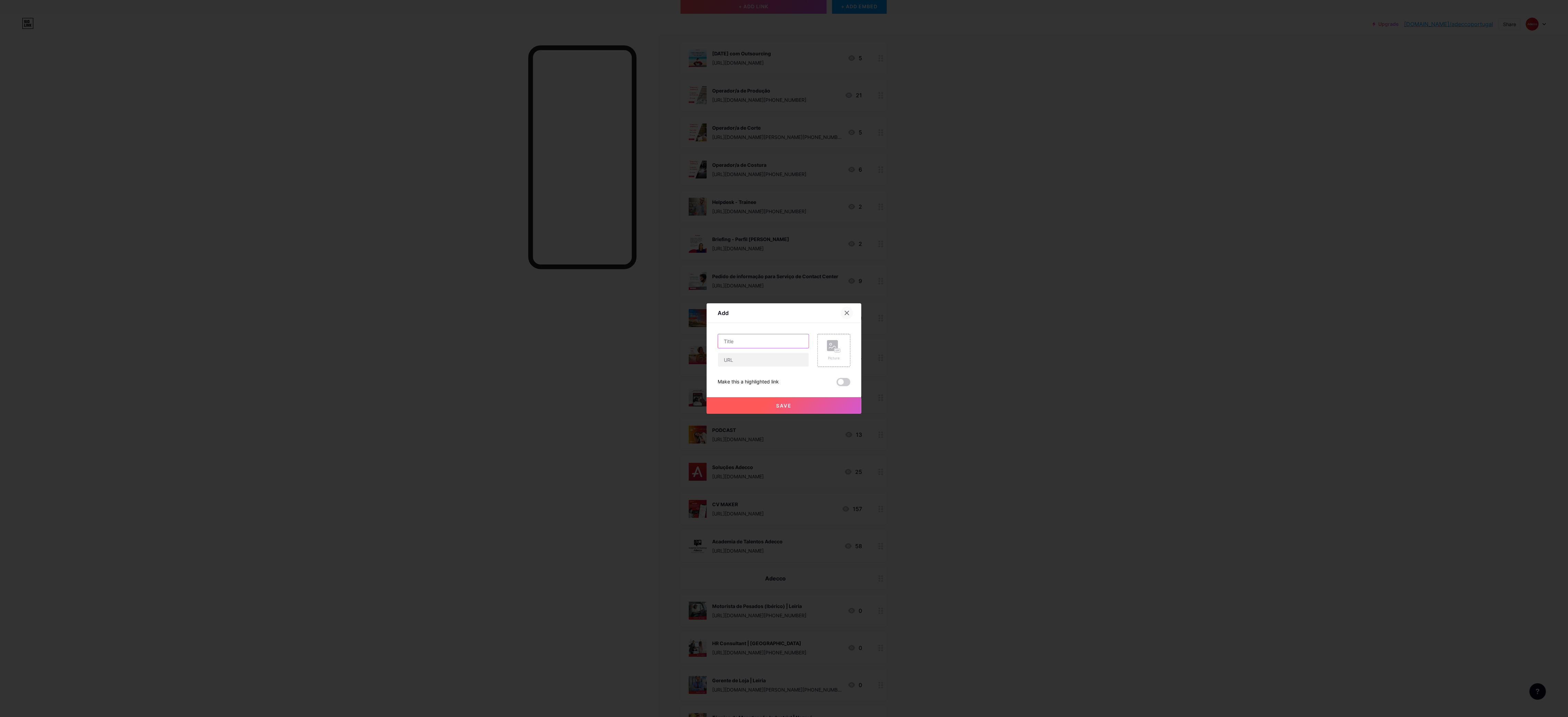
click at [758, 339] on input "text" at bounding box center [764, 341] width 91 height 14
click at [777, 339] on input "text" at bounding box center [764, 341] width 91 height 14
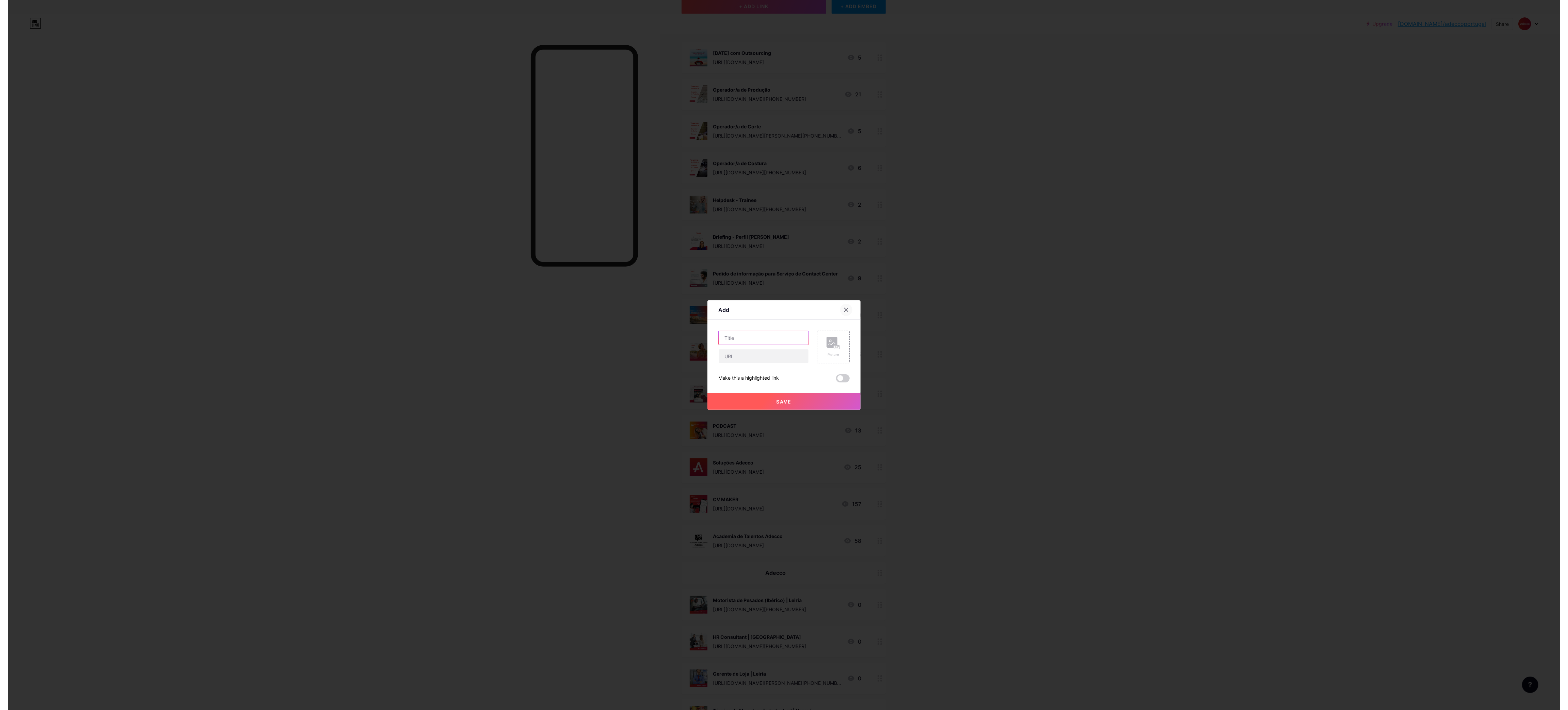
scroll to position [0, 0]
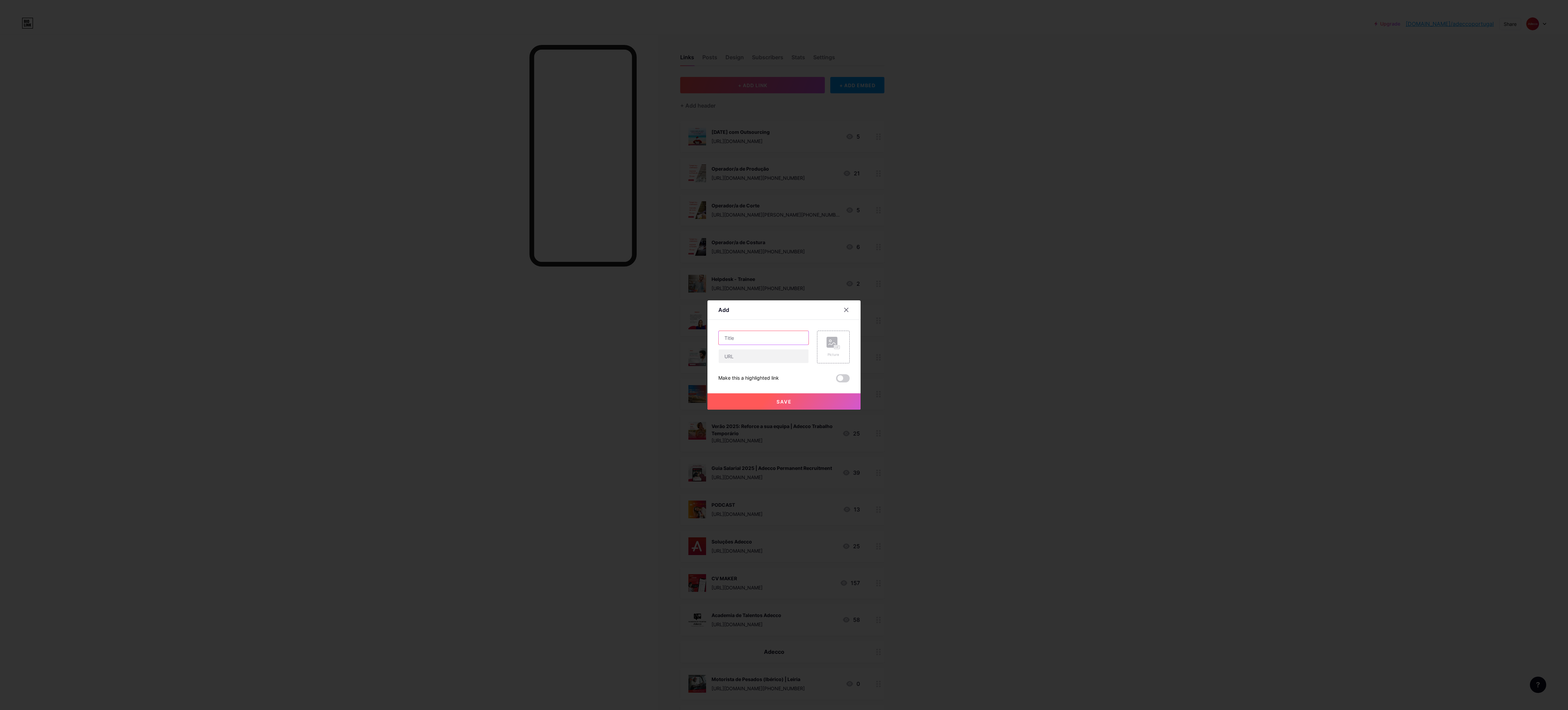
paste input "Pintor 1ª | Leiria"
type input "Pintor 1ª | Leiria"
click at [793, 357] on input "text" at bounding box center [764, 356] width 90 height 13
paste input "[URL][DOMAIN_NAME][PERSON_NAME][PHONE_NUMBER]"
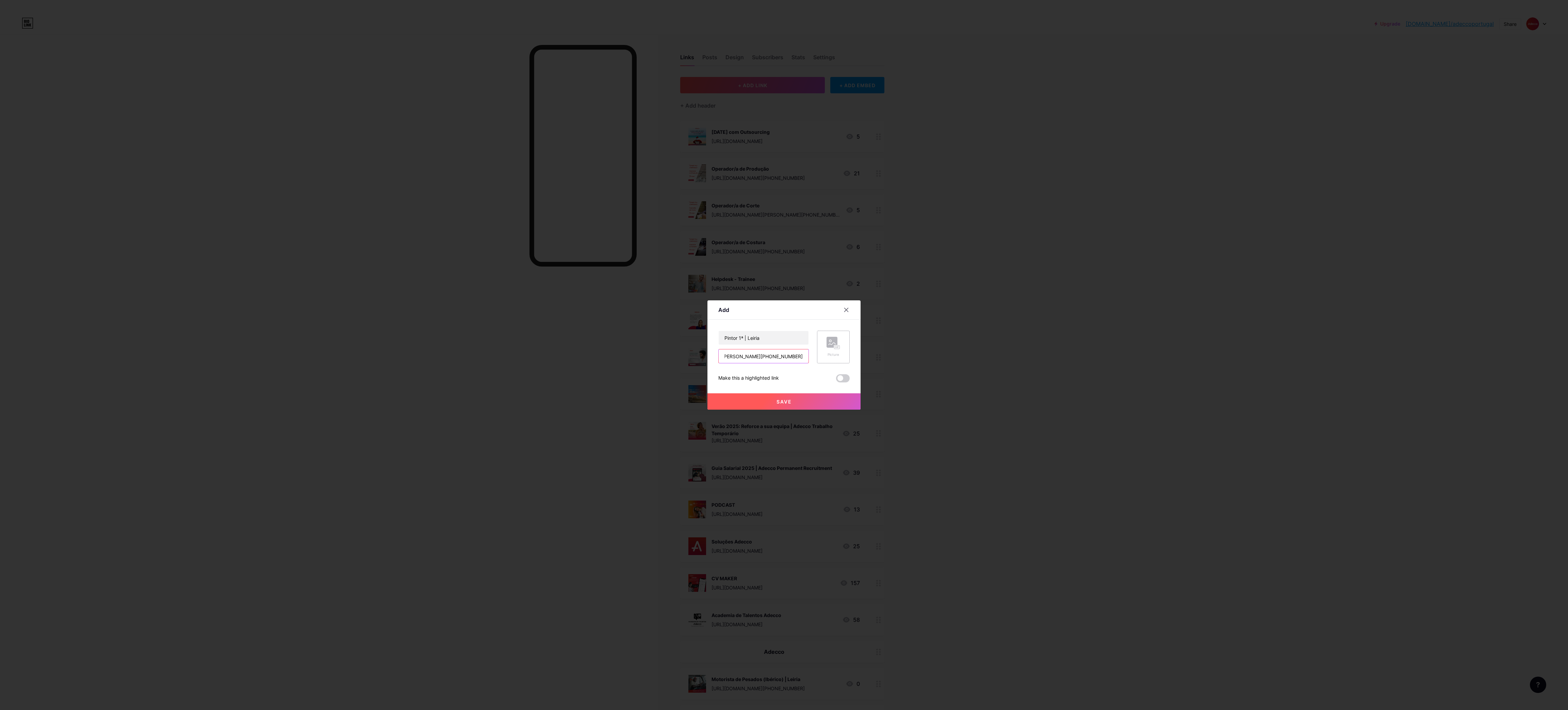
type input "[URL][DOMAIN_NAME][PERSON_NAME][PHONE_NUMBER]"
click at [833, 347] on rect at bounding box center [832, 342] width 11 height 11
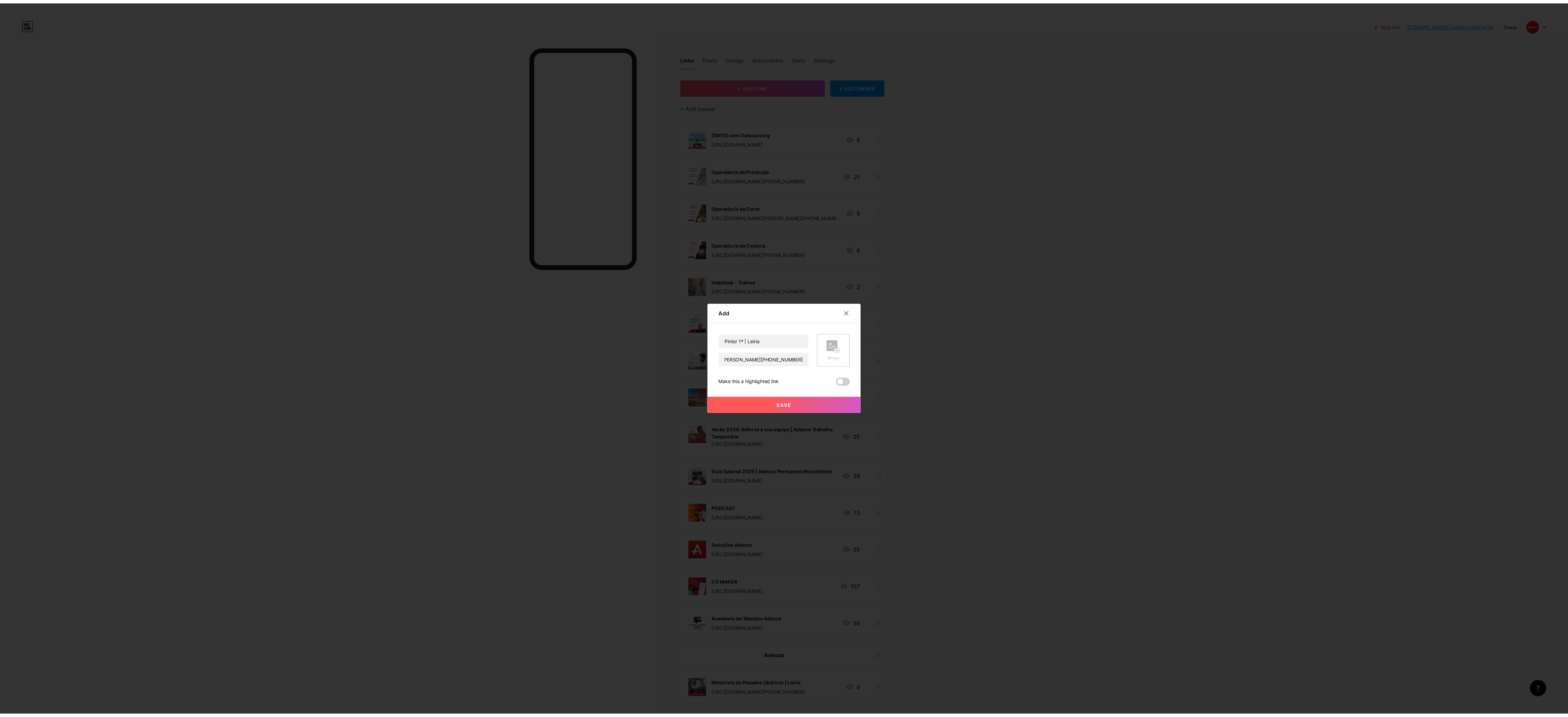
scroll to position [0, 0]
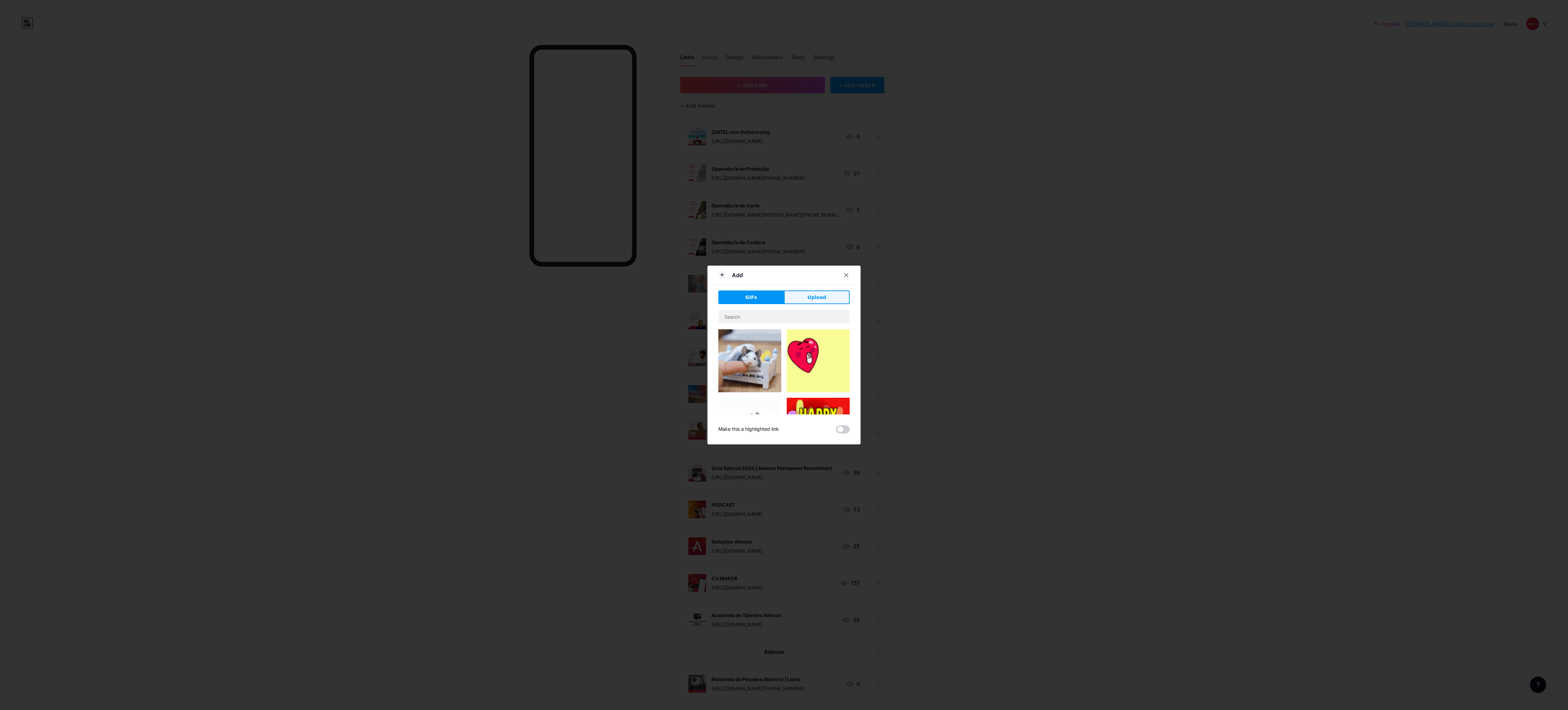
click at [818, 300] on span "Upload" at bounding box center [817, 297] width 19 height 7
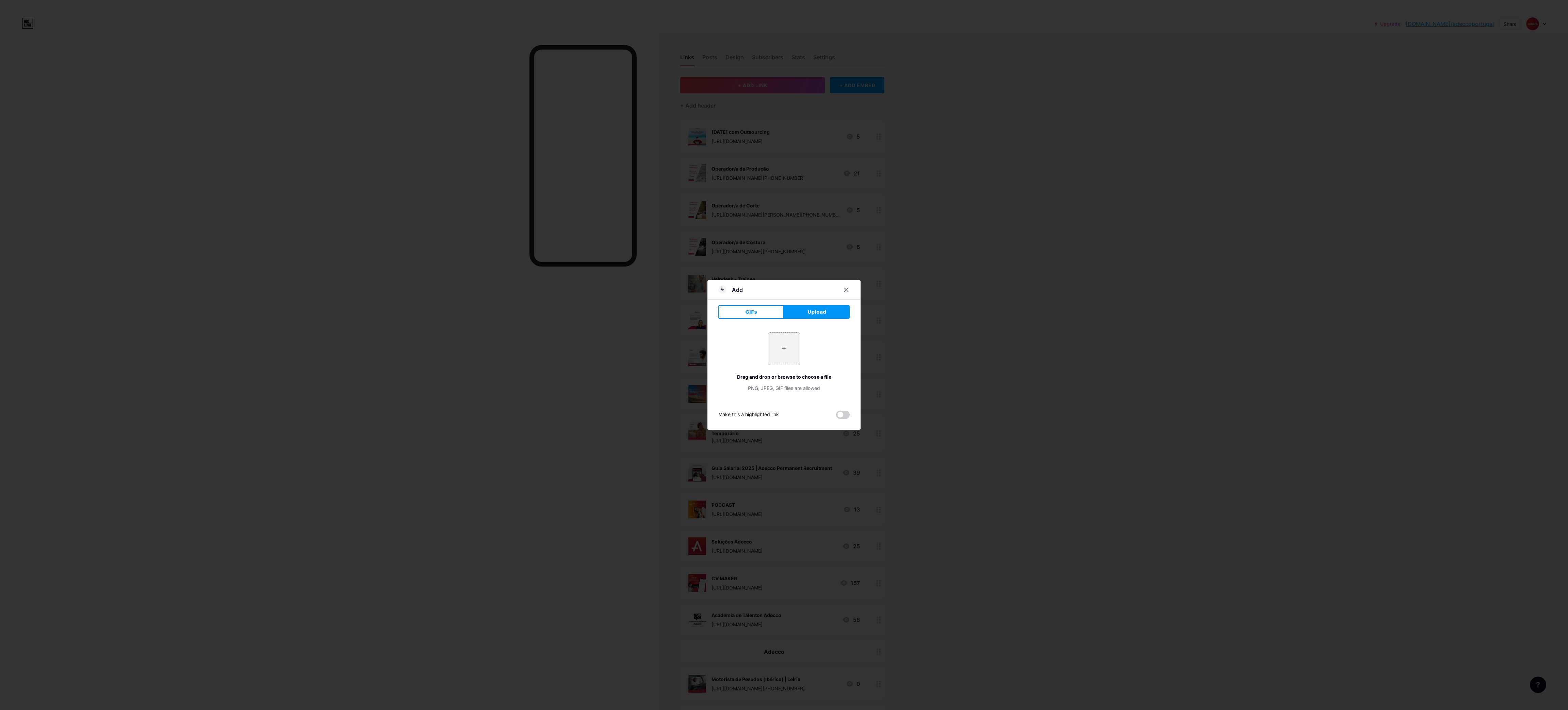
click at [783, 346] on input "file" at bounding box center [784, 348] width 32 height 32
type input "C:\fakepath\9.png"
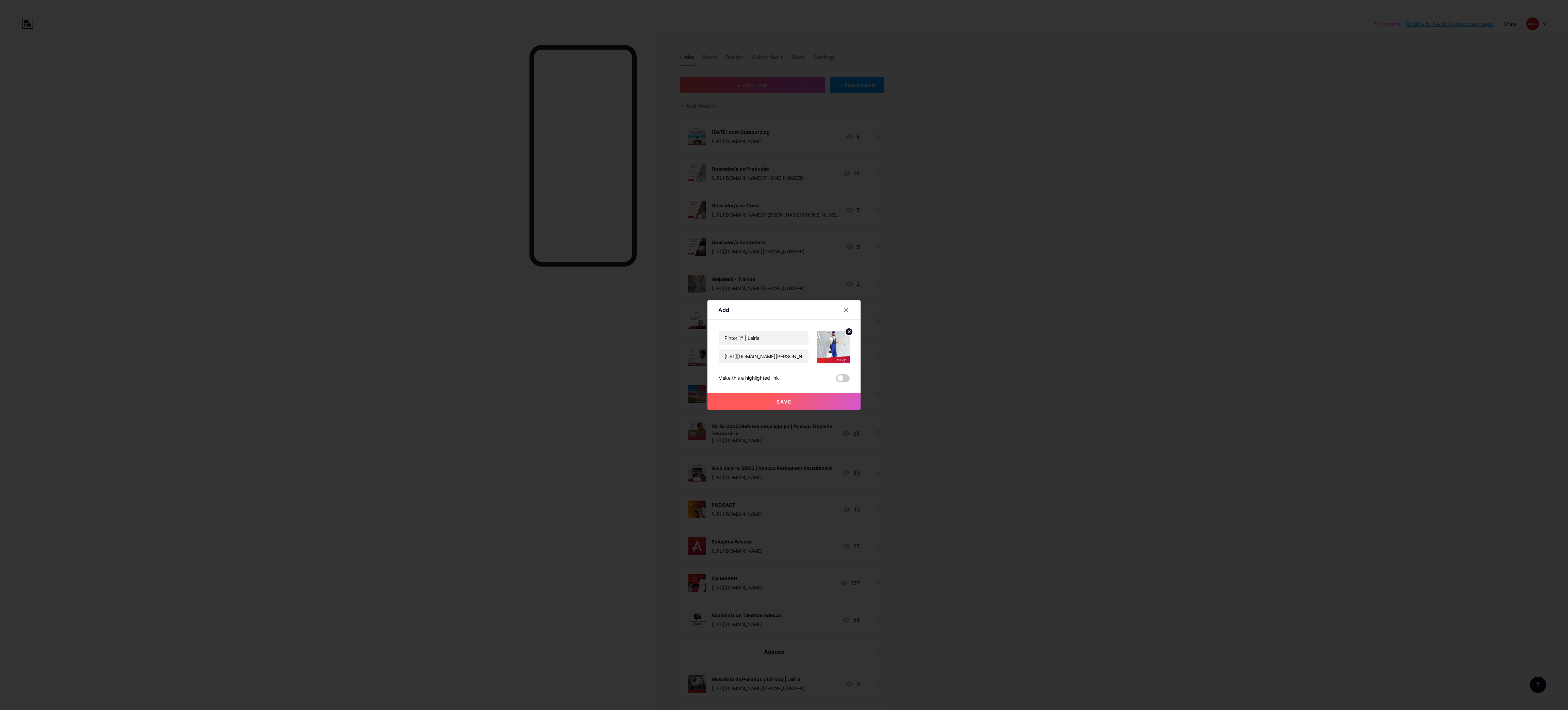
click at [787, 398] on button "Save" at bounding box center [784, 401] width 153 height 16
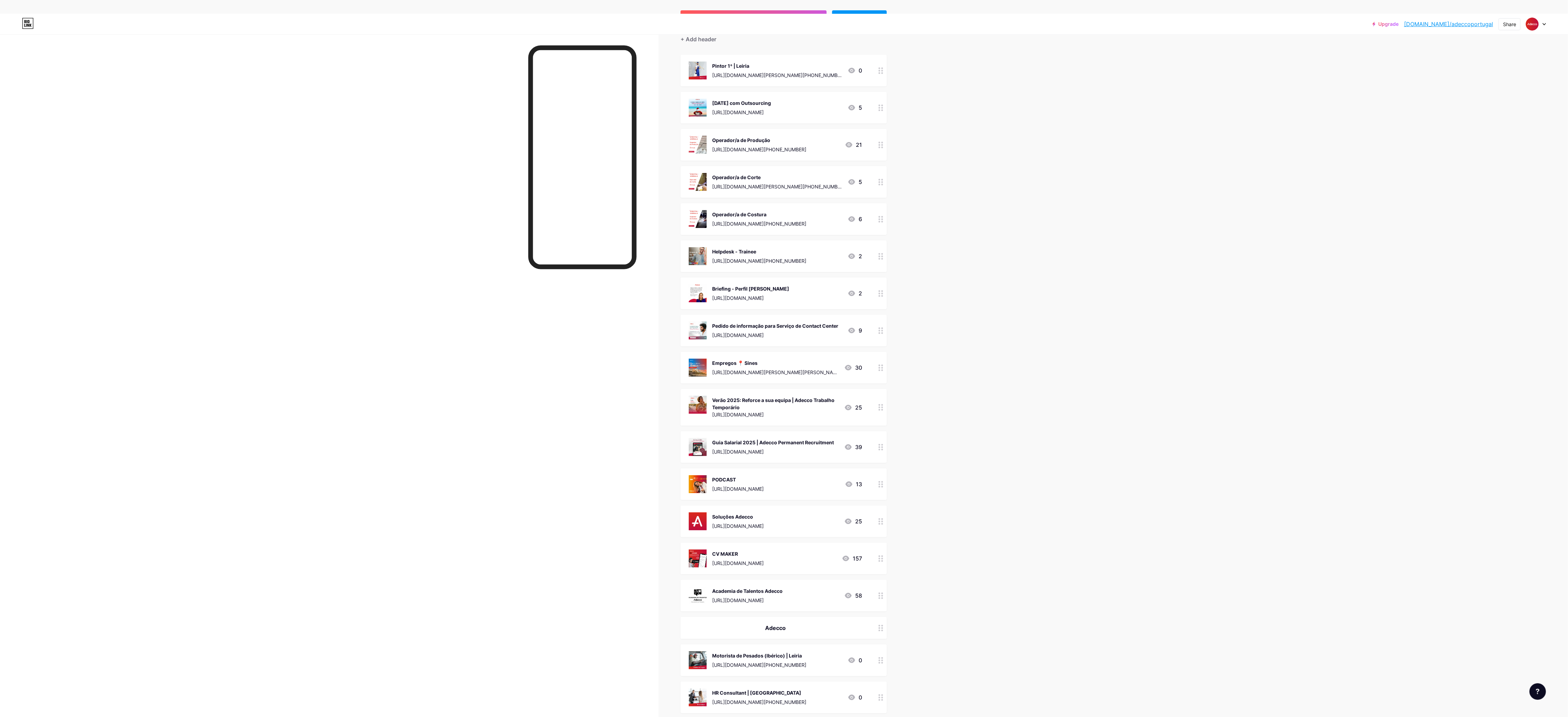
scroll to position [103, 0]
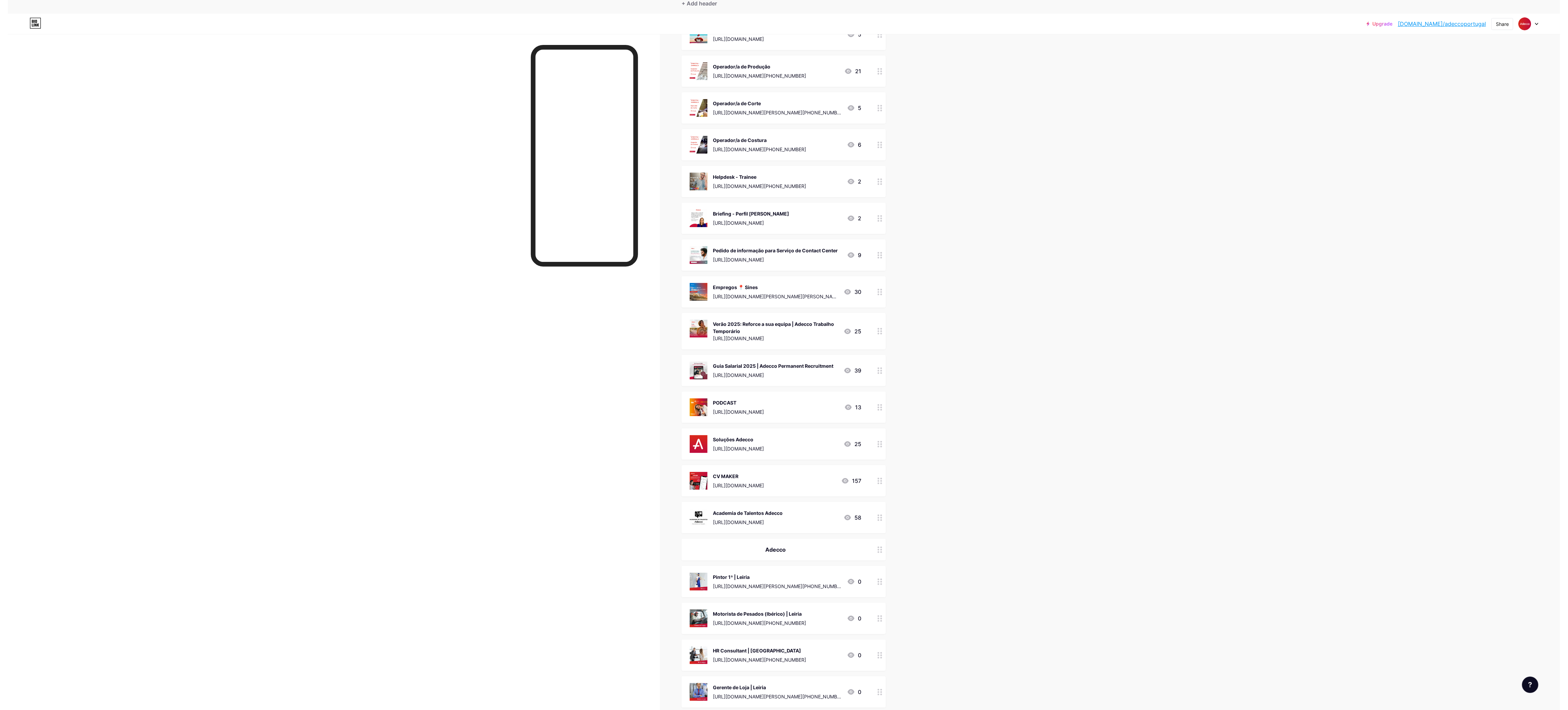
scroll to position [0, 0]
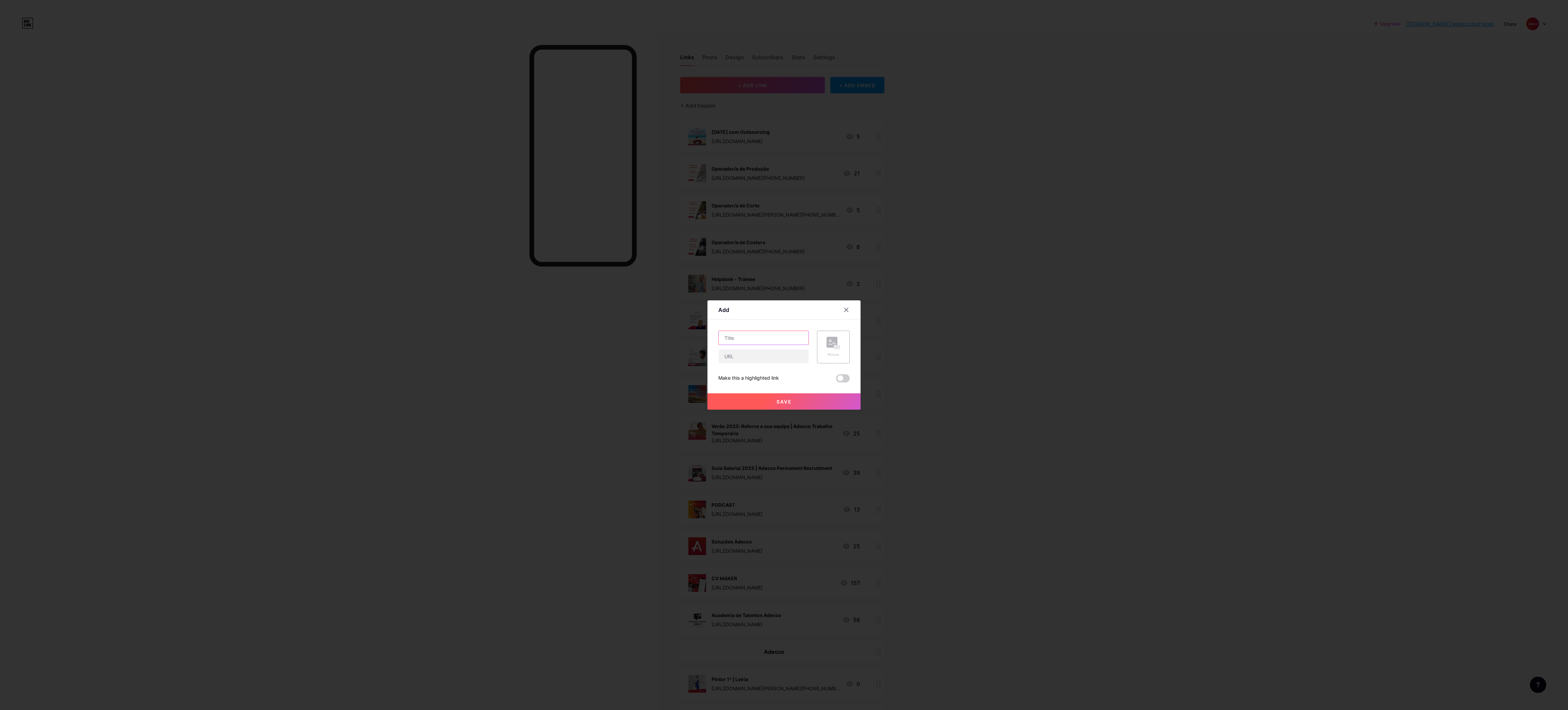
click at [796, 336] on input "text" at bounding box center [764, 337] width 90 height 13
click at [783, 335] on input "text" at bounding box center [764, 337] width 90 height 13
click at [783, 335] on input "text" at bounding box center [764, 337] width 90 height 13
paste input "Profissional de Saúde (M/F) Leiria"
type input "Profissional de Saúde (M/F) Leiria"
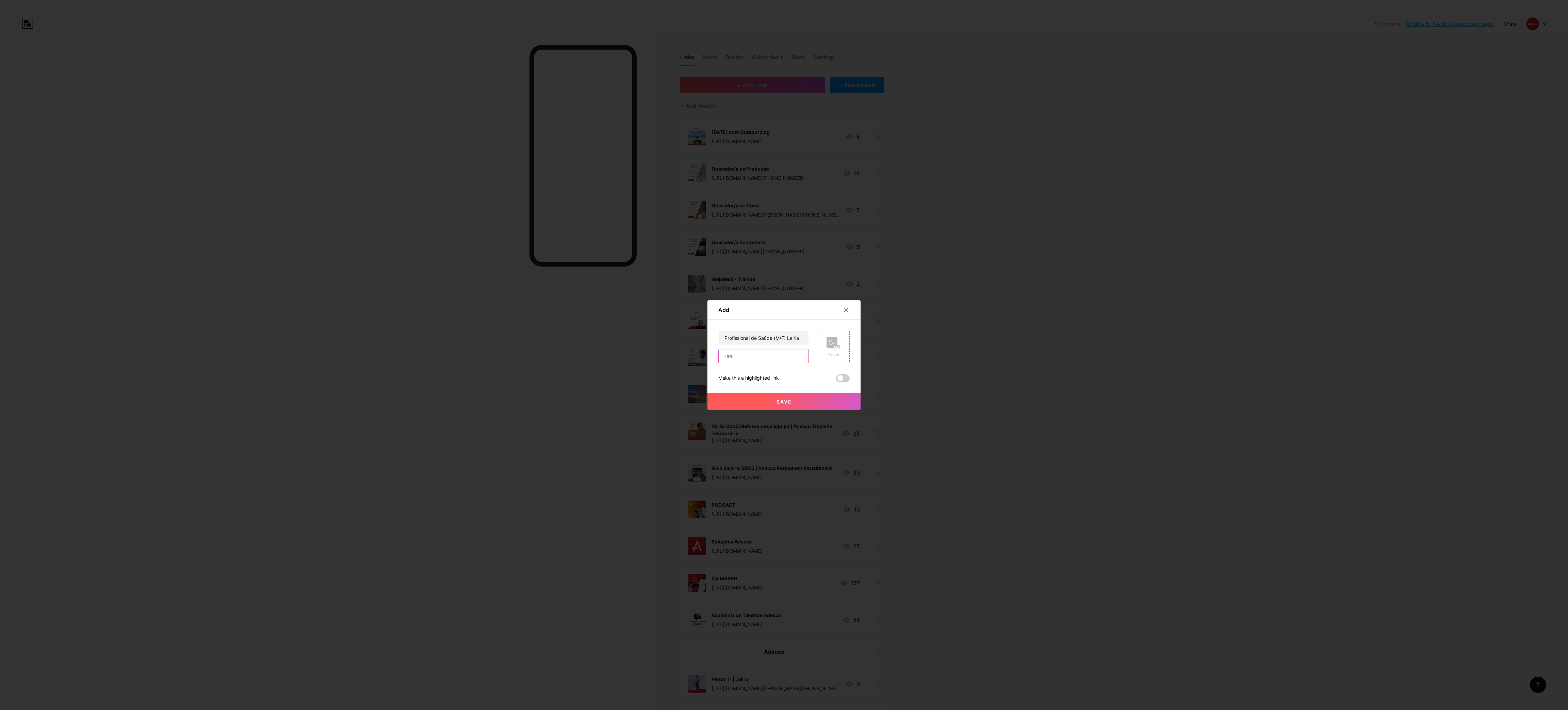
click at [733, 357] on input "text" at bounding box center [764, 356] width 90 height 13
paste input "[URL][DOMAIN_NAME][PHONE_NUMBER]"
type input "[URL][DOMAIN_NAME][PHONE_NUMBER]"
click at [830, 355] on div "Picture" at bounding box center [833, 354] width 13 height 5
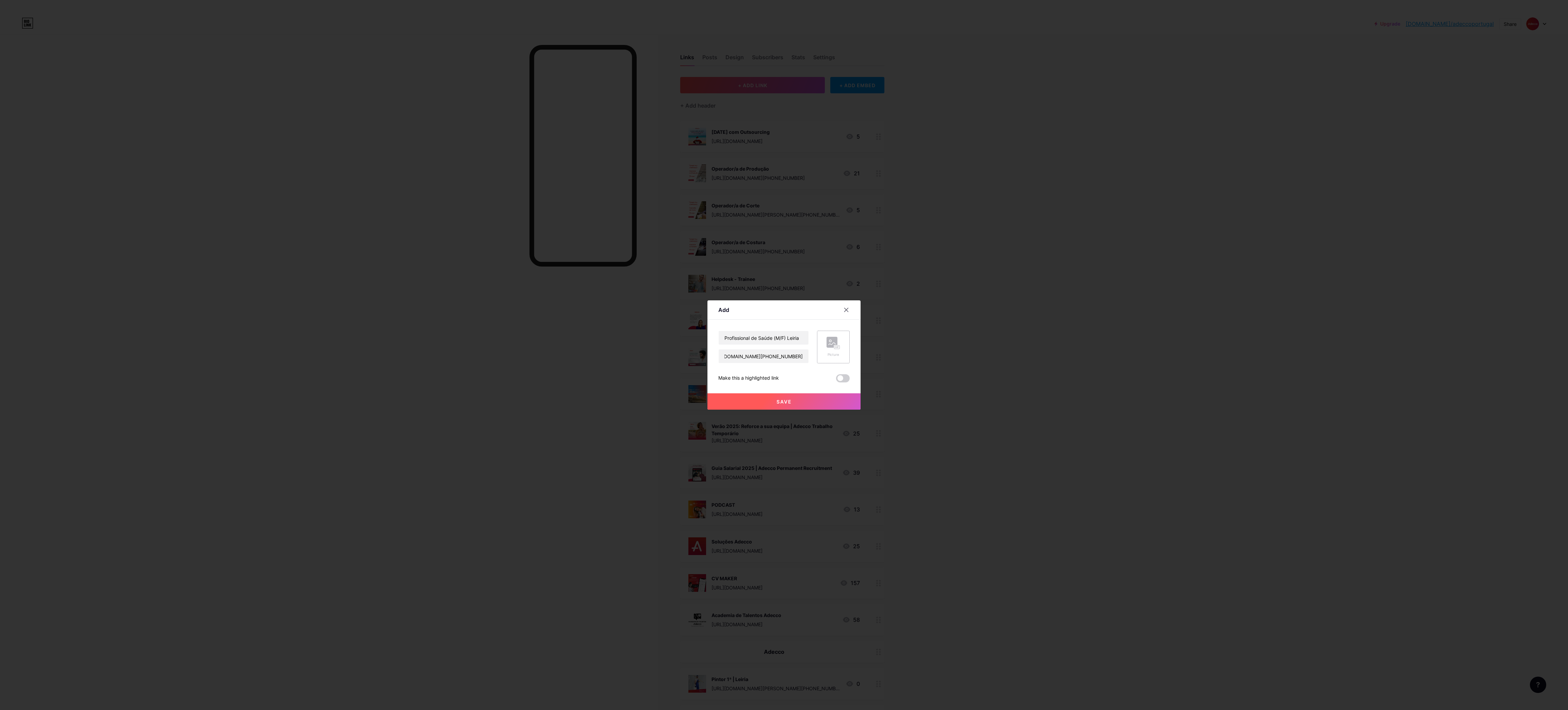
scroll to position [0, 0]
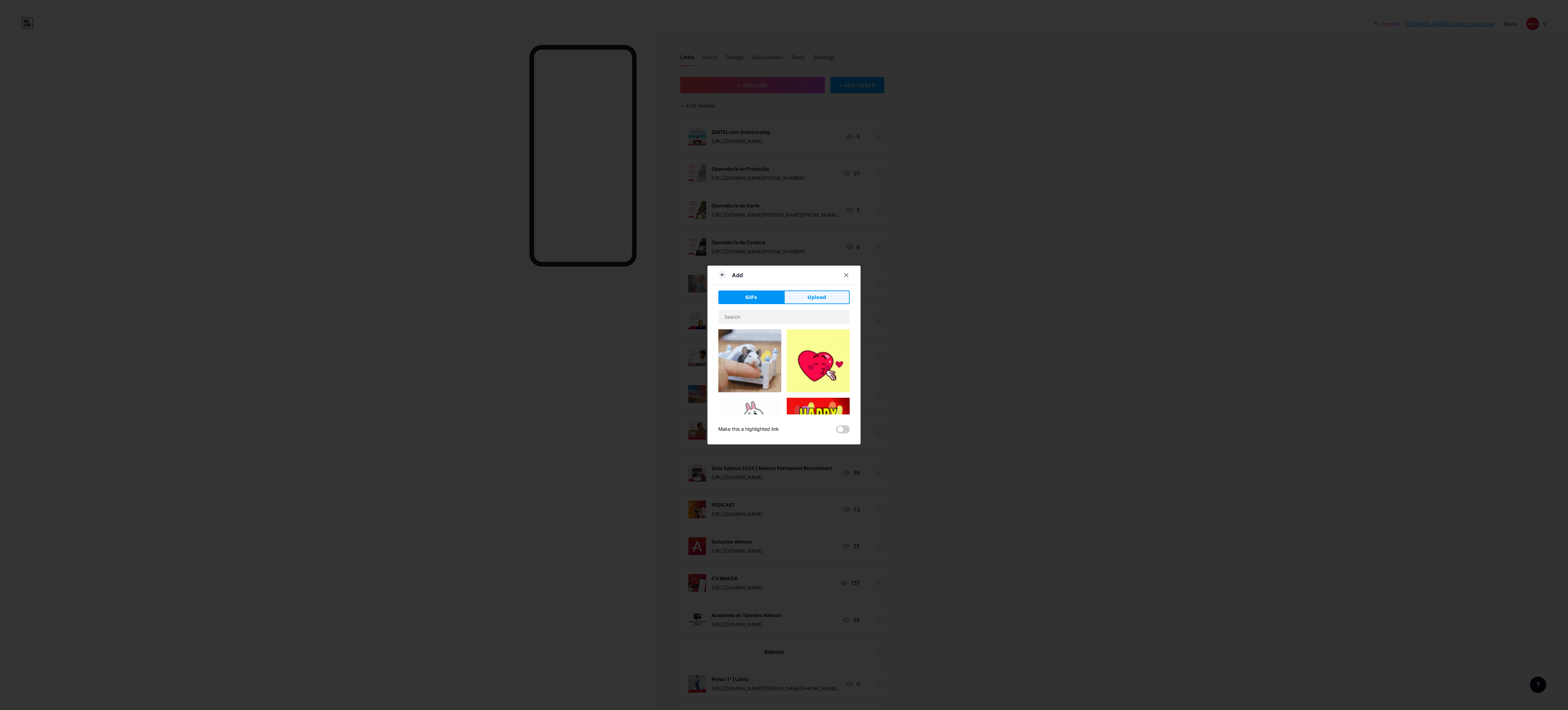
drag, startPoint x: 830, startPoint y: 298, endPoint x: 813, endPoint y: 311, distance: 21.4
click at [830, 298] on button "Upload" at bounding box center [817, 297] width 66 height 13
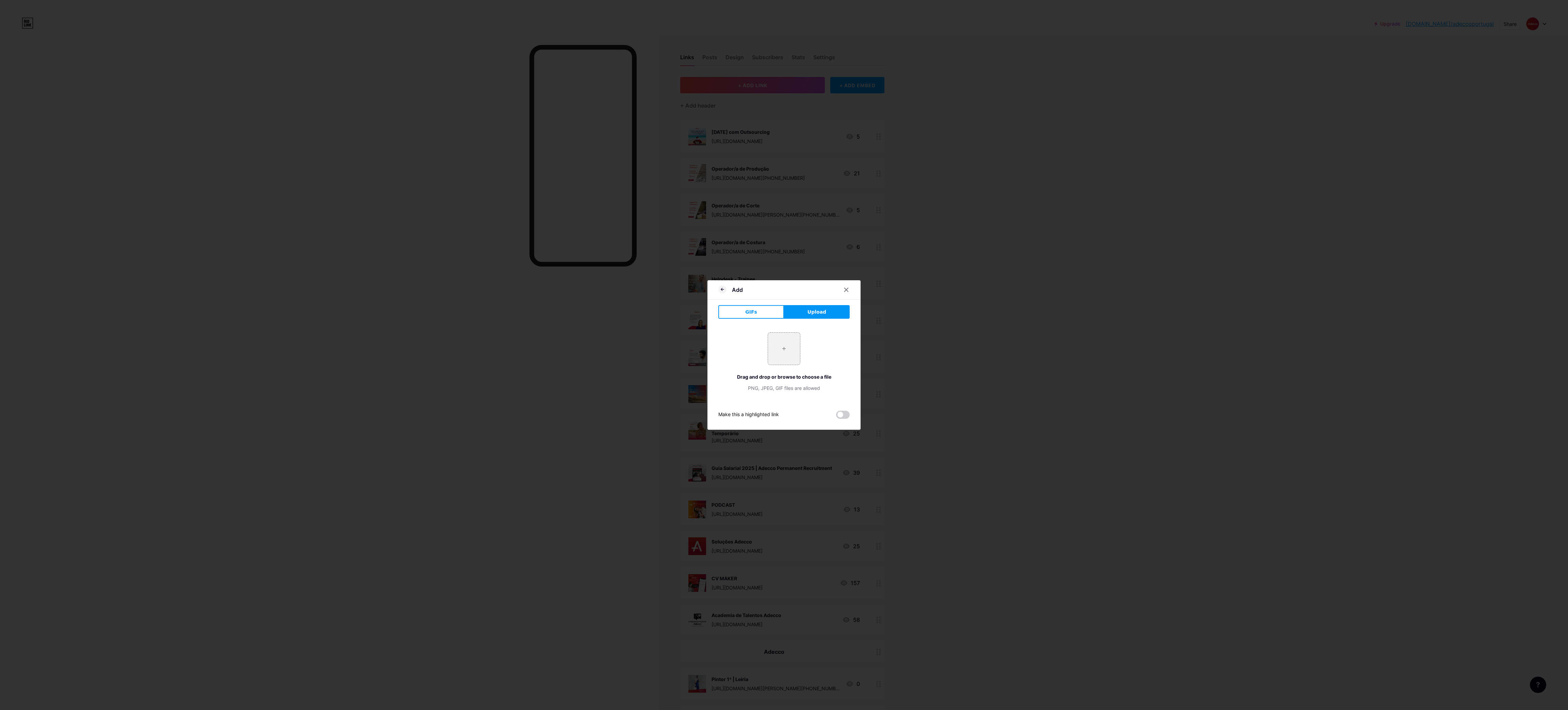
click at [786, 361] on input "file" at bounding box center [784, 348] width 32 height 32
type input "C:\fakepath\10.png"
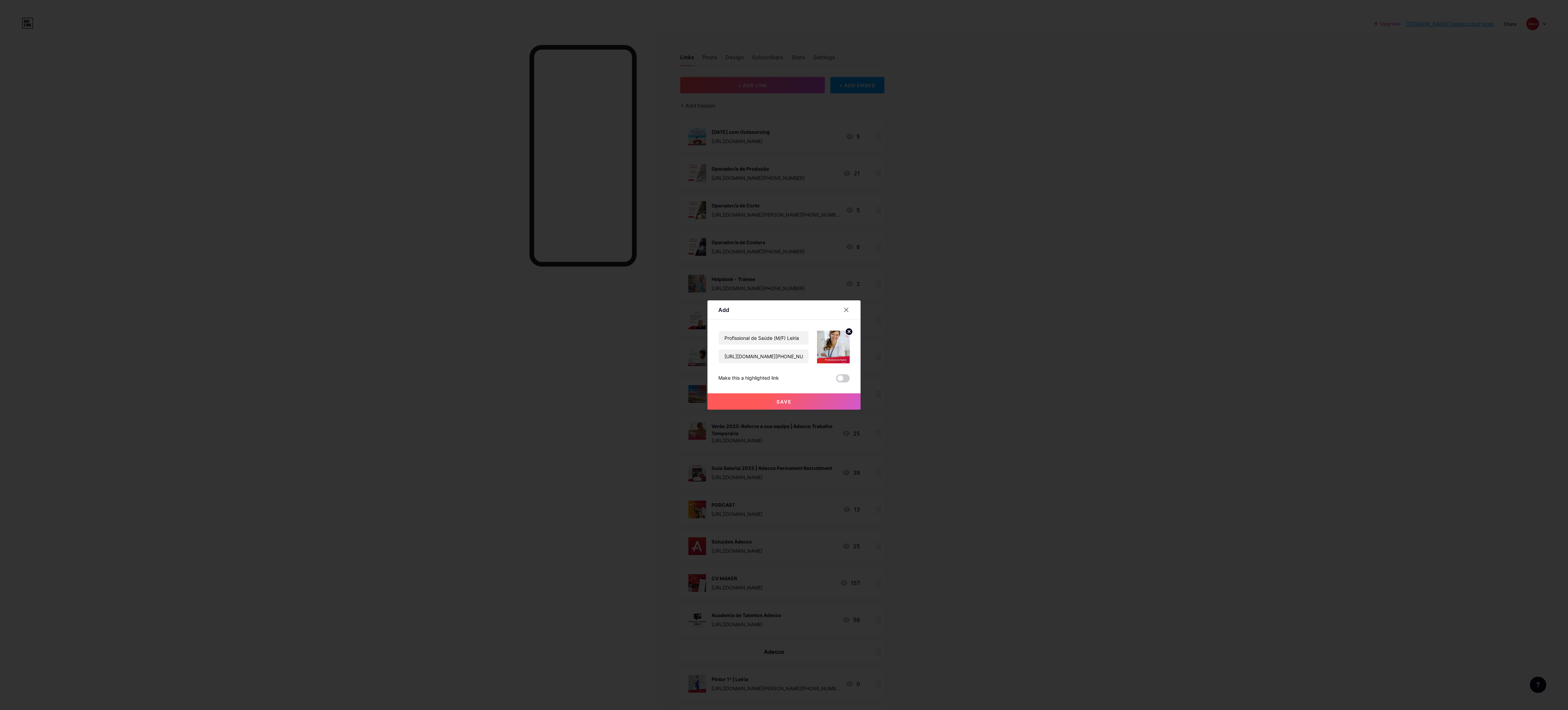
click at [800, 395] on button "Save" at bounding box center [784, 401] width 153 height 16
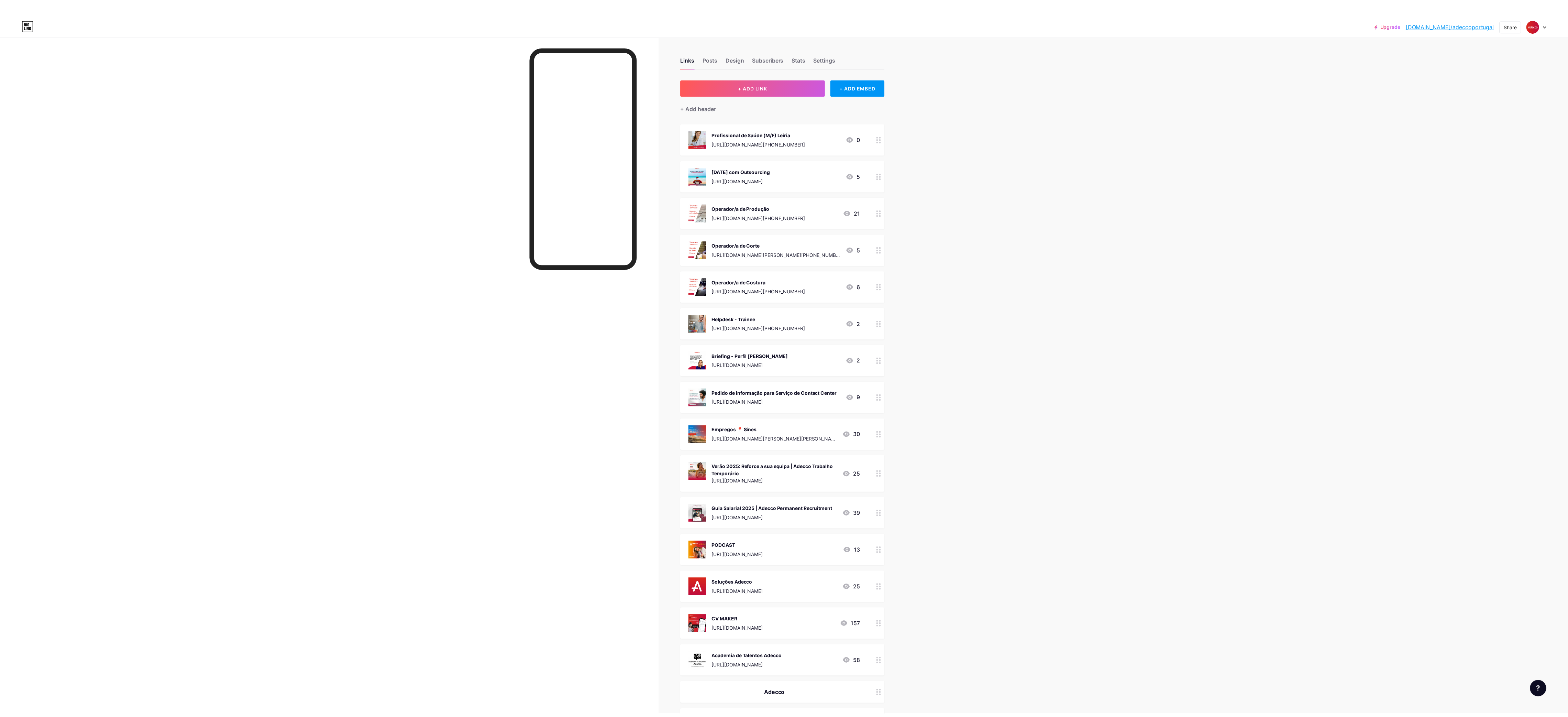
scroll to position [103, 0]
